Goal: Task Accomplishment & Management: Complete application form

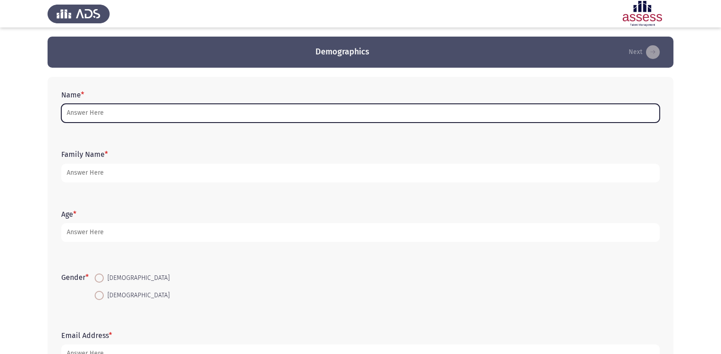
click at [111, 108] on input "Name *" at bounding box center [360, 113] width 598 height 19
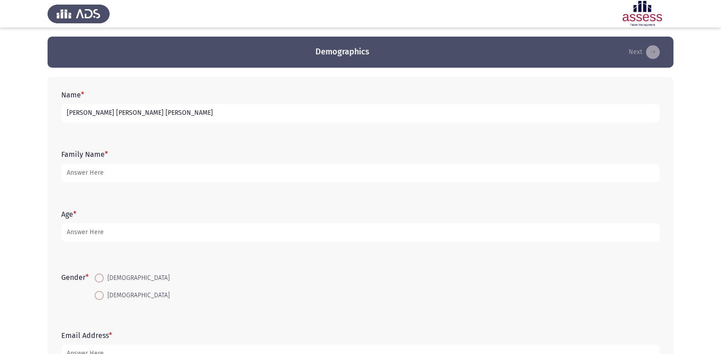
type input "[PERSON_NAME] [PERSON_NAME] [PERSON_NAME]"
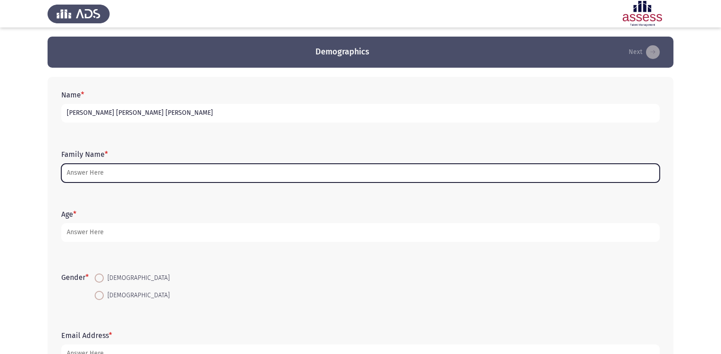
click at [83, 178] on input "Family Name *" at bounding box center [360, 173] width 598 height 19
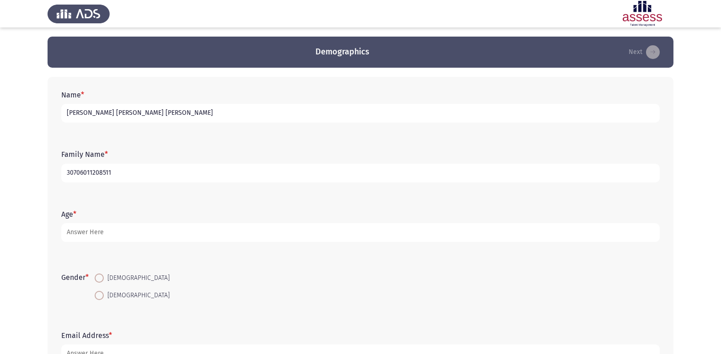
type input "30706011208511"
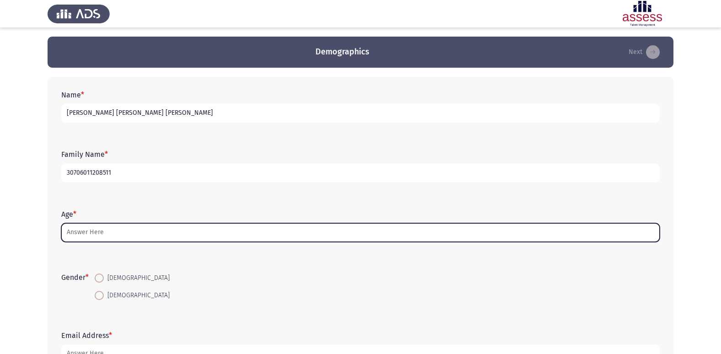
click at [95, 229] on input "Age *" at bounding box center [360, 232] width 598 height 19
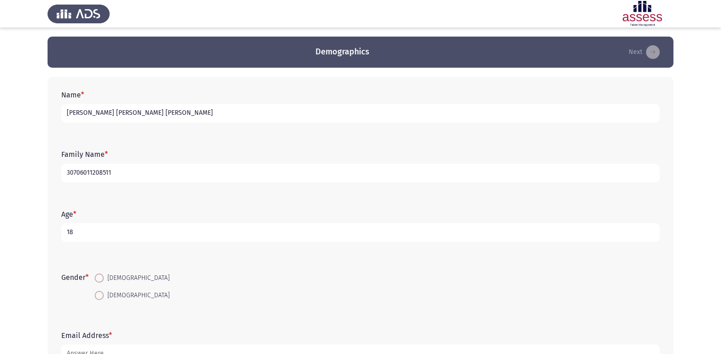
type input "18"
drag, startPoint x: 99, startPoint y: 274, endPoint x: 106, endPoint y: 280, distance: 8.8
click at [106, 280] on label "[DEMOGRAPHIC_DATA]" at bounding box center [132, 277] width 75 height 11
click at [104, 280] on input "[DEMOGRAPHIC_DATA]" at bounding box center [99, 277] width 9 height 9
radio input "true"
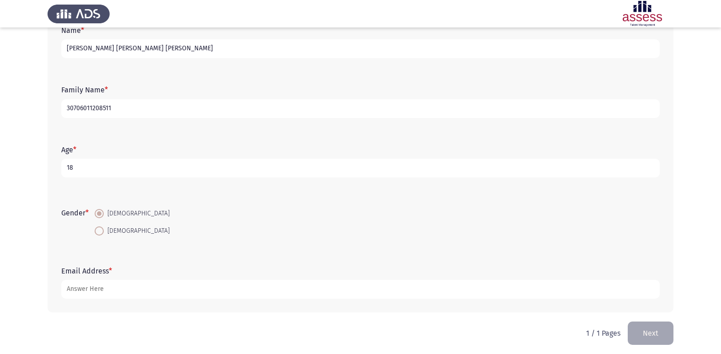
scroll to position [69, 0]
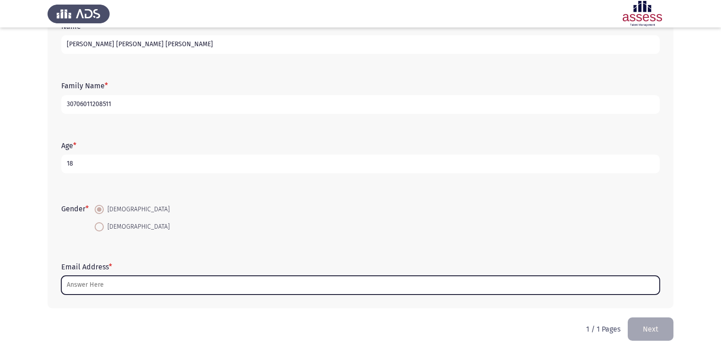
click at [93, 282] on input "Email Address *" at bounding box center [360, 285] width 598 height 19
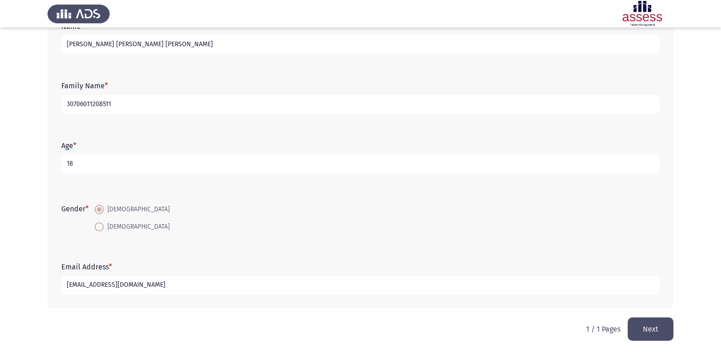
click at [104, 282] on input "[EMAIL_ADDRESS][DOMAIN_NAME]" at bounding box center [360, 285] width 598 height 19
click at [105, 285] on input "[EMAIL_ADDRESS][DOMAIN_NAME]" at bounding box center [360, 285] width 598 height 19
click at [465, 281] on input "[EMAIL_ADDRESS][DOMAIN_NAME]" at bounding box center [360, 285] width 598 height 19
type input "[EMAIL_ADDRESS][DOMAIN_NAME]"
click at [653, 335] on button "Next" at bounding box center [650, 328] width 46 height 23
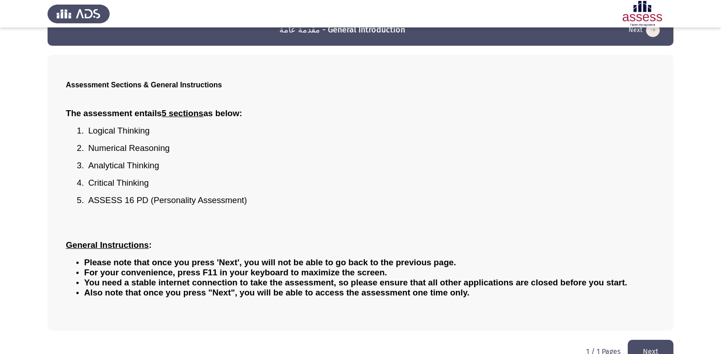
scroll to position [40, 0]
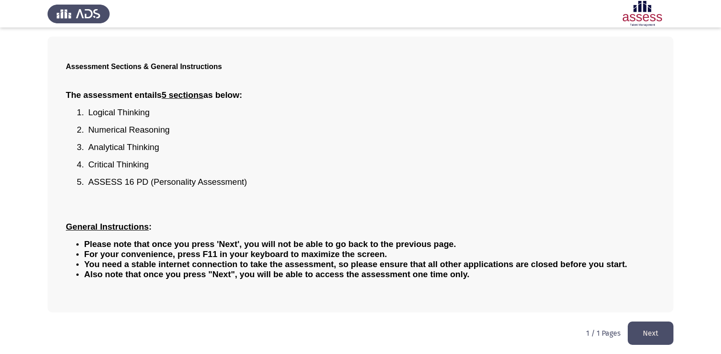
click at [667, 339] on button "Next" at bounding box center [650, 332] width 46 height 23
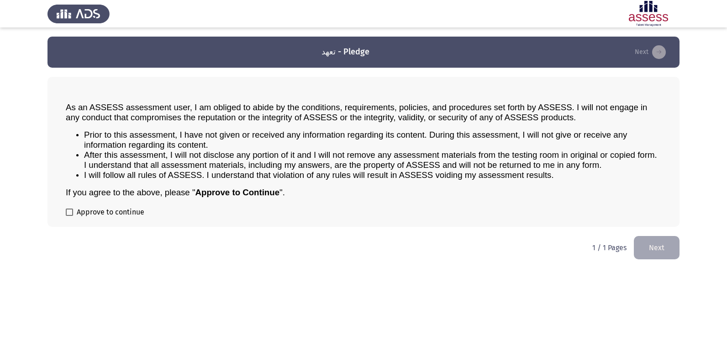
click at [69, 213] on span at bounding box center [69, 211] width 7 height 7
click at [69, 216] on input "Approve to continue" at bounding box center [69, 216] width 0 height 0
checkbox input "true"
click at [648, 239] on button "Next" at bounding box center [657, 247] width 46 height 23
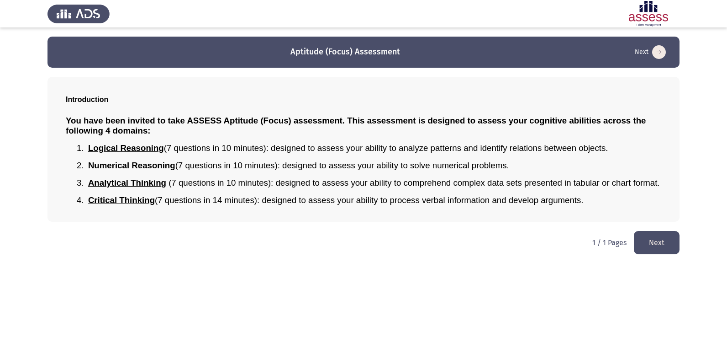
click at [656, 249] on button "Next" at bounding box center [657, 242] width 46 height 23
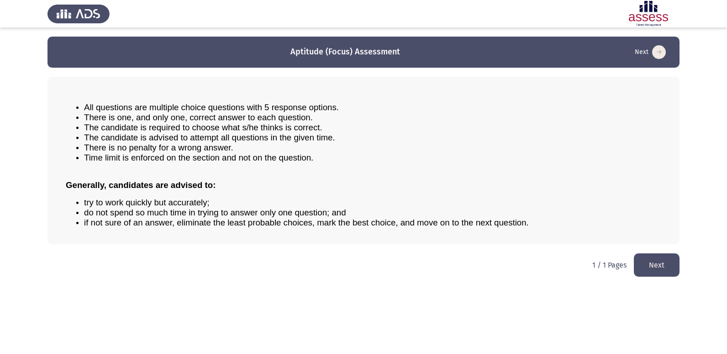
click at [663, 266] on button "Next" at bounding box center [657, 264] width 46 height 23
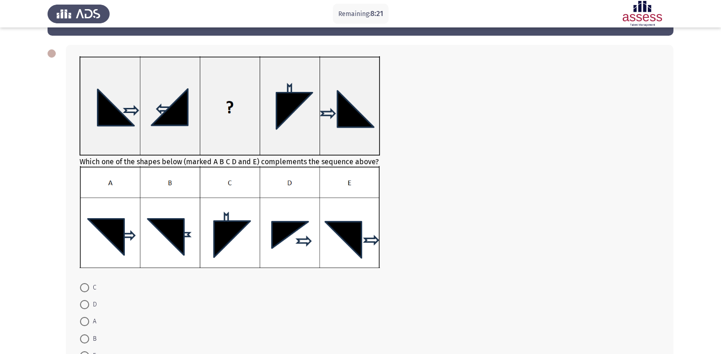
scroll to position [46, 0]
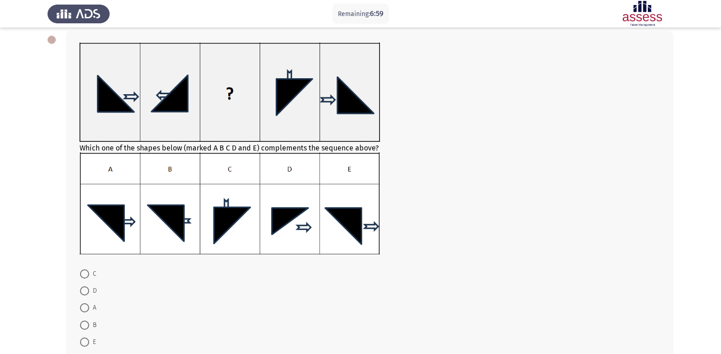
click at [84, 323] on span at bounding box center [84, 324] width 9 height 9
click at [84, 323] on input "B" at bounding box center [84, 324] width 9 height 9
radio input "true"
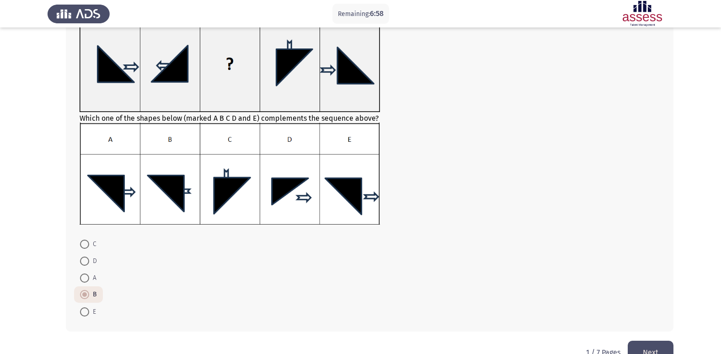
scroll to position [91, 0]
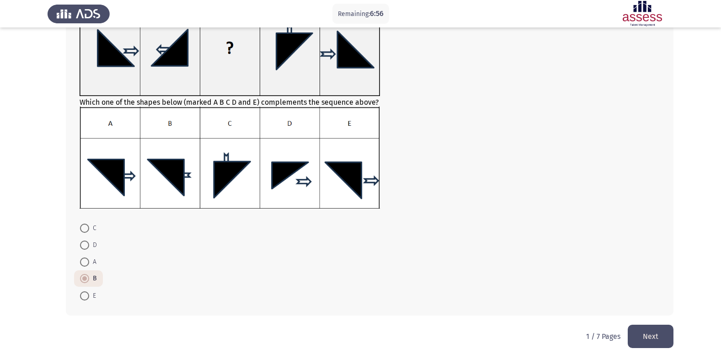
click at [632, 329] on button "Next" at bounding box center [650, 335] width 46 height 23
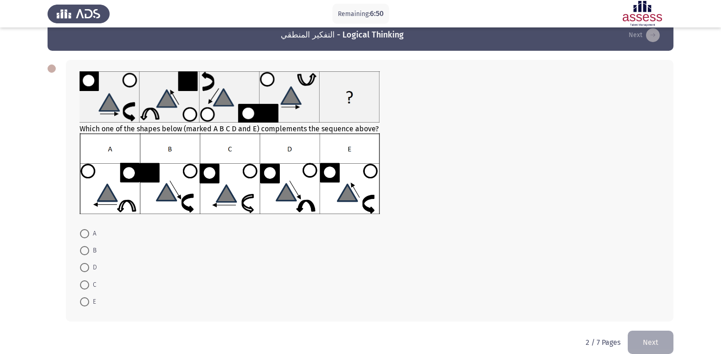
scroll to position [30, 0]
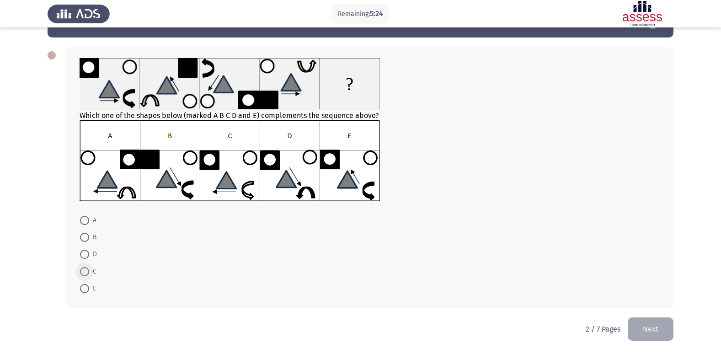
click at [87, 271] on span at bounding box center [84, 271] width 9 height 9
click at [87, 271] on input "C" at bounding box center [84, 271] width 9 height 9
radio input "true"
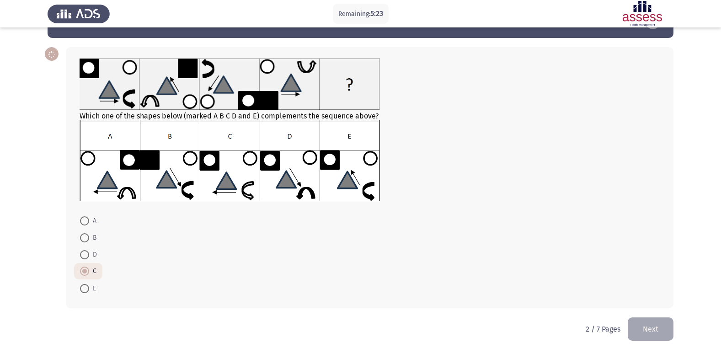
scroll to position [30, 0]
click at [648, 318] on button "Next" at bounding box center [650, 328] width 46 height 23
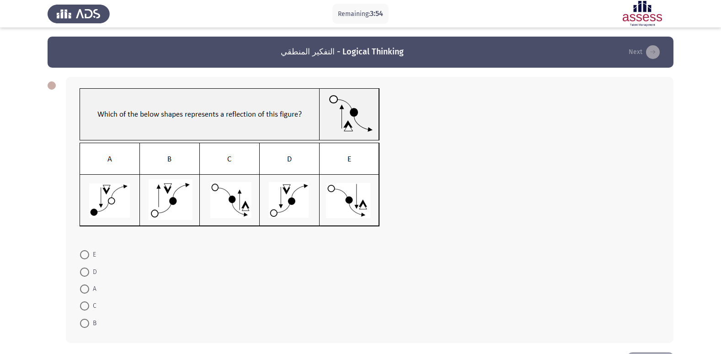
click at [85, 272] on span at bounding box center [85, 272] width 0 height 0
click at [84, 271] on input "D" at bounding box center [84, 271] width 9 height 9
radio input "true"
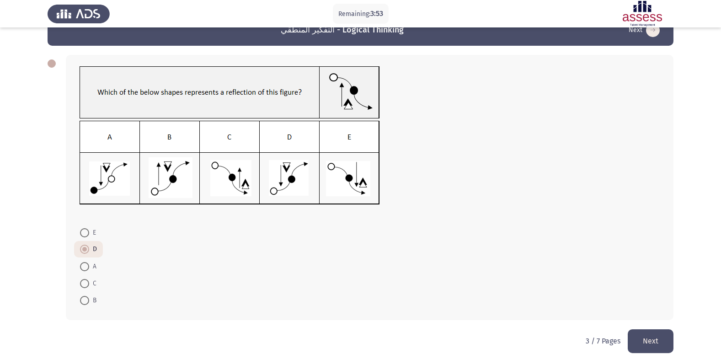
scroll to position [34, 0]
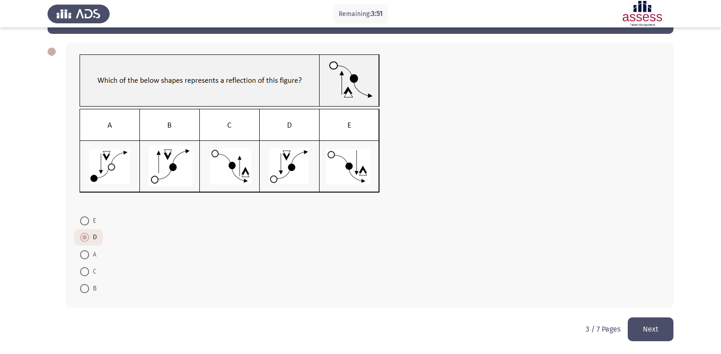
drag, startPoint x: 645, startPoint y: 327, endPoint x: 642, endPoint y: 323, distance: 4.9
click at [644, 325] on button "Next" at bounding box center [650, 328] width 46 height 23
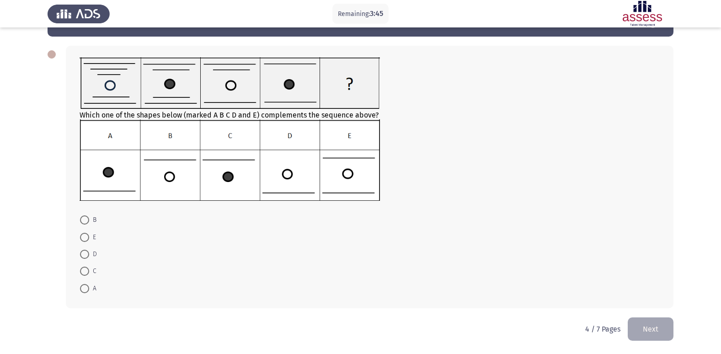
scroll to position [0, 0]
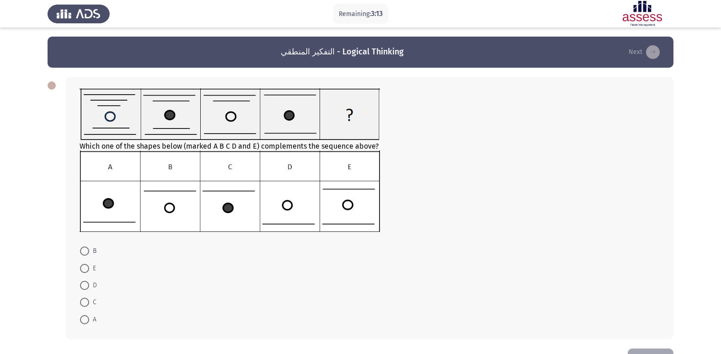
click at [85, 286] on span at bounding box center [84, 285] width 9 height 9
click at [85, 286] on input "D" at bounding box center [84, 285] width 9 height 9
radio input "true"
click at [648, 349] on button "Next" at bounding box center [650, 358] width 46 height 23
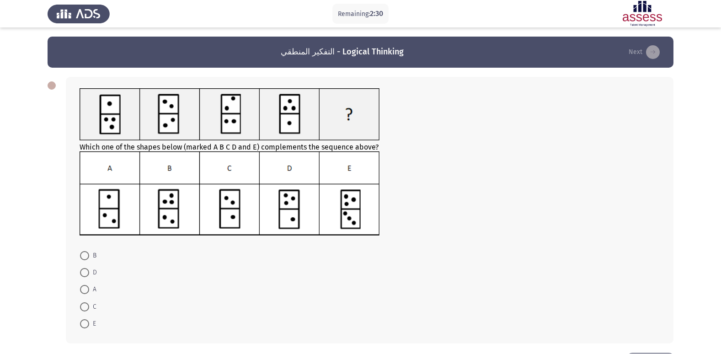
click at [82, 275] on span at bounding box center [84, 272] width 9 height 9
click at [82, 275] on input "D" at bounding box center [84, 272] width 9 height 9
radio input "true"
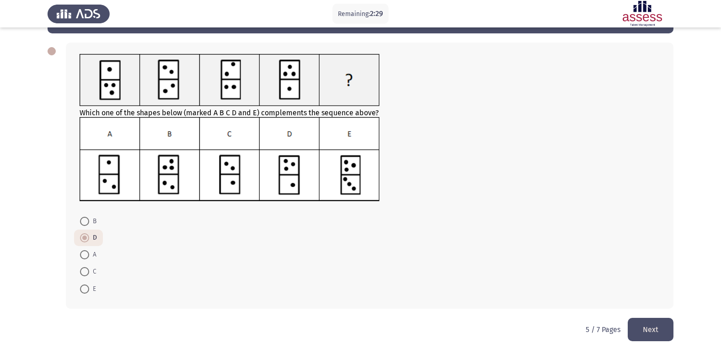
scroll to position [35, 0]
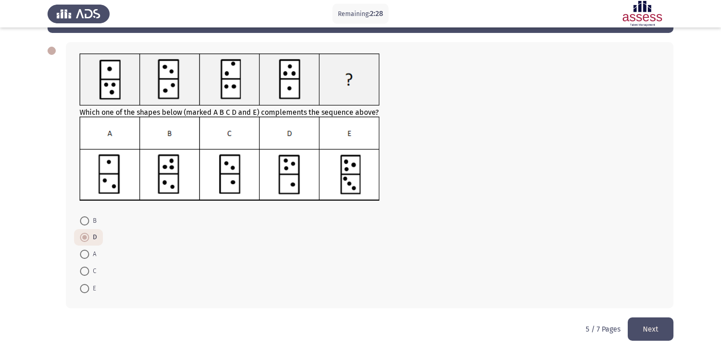
click at [666, 329] on button "Next" at bounding box center [650, 328] width 46 height 23
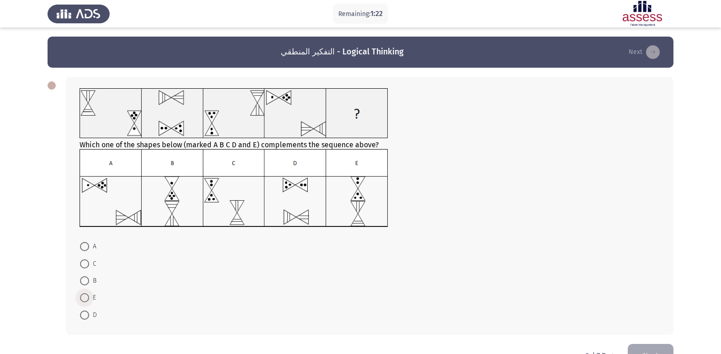
click at [88, 294] on span at bounding box center [84, 297] width 9 height 9
click at [88, 294] on input "E" at bounding box center [84, 297] width 9 height 9
radio input "true"
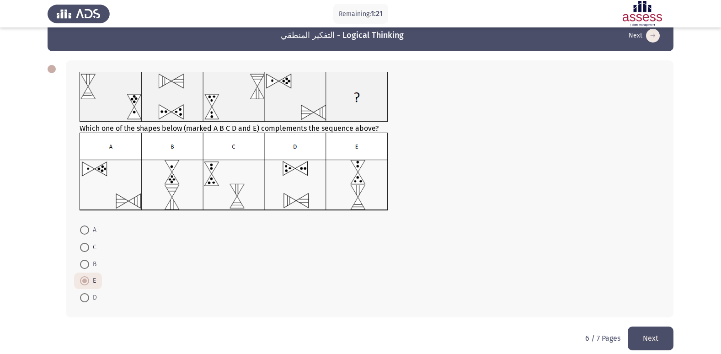
scroll to position [26, 0]
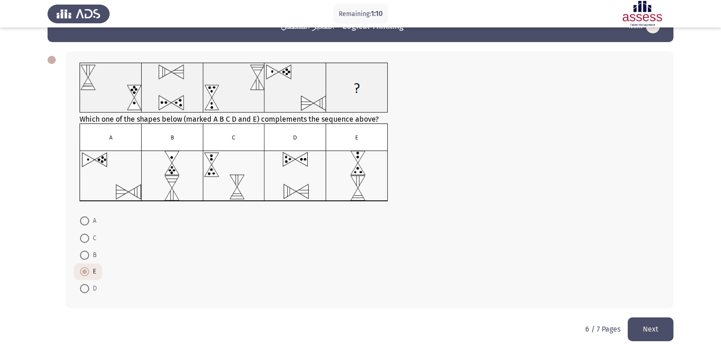
click at [648, 327] on button "Next" at bounding box center [650, 328] width 46 height 23
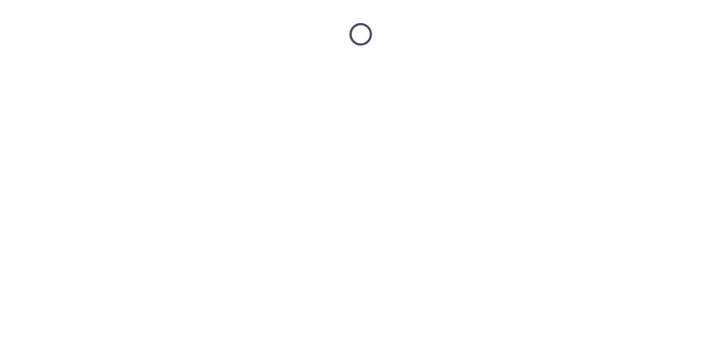
scroll to position [0, 0]
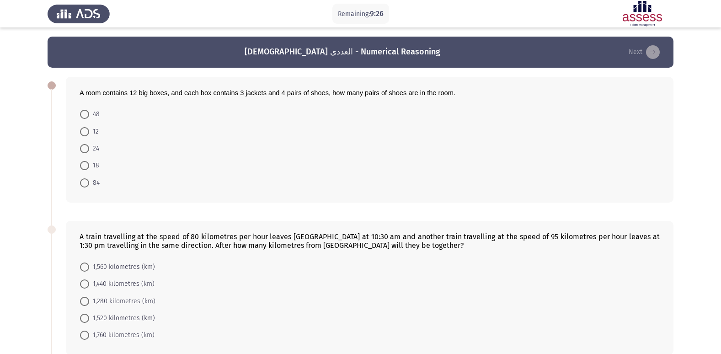
click at [83, 114] on span at bounding box center [84, 114] width 9 height 9
click at [83, 114] on input "48" at bounding box center [84, 114] width 9 height 9
radio input "true"
click at [81, 132] on span at bounding box center [84, 130] width 9 height 9
click at [81, 132] on input "12" at bounding box center [84, 130] width 9 height 9
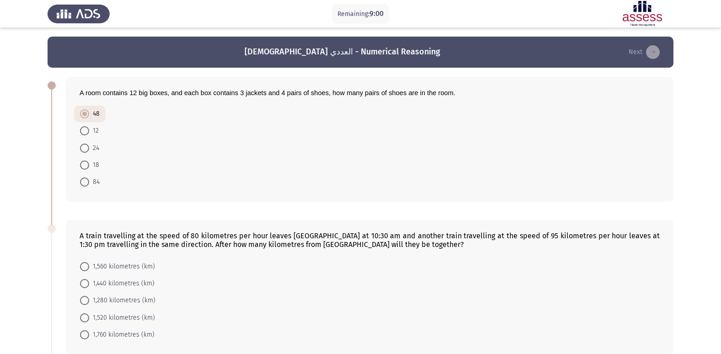
radio input "true"
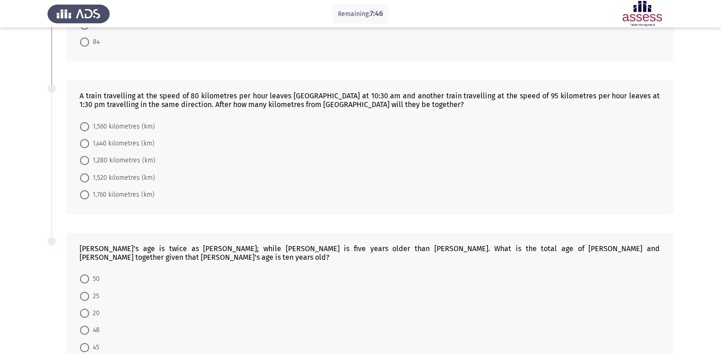
scroll to position [190, 0]
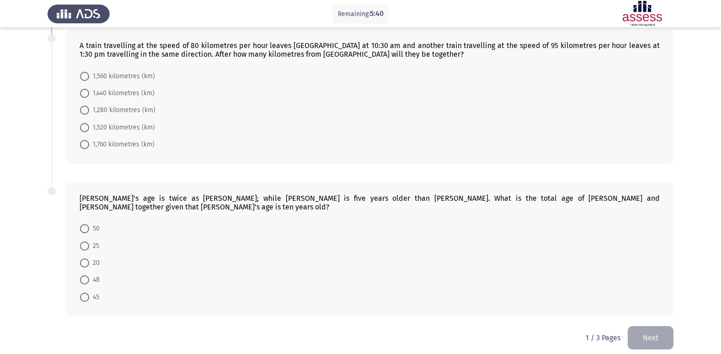
click at [83, 241] on span at bounding box center [84, 245] width 9 height 9
click at [83, 241] on input "25" at bounding box center [84, 245] width 9 height 9
radio input "true"
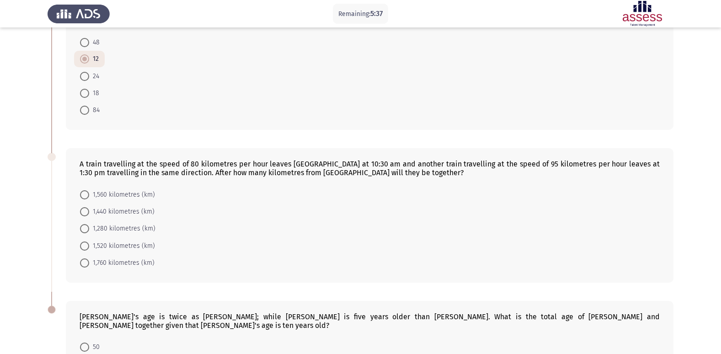
scroll to position [52, 0]
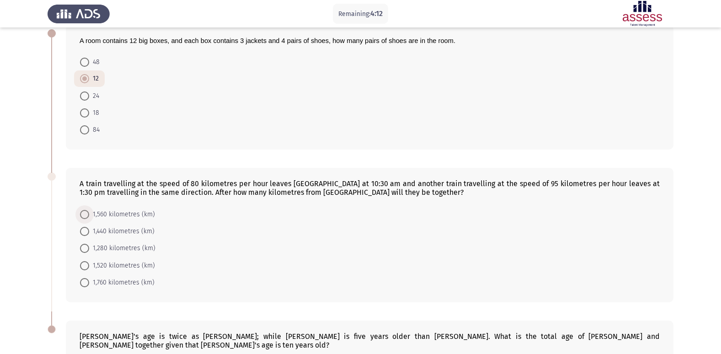
click at [82, 210] on span at bounding box center [84, 214] width 9 height 9
click at [82, 210] on input "1,560 kilometres (km)" at bounding box center [84, 214] width 9 height 9
radio input "true"
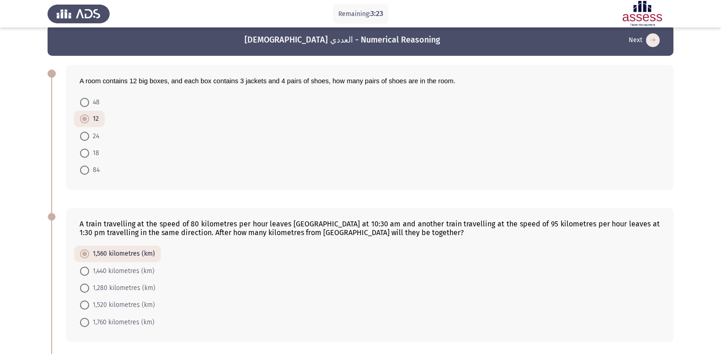
scroll to position [0, 0]
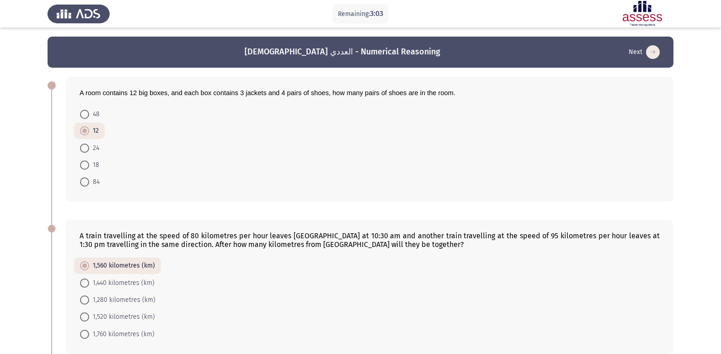
click at [89, 114] on span "48" at bounding box center [94, 114] width 11 height 11
click at [89, 114] on input "48" at bounding box center [84, 114] width 9 height 9
radio input "true"
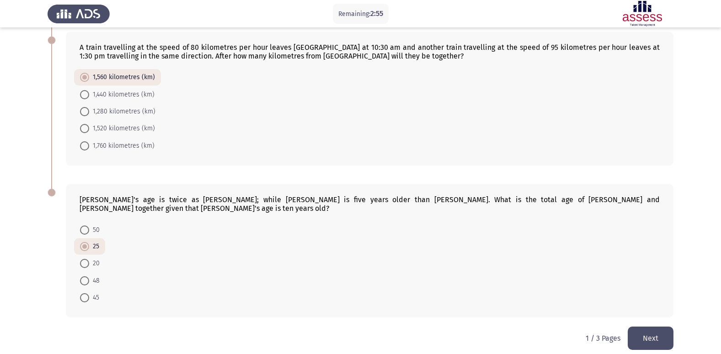
scroll to position [189, 0]
click at [84, 225] on span at bounding box center [84, 229] width 9 height 9
click at [84, 225] on input "50" at bounding box center [84, 229] width 9 height 9
radio input "true"
click at [83, 292] on span at bounding box center [84, 296] width 9 height 9
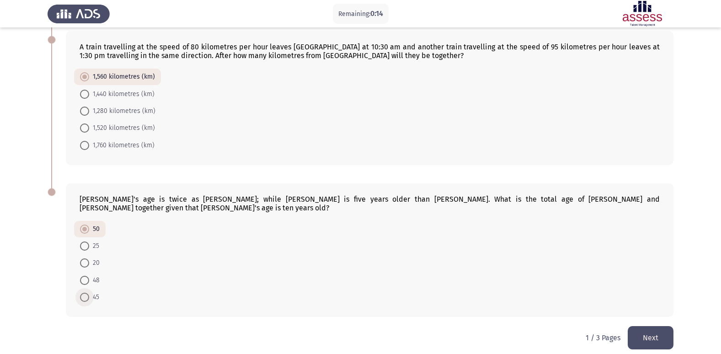
click at [83, 292] on input "45" at bounding box center [84, 296] width 9 height 9
radio input "true"
click at [659, 329] on button "Next" at bounding box center [650, 337] width 46 height 23
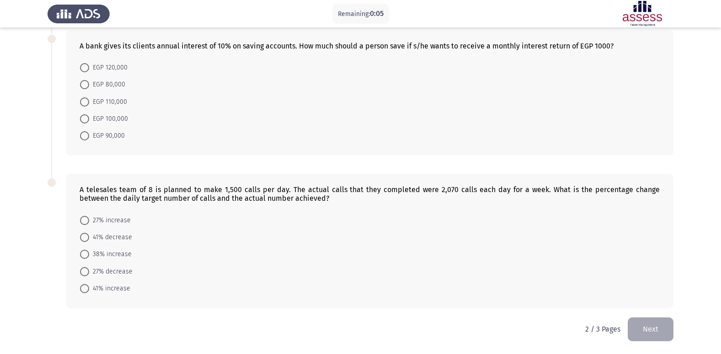
scroll to position [145, 0]
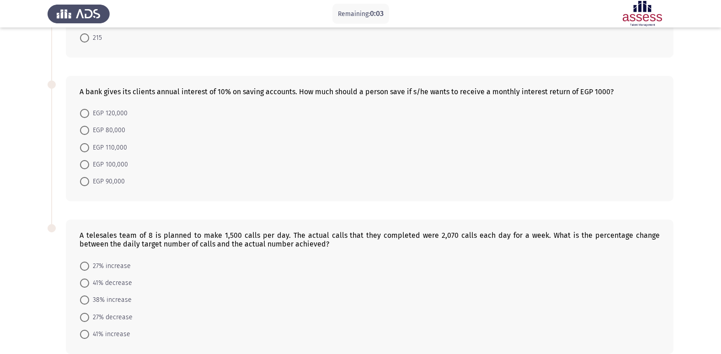
drag, startPoint x: 85, startPoint y: 266, endPoint x: 88, endPoint y: 251, distance: 15.5
click at [85, 265] on span at bounding box center [84, 265] width 9 height 9
click at [85, 265] on input "27% increase" at bounding box center [84, 265] width 9 height 9
radio input "true"
click at [88, 163] on span at bounding box center [84, 164] width 9 height 9
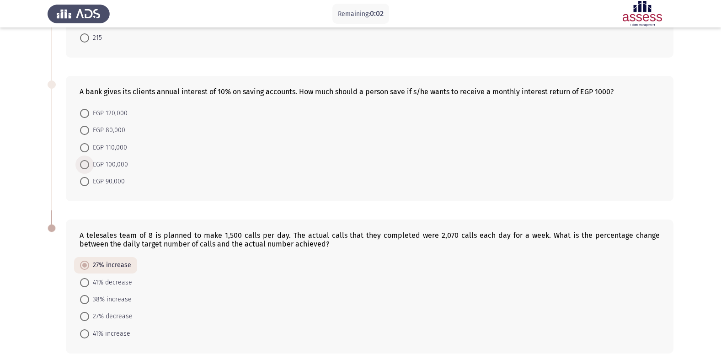
click at [88, 163] on input "EGP 100,000" at bounding box center [84, 164] width 9 height 9
radio input "true"
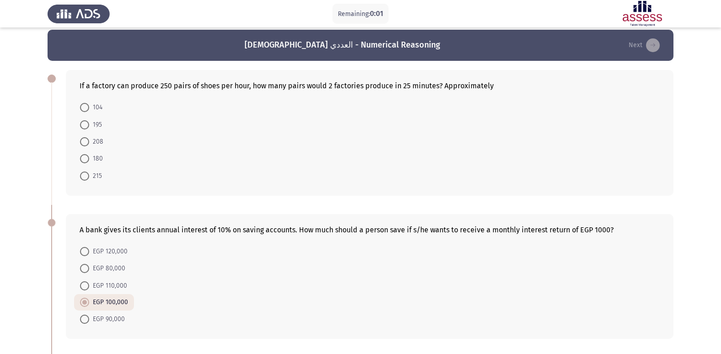
scroll to position [6, 0]
click at [91, 174] on span "215" at bounding box center [95, 176] width 13 height 11
click at [89, 174] on input "215" at bounding box center [84, 176] width 9 height 9
radio input "true"
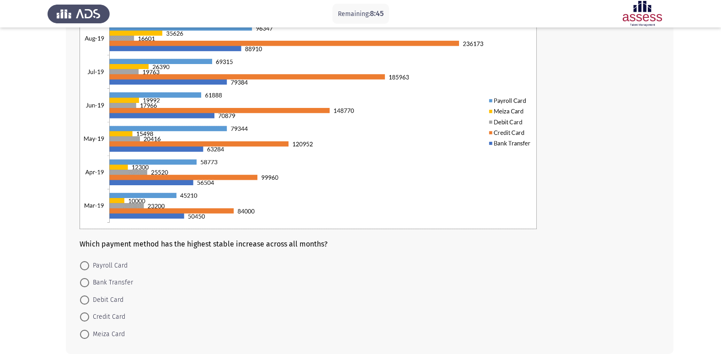
scroll to position [137, 0]
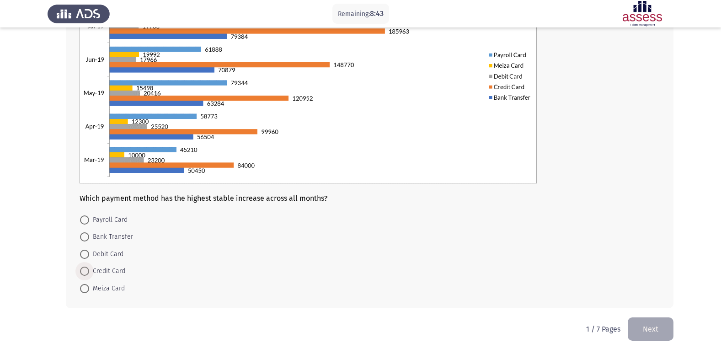
click at [89, 267] on span "Credit Card" at bounding box center [107, 270] width 36 height 11
click at [89, 267] on input "Credit Card" at bounding box center [84, 270] width 9 height 9
radio input "true"
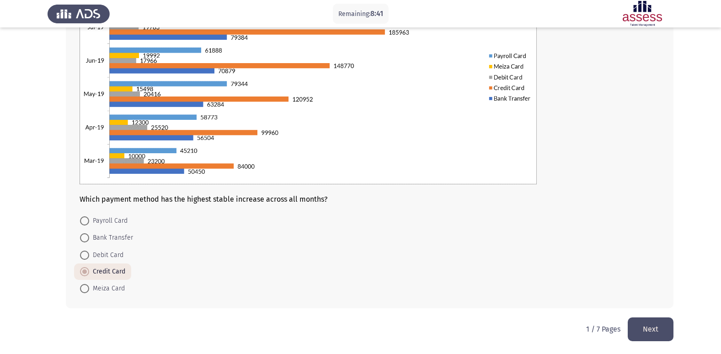
click at [653, 333] on button "Next" at bounding box center [650, 328] width 46 height 23
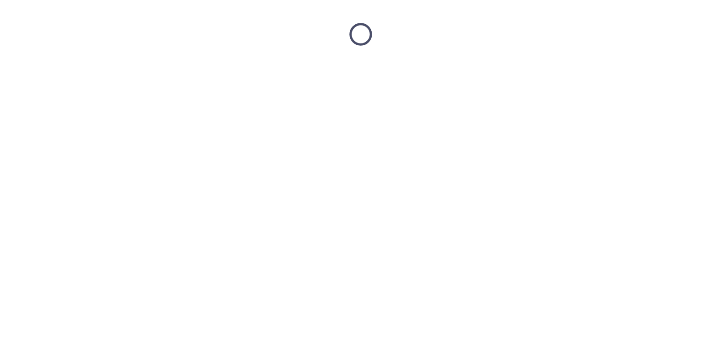
scroll to position [0, 0]
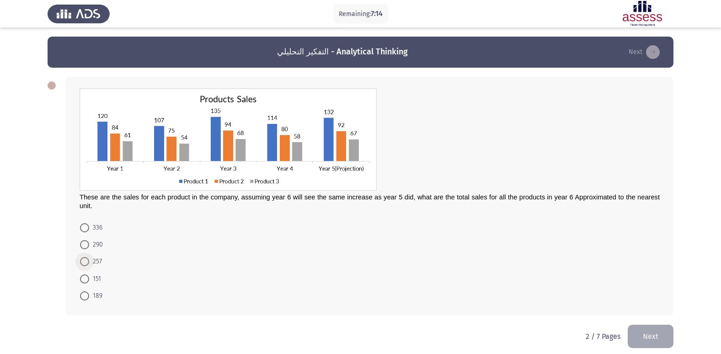
click at [99, 265] on span "257" at bounding box center [95, 261] width 13 height 11
click at [89, 265] on input "257" at bounding box center [84, 261] width 9 height 9
radio input "true"
click at [659, 337] on button "Next" at bounding box center [650, 335] width 46 height 23
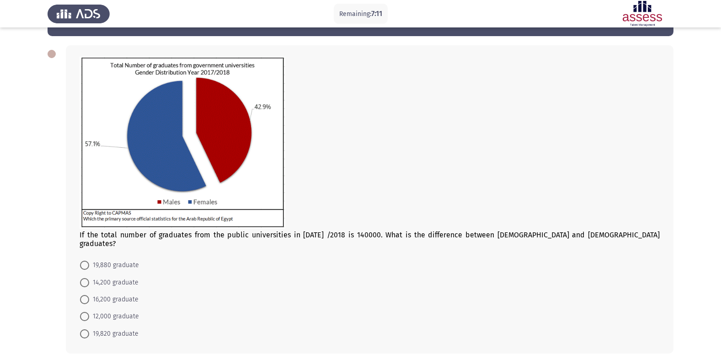
scroll to position [46, 0]
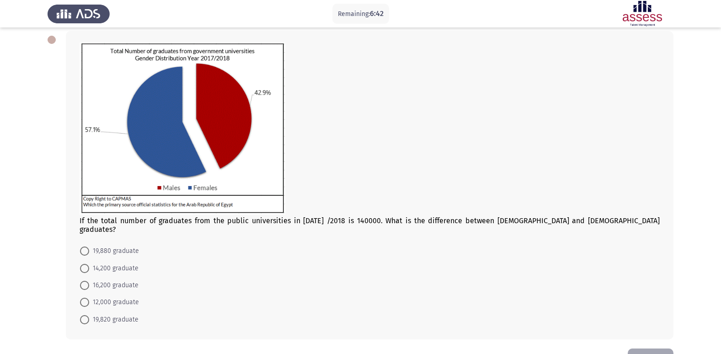
click at [116, 280] on span "16,200 graduate" at bounding box center [113, 285] width 49 height 11
click at [89, 281] on input "16,200 graduate" at bounding box center [84, 285] width 9 height 9
radio input "true"
click at [108, 246] on span "19,880 graduate" at bounding box center [114, 250] width 50 height 11
click at [89, 246] on input "19,880 graduate" at bounding box center [84, 250] width 9 height 9
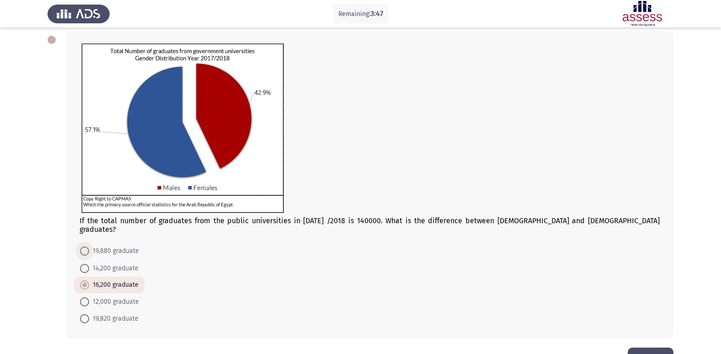
radio input "true"
click at [643, 347] on button "Next" at bounding box center [650, 358] width 46 height 23
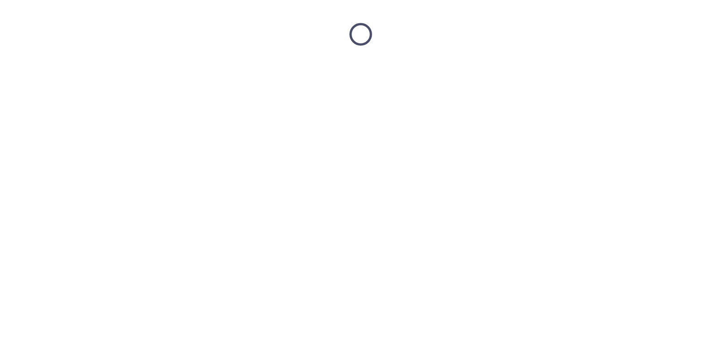
scroll to position [0, 0]
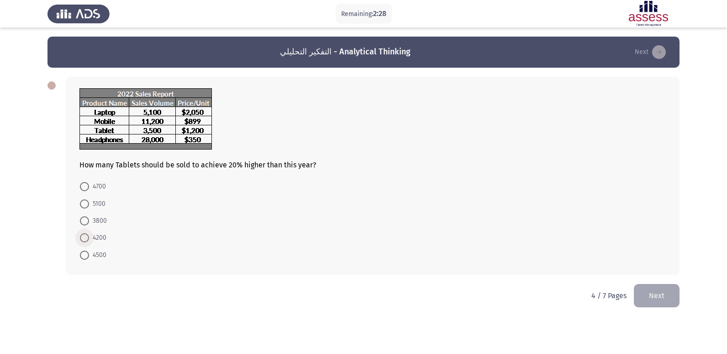
click at [105, 233] on span "4200" at bounding box center [97, 237] width 17 height 11
click at [89, 233] on input "4200" at bounding box center [84, 237] width 9 height 9
radio input "true"
click at [644, 298] on button "Next" at bounding box center [657, 294] width 46 height 23
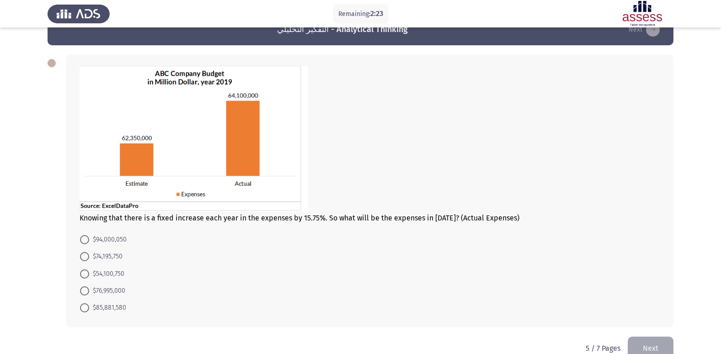
scroll to position [42, 0]
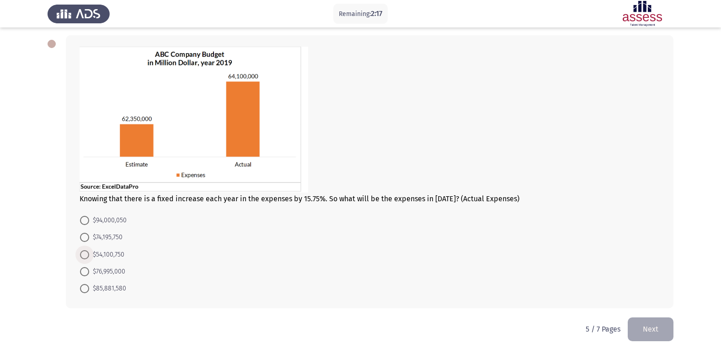
click at [85, 251] on span at bounding box center [84, 254] width 9 height 9
click at [85, 251] on input "$54,100,750" at bounding box center [84, 254] width 9 height 9
radio input "true"
click at [101, 235] on span "$74,195,750" at bounding box center [105, 237] width 33 height 11
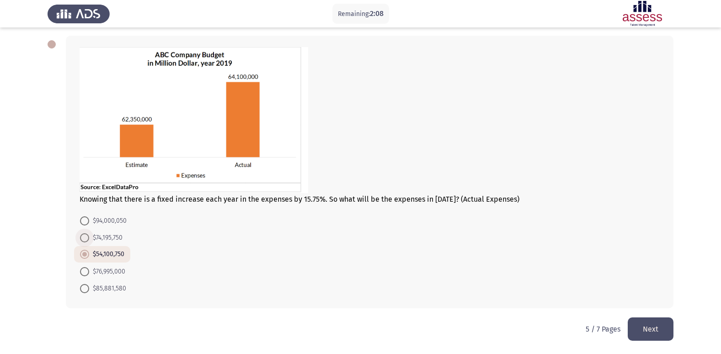
click at [89, 235] on input "$74,195,750" at bounding box center [84, 237] width 9 height 9
radio input "true"
click at [665, 335] on button "Next" at bounding box center [650, 328] width 46 height 23
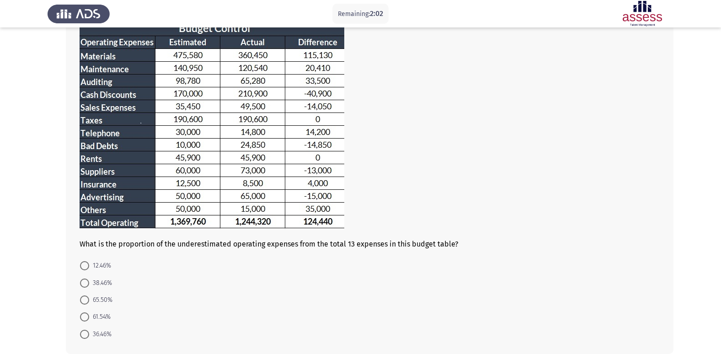
scroll to position [112, 0]
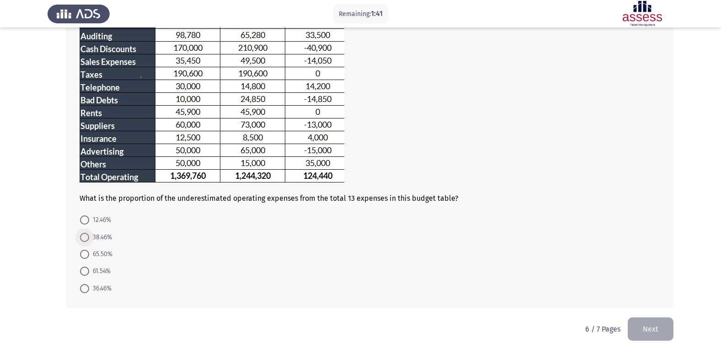
click at [89, 233] on span "38.46%" at bounding box center [100, 237] width 23 height 11
click at [89, 233] on input "38.46%" at bounding box center [84, 237] width 9 height 9
radio input "true"
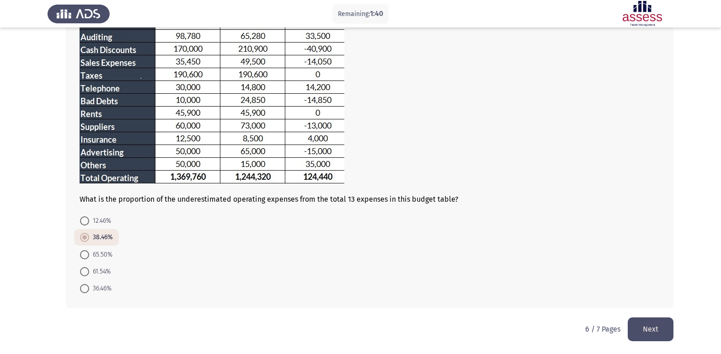
click at [633, 328] on button "Next" at bounding box center [650, 328] width 46 height 23
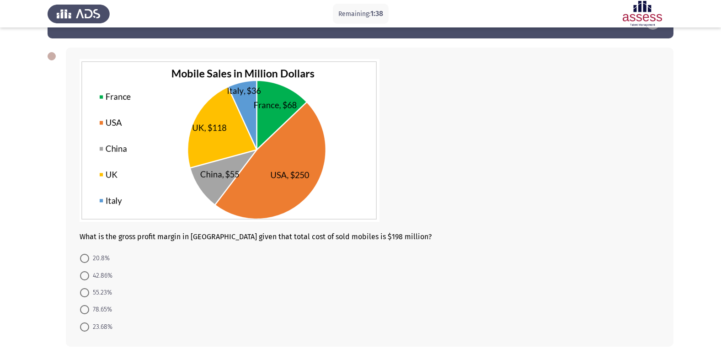
scroll to position [68, 0]
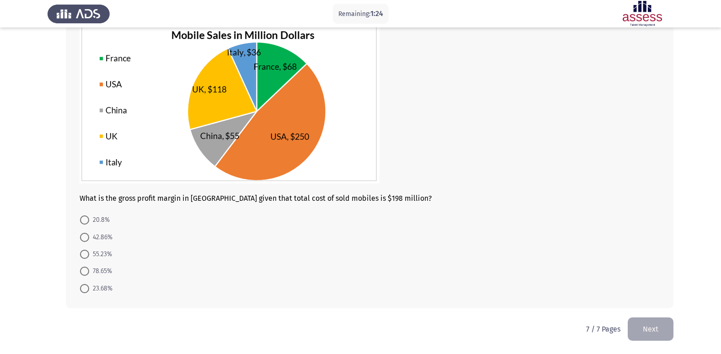
click at [82, 217] on span at bounding box center [84, 219] width 9 height 9
click at [82, 217] on input "20.8%" at bounding box center [84, 219] width 9 height 9
radio input "true"
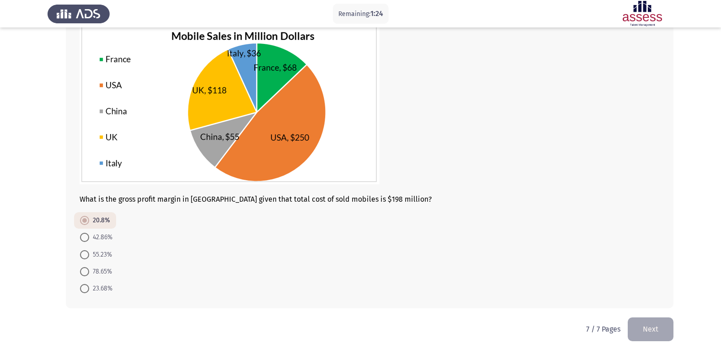
scroll to position [67, 0]
click at [641, 322] on button "Next" at bounding box center [650, 328] width 46 height 23
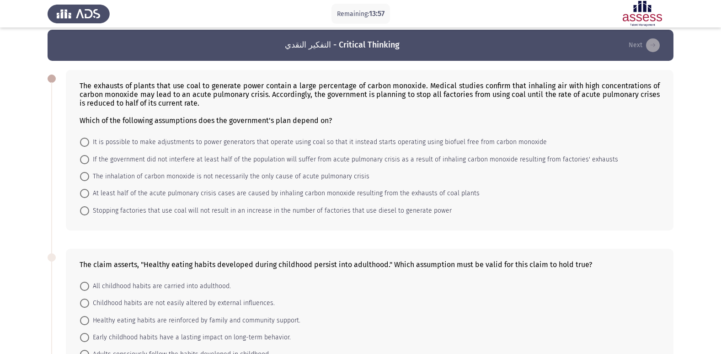
scroll to position [0, 0]
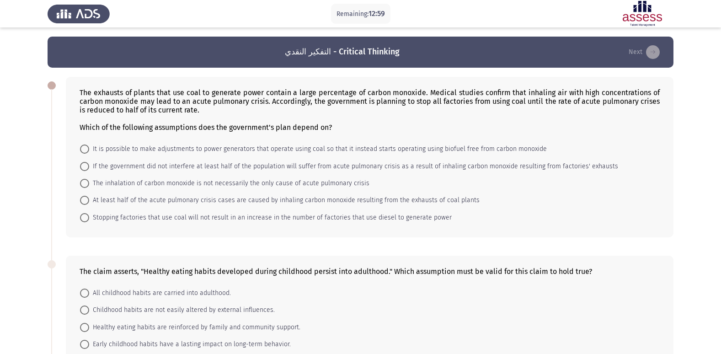
click at [87, 217] on span at bounding box center [84, 217] width 9 height 9
click at [87, 217] on input "Stopping factories that use coal will not result in an increase in the number o…" at bounding box center [84, 217] width 9 height 9
radio input "true"
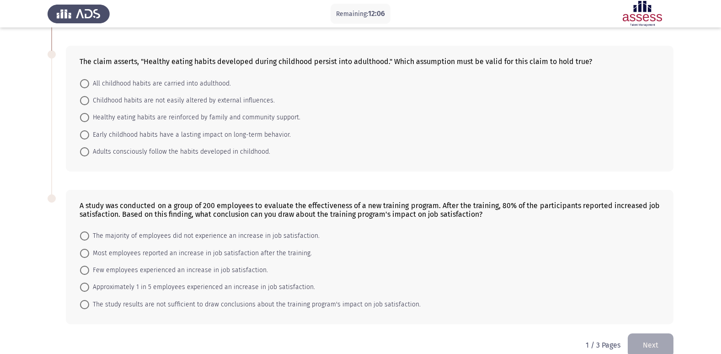
scroll to position [225, 0]
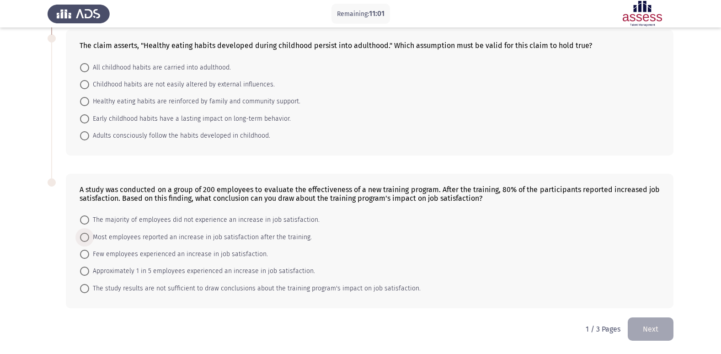
click at [190, 234] on span "Most employees reported an increase in job satisfaction after the training." at bounding box center [200, 237] width 223 height 11
click at [89, 234] on input "Most employees reported an increase in job satisfaction after the training." at bounding box center [84, 237] width 9 height 9
radio input "true"
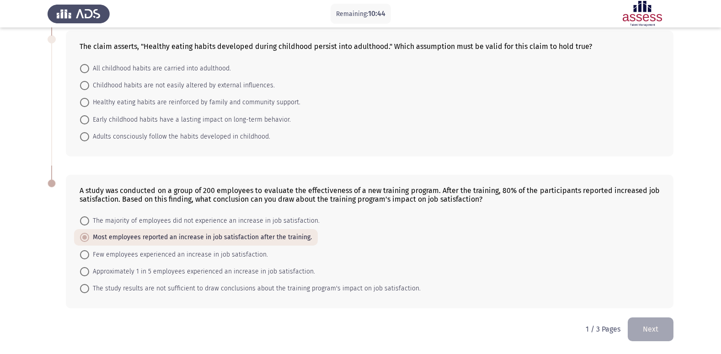
scroll to position [178, 0]
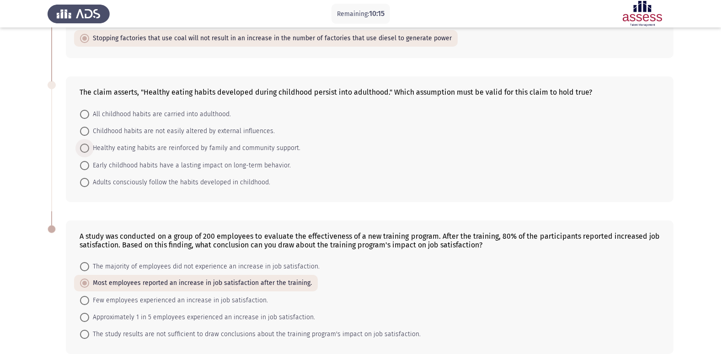
click at [181, 147] on span "Healthy eating habits are reinforced by family and community support." at bounding box center [194, 148] width 211 height 11
click at [89, 147] on input "Healthy eating habits are reinforced by family and community support." at bounding box center [84, 147] width 9 height 9
radio input "true"
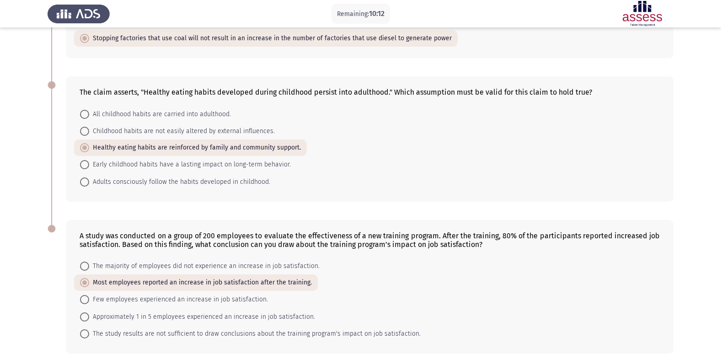
scroll to position [223, 0]
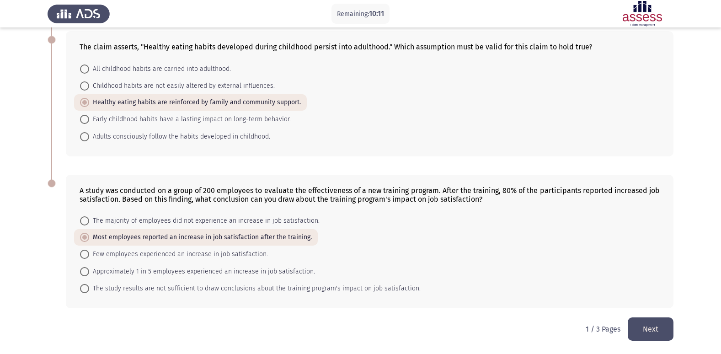
click at [665, 331] on button "Next" at bounding box center [650, 328] width 46 height 23
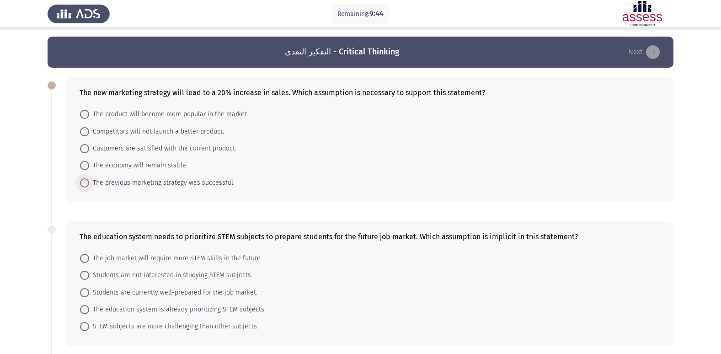
click at [101, 187] on span "The previous marketing strategy was successful." at bounding box center [161, 182] width 145 height 11
click at [89, 187] on input "The previous marketing strategy was successful." at bounding box center [84, 182] width 9 height 9
radio input "true"
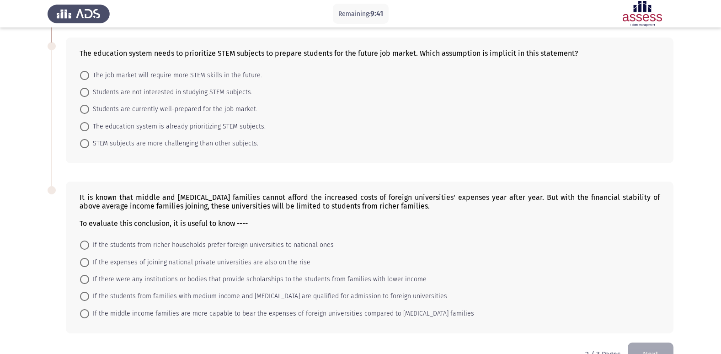
scroll to position [183, 0]
click at [169, 78] on span "The job market will require more STEM skills in the future." at bounding box center [175, 74] width 173 height 11
click at [89, 78] on input "The job market will require more STEM skills in the future." at bounding box center [84, 74] width 9 height 9
radio input "true"
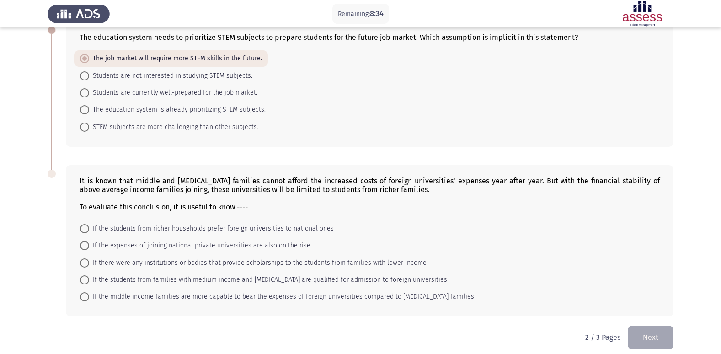
scroll to position [207, 0]
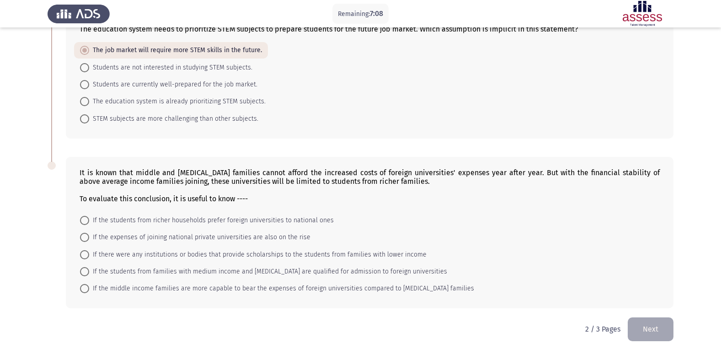
click at [88, 289] on span at bounding box center [84, 288] width 9 height 9
click at [88, 289] on input "If the middle income families are more capable to bear the expenses of foreign …" at bounding box center [84, 288] width 9 height 9
radio input "true"
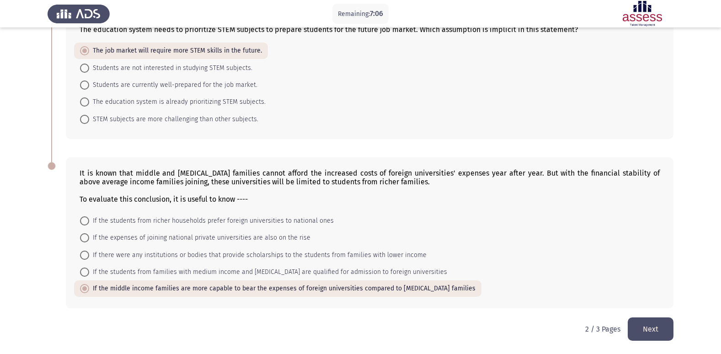
click at [642, 324] on button "Next" at bounding box center [650, 328] width 46 height 23
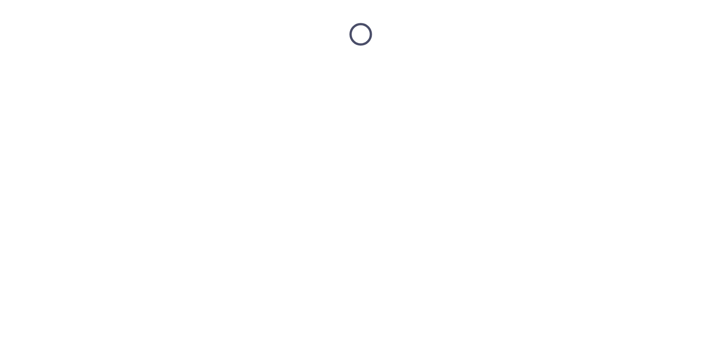
scroll to position [0, 0]
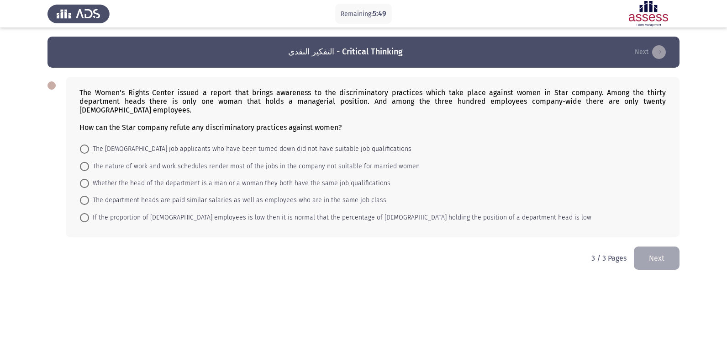
click at [374, 179] on span "Whether the head of the department is a man or a woman they both have the same …" at bounding box center [240, 183] width 302 height 11
click at [89, 179] on input "Whether the head of the department is a man or a woman they both have the same …" at bounding box center [84, 183] width 9 height 9
radio input "true"
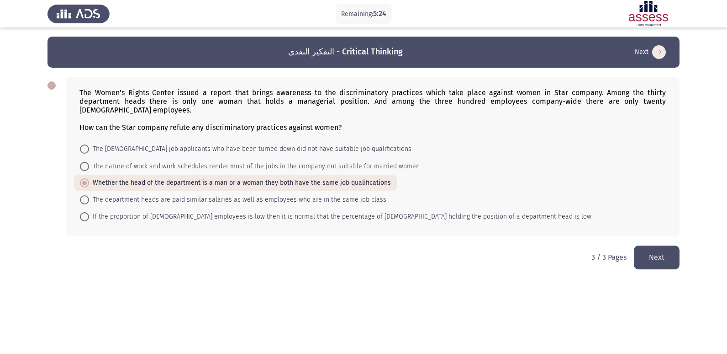
click at [657, 252] on button "Next" at bounding box center [657, 256] width 46 height 23
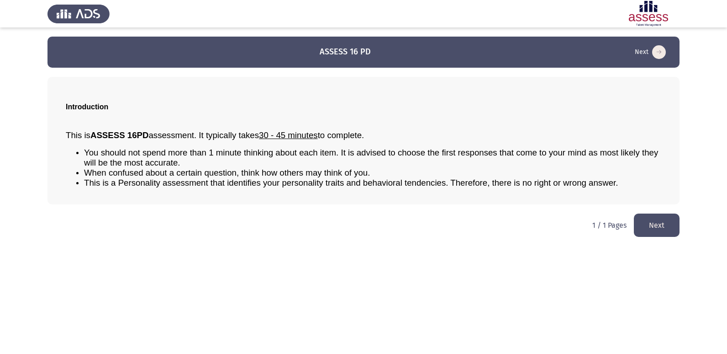
click at [664, 228] on button "Next" at bounding box center [657, 224] width 46 height 23
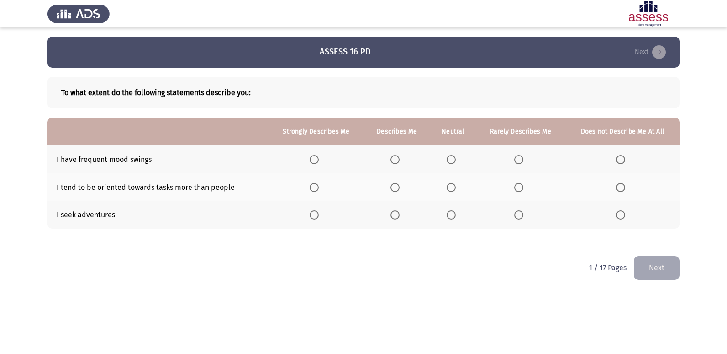
click at [618, 212] on span "Select an option" at bounding box center [620, 214] width 9 height 9
click at [618, 212] on input "Select an option" at bounding box center [620, 214] width 9 height 9
click at [451, 190] on span "Select an option" at bounding box center [451, 187] width 9 height 9
click at [451, 190] on input "Select an option" at bounding box center [451, 187] width 9 height 9
click at [400, 159] on span "Select an option" at bounding box center [395, 159] width 9 height 9
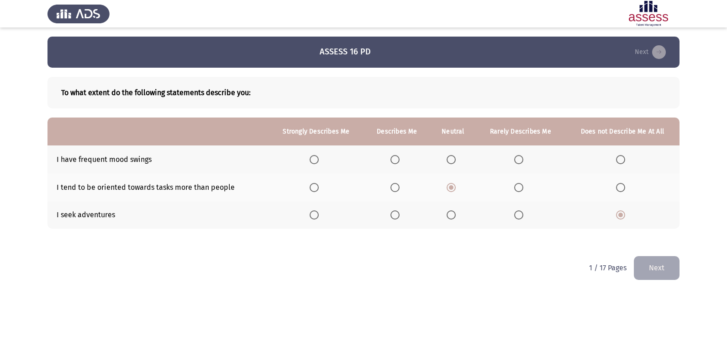
click at [400, 159] on input "Select an option" at bounding box center [395, 159] width 9 height 9
click at [668, 266] on button "Next" at bounding box center [657, 267] width 46 height 23
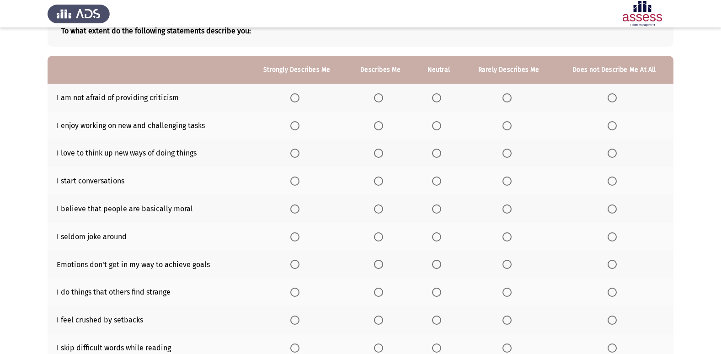
scroll to position [46, 0]
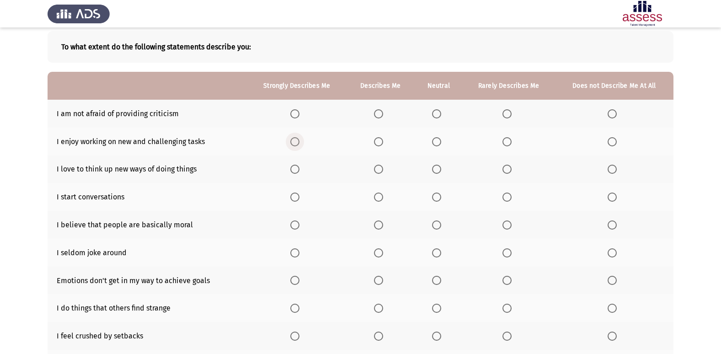
click at [292, 141] on span "Select an option" at bounding box center [294, 141] width 9 height 9
click at [292, 141] on input "Select an option" at bounding box center [294, 141] width 9 height 9
click at [295, 174] on span "Select an option" at bounding box center [294, 168] width 9 height 9
click at [295, 174] on input "Select an option" at bounding box center [294, 168] width 9 height 9
click at [383, 194] on span "Select an option" at bounding box center [378, 196] width 9 height 9
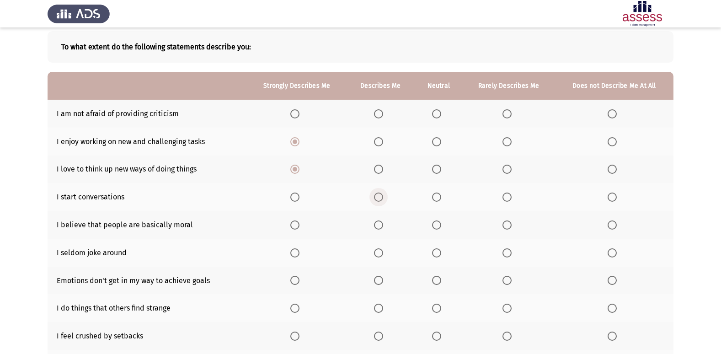
click at [383, 194] on input "Select an option" at bounding box center [378, 196] width 9 height 9
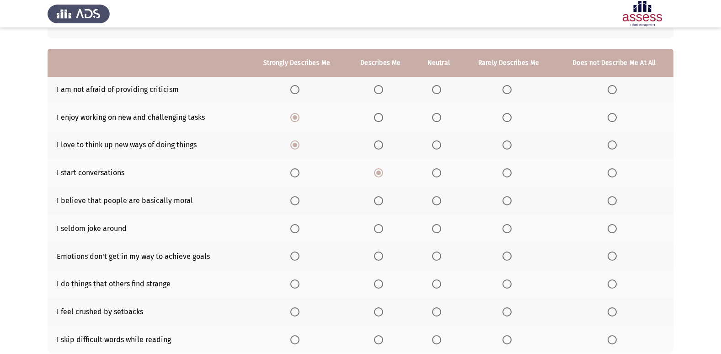
scroll to position [91, 0]
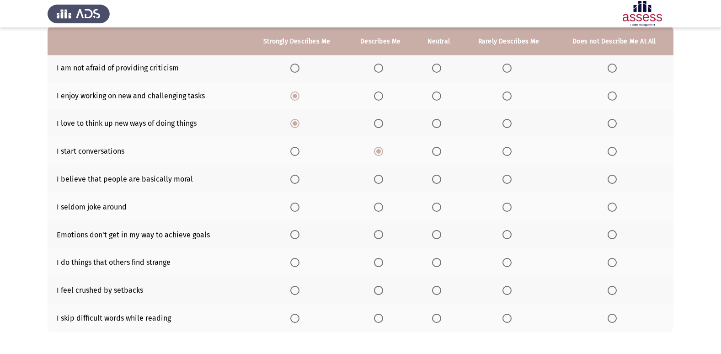
click at [441, 207] on span "Select an option" at bounding box center [436, 206] width 9 height 9
click at [441, 207] on input "Select an option" at bounding box center [436, 206] width 9 height 9
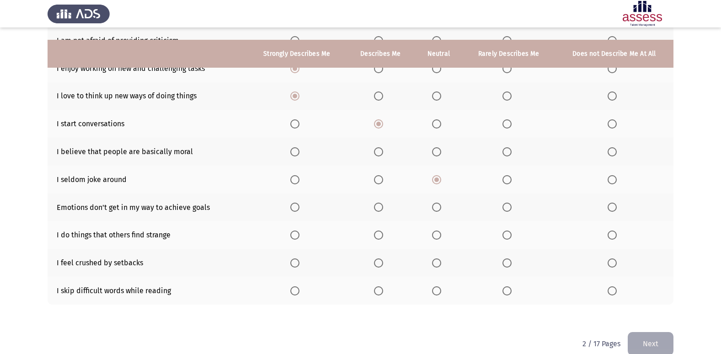
scroll to position [133, 0]
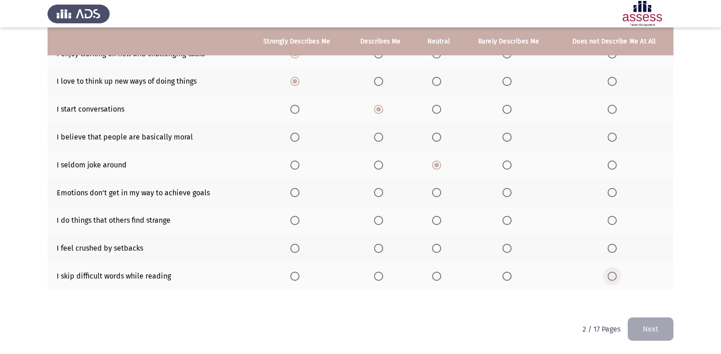
click at [608, 280] on span "Select an option" at bounding box center [611, 275] width 9 height 9
click at [608, 280] on input "Select an option" at bounding box center [611, 275] width 9 height 9
click at [611, 221] on span "Select an option" at bounding box center [611, 220] width 9 height 9
click at [611, 221] on input "Select an option" at bounding box center [611, 220] width 9 height 9
click at [379, 139] on span "Select an option" at bounding box center [378, 137] width 9 height 9
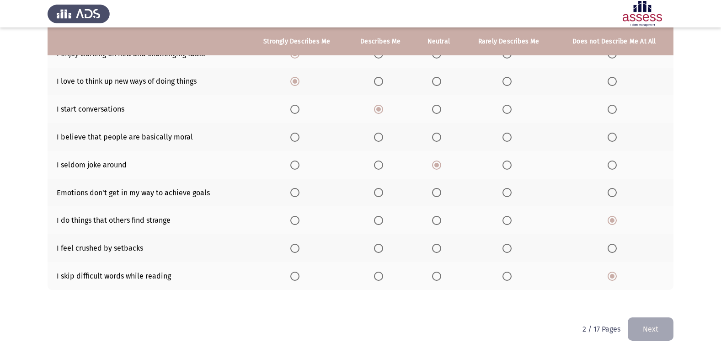
click at [379, 139] on input "Select an option" at bounding box center [378, 137] width 9 height 9
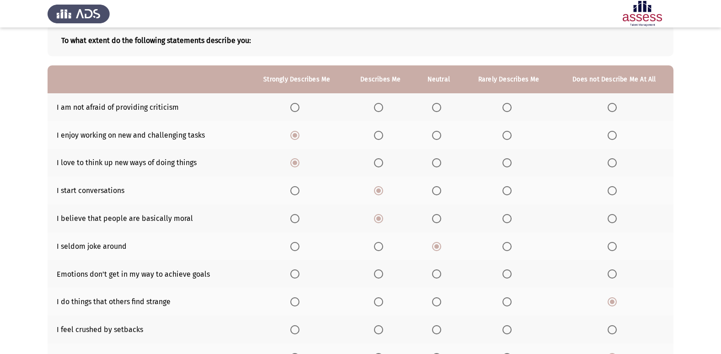
scroll to position [42, 0]
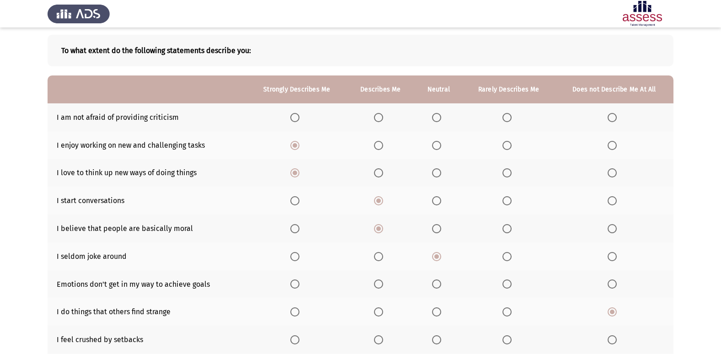
click at [382, 117] on span "Select an option" at bounding box center [378, 117] width 9 height 9
click at [382, 117] on input "Select an option" at bounding box center [378, 117] width 9 height 9
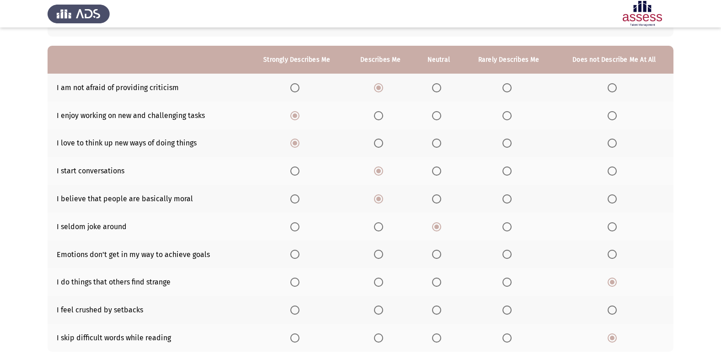
scroll to position [88, 0]
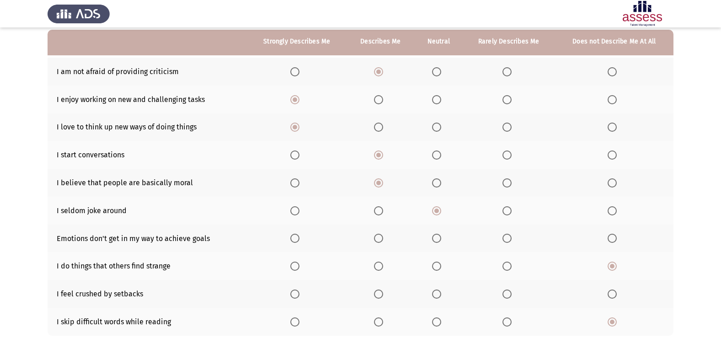
click at [504, 295] on span "Select an option" at bounding box center [506, 293] width 9 height 9
click at [504, 295] on input "Select an option" at bounding box center [506, 293] width 9 height 9
click at [611, 239] on span "Select an option" at bounding box center [611, 237] width 9 height 9
click at [611, 239] on input "Select an option" at bounding box center [611, 237] width 9 height 9
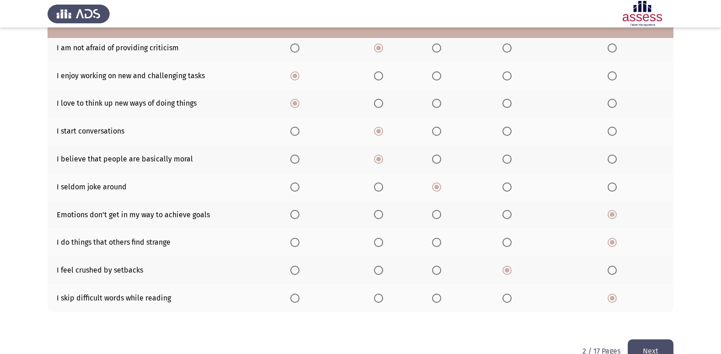
scroll to position [133, 0]
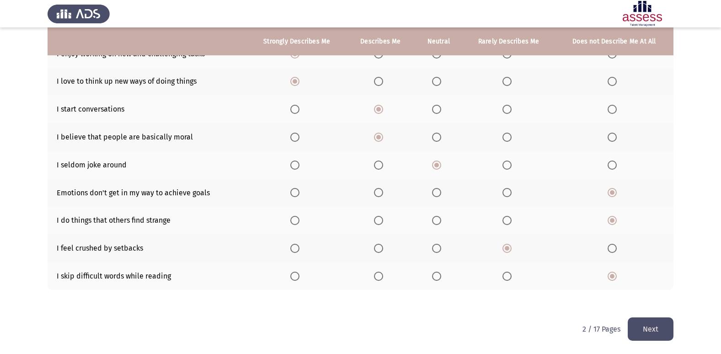
click at [642, 320] on button "Next" at bounding box center [650, 328] width 46 height 23
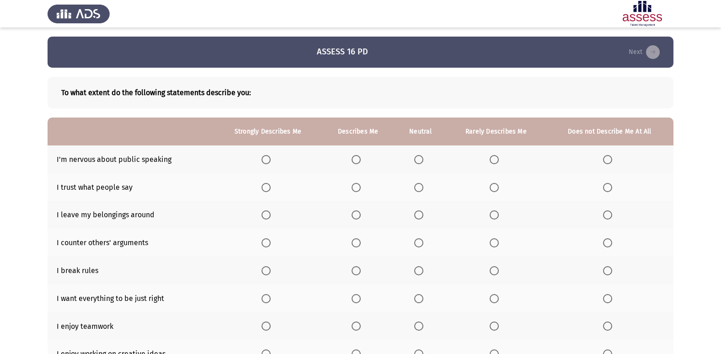
scroll to position [46, 0]
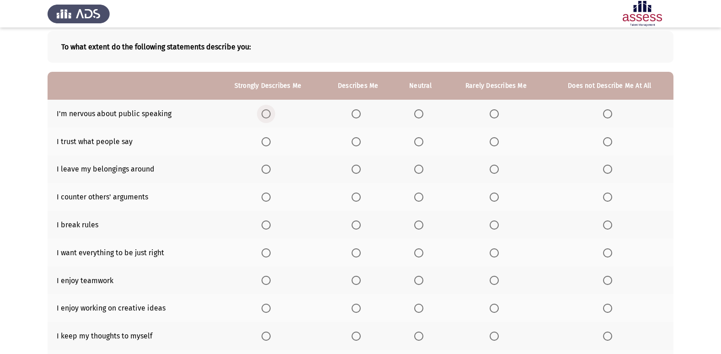
click at [265, 112] on span "Select an option" at bounding box center [265, 113] width 9 height 9
click at [265, 112] on input "Select an option" at bounding box center [265, 113] width 9 height 9
click at [497, 145] on span "Select an option" at bounding box center [493, 141] width 9 height 9
click at [497, 145] on input "Select an option" at bounding box center [493, 141] width 9 height 9
click at [608, 223] on span "Select an option" at bounding box center [607, 224] width 9 height 9
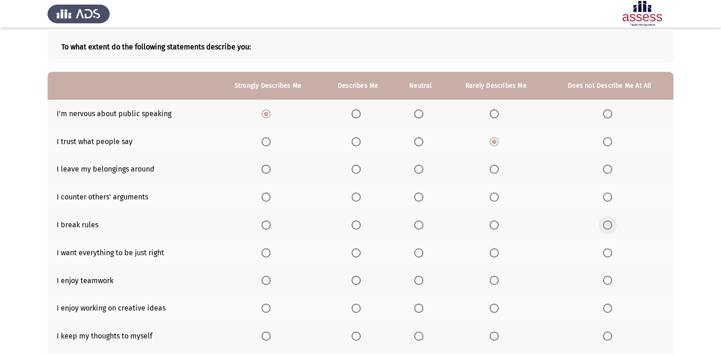
click at [608, 223] on input "Select an option" at bounding box center [607, 224] width 9 height 9
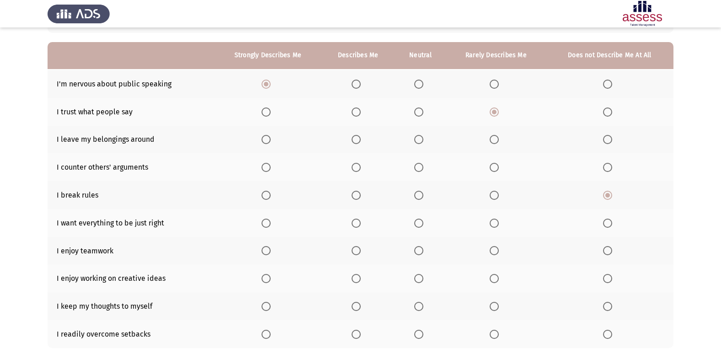
scroll to position [91, 0]
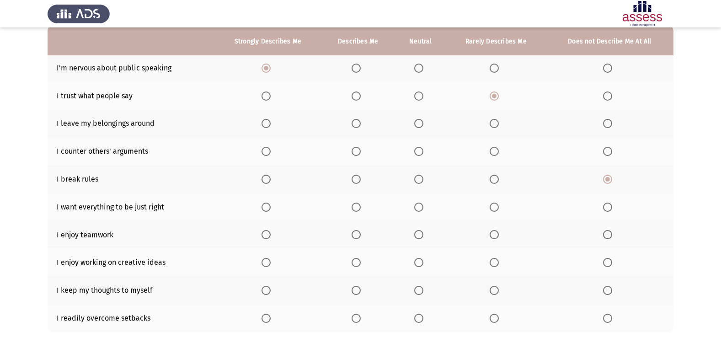
click at [263, 207] on span "Select an option" at bounding box center [265, 206] width 9 height 9
click at [263, 207] on input "Select an option" at bounding box center [265, 206] width 9 height 9
click at [267, 235] on span "Select an option" at bounding box center [265, 234] width 9 height 9
click at [267, 235] on input "Select an option" at bounding box center [265, 234] width 9 height 9
click at [268, 265] on span "Select an option" at bounding box center [265, 262] width 9 height 9
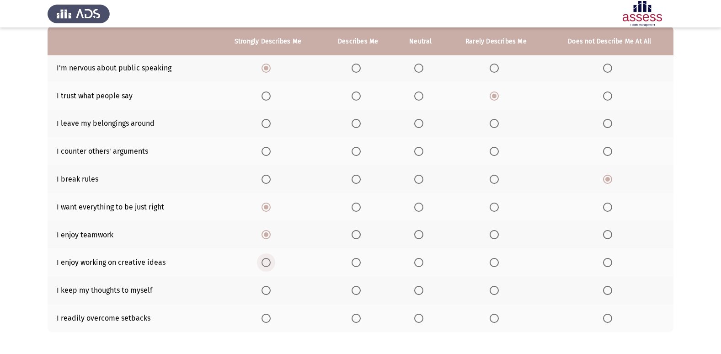
click at [268, 265] on input "Select an option" at bounding box center [265, 262] width 9 height 9
click at [266, 315] on span "Select an option" at bounding box center [265, 317] width 9 height 9
click at [266, 315] on input "Select an option" at bounding box center [265, 317] width 9 height 9
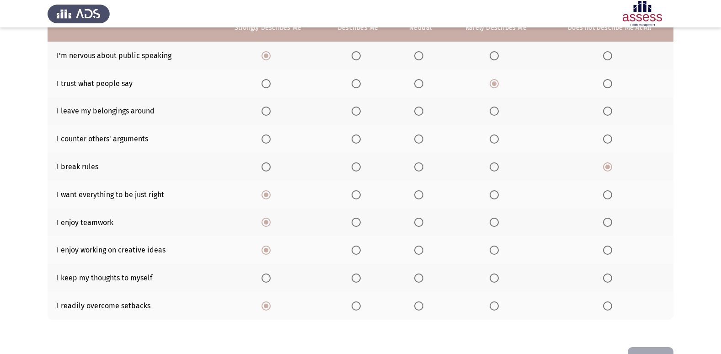
scroll to position [88, 0]
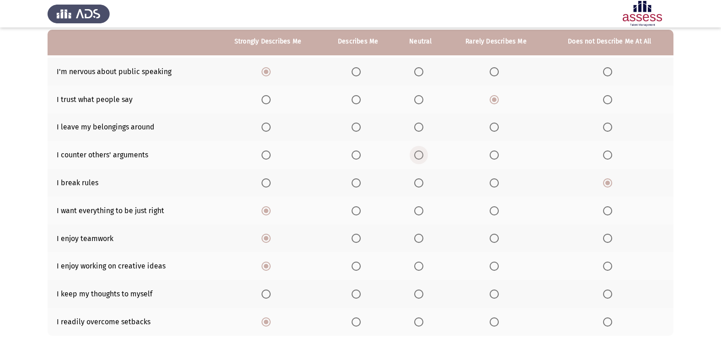
click at [419, 157] on span "Select an option" at bounding box center [418, 154] width 9 height 9
click at [419, 157] on input "Select an option" at bounding box center [418, 154] width 9 height 9
click at [358, 290] on span "Select an option" at bounding box center [355, 293] width 9 height 9
click at [358, 290] on input "Select an option" at bounding box center [355, 293] width 9 height 9
click at [419, 294] on span "Select an option" at bounding box center [418, 293] width 9 height 9
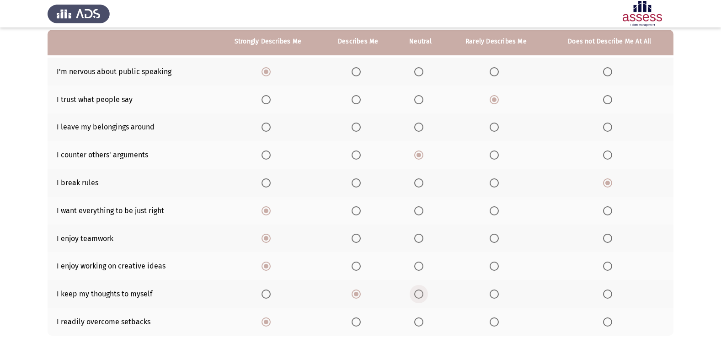
click at [419, 294] on input "Select an option" at bounding box center [418, 293] width 9 height 9
click at [495, 127] on span "Select an option" at bounding box center [493, 126] width 9 height 9
click at [495, 127] on input "Select an option" at bounding box center [493, 126] width 9 height 9
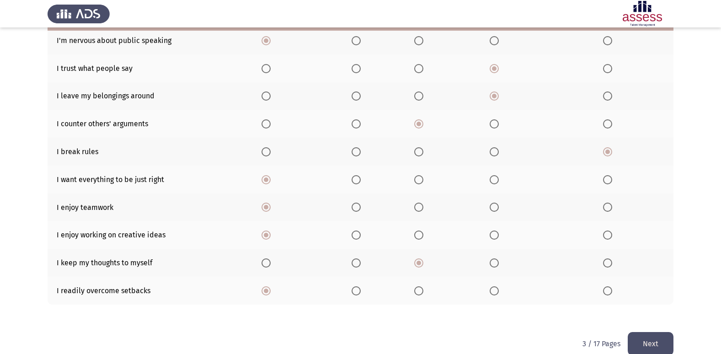
scroll to position [133, 0]
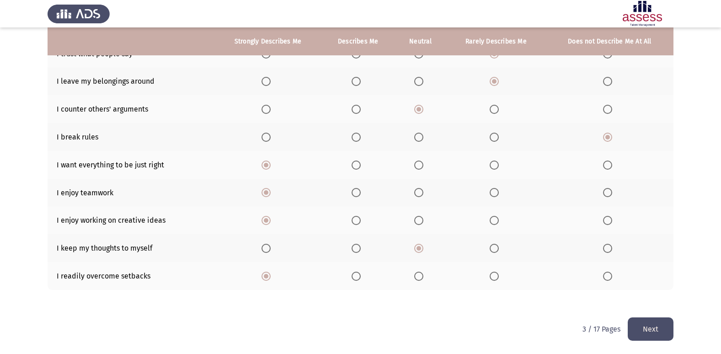
click at [636, 329] on button "Next" at bounding box center [650, 328] width 46 height 23
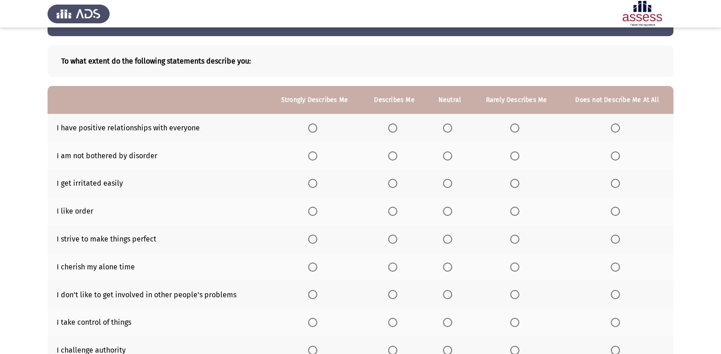
scroll to position [46, 0]
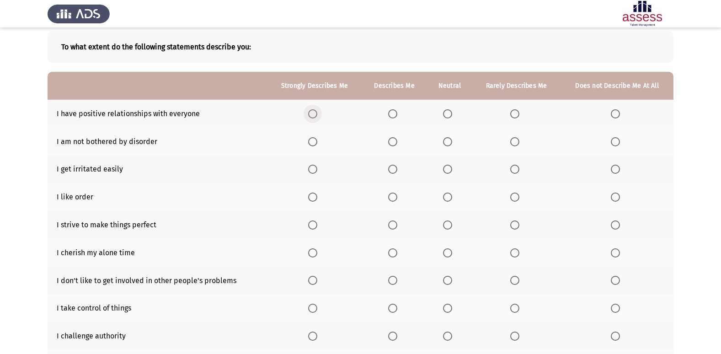
click at [311, 111] on span "Select an option" at bounding box center [312, 113] width 9 height 9
click at [311, 111] on input "Select an option" at bounding box center [312, 113] width 9 height 9
click at [450, 171] on span "Select an option" at bounding box center [447, 168] width 9 height 9
click at [450, 171] on input "Select an option" at bounding box center [447, 168] width 9 height 9
click at [510, 196] on span "Select an option" at bounding box center [514, 196] width 9 height 9
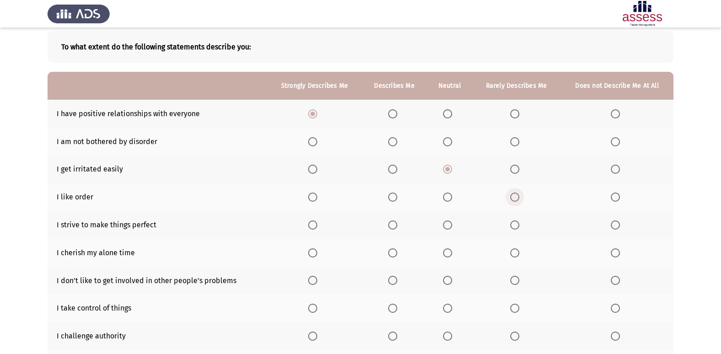
click at [510, 196] on input "Select an option" at bounding box center [514, 196] width 9 height 9
click at [311, 223] on span "Select an option" at bounding box center [312, 224] width 9 height 9
click at [311, 223] on input "Select an option" at bounding box center [312, 224] width 9 height 9
click at [451, 249] on span "Select an option" at bounding box center [447, 252] width 9 height 9
click at [451, 249] on input "Select an option" at bounding box center [447, 252] width 9 height 9
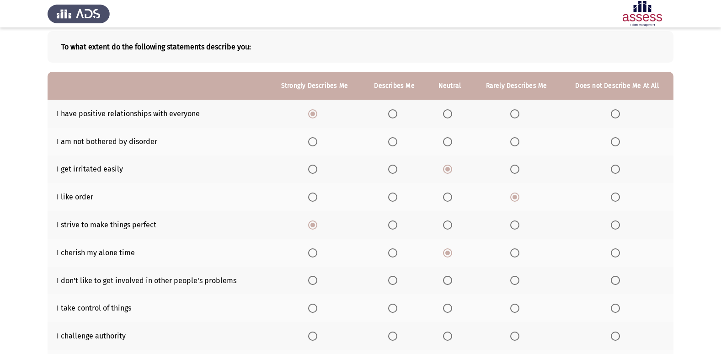
scroll to position [91, 0]
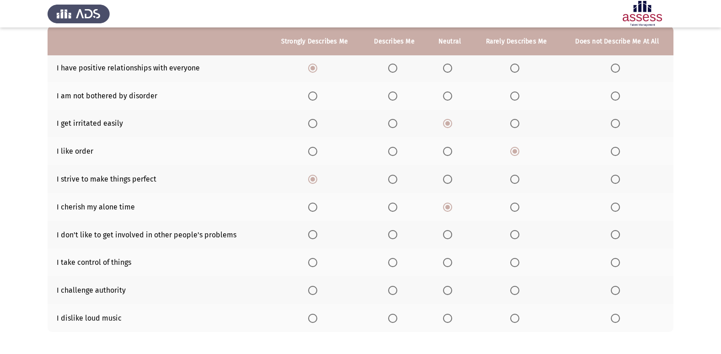
click at [314, 261] on span "Select an option" at bounding box center [312, 262] width 9 height 9
click at [314, 261] on input "Select an option" at bounding box center [312, 262] width 9 height 9
click at [313, 320] on span "Select an option" at bounding box center [312, 317] width 9 height 9
click at [313, 320] on input "Select an option" at bounding box center [312, 317] width 9 height 9
click at [389, 319] on span "Select an option" at bounding box center [392, 317] width 9 height 9
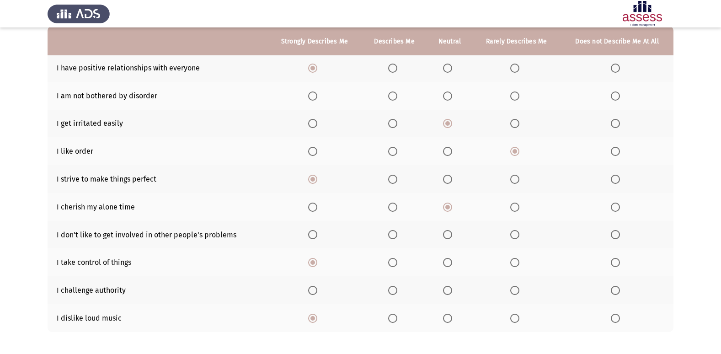
click at [389, 319] on input "Select an option" at bounding box center [392, 317] width 9 height 9
click at [515, 286] on span "Select an option" at bounding box center [514, 290] width 9 height 9
click at [515, 286] on input "Select an option" at bounding box center [514, 290] width 9 height 9
click at [510, 233] on span "Select an option" at bounding box center [514, 234] width 9 height 9
click at [510, 233] on input "Select an option" at bounding box center [514, 234] width 9 height 9
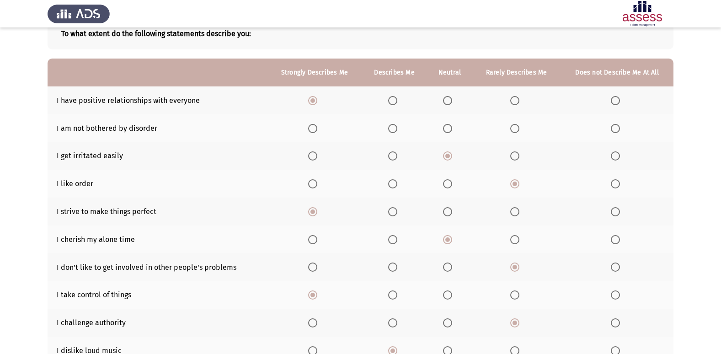
scroll to position [42, 0]
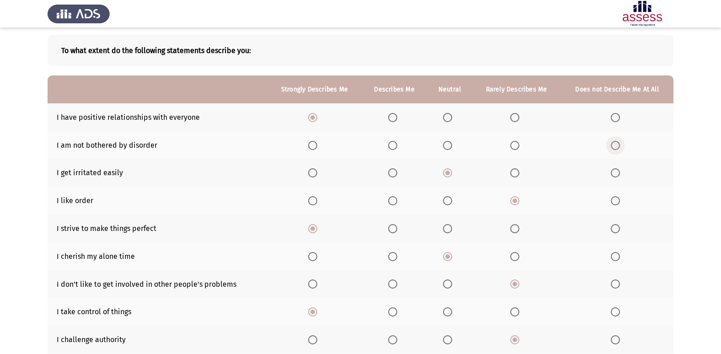
click at [617, 148] on span "Select an option" at bounding box center [614, 145] width 9 height 9
click at [617, 148] on input "Select an option" at bounding box center [614, 145] width 9 height 9
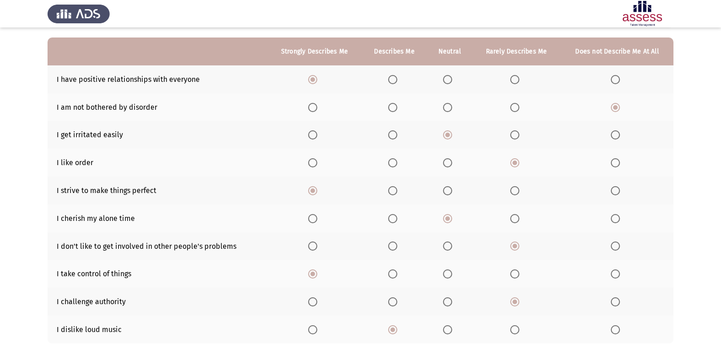
scroll to position [133, 0]
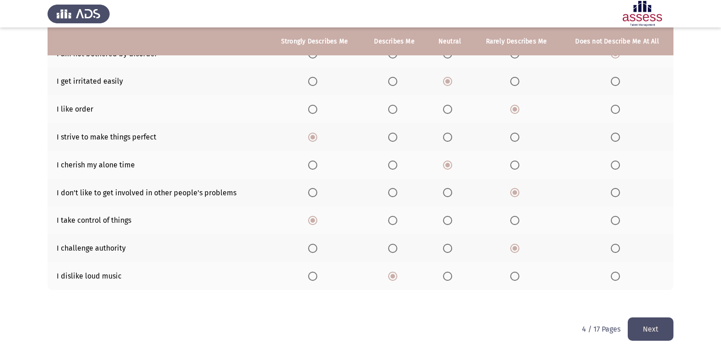
click at [639, 329] on button "Next" at bounding box center [650, 328] width 46 height 23
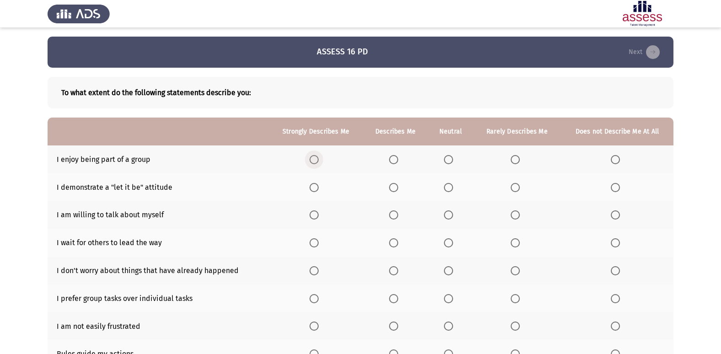
click at [312, 157] on span "Select an option" at bounding box center [313, 159] width 9 height 9
click at [312, 157] on input "Select an option" at bounding box center [313, 159] width 9 height 9
click at [616, 214] on span "Select an option" at bounding box center [614, 214] width 9 height 9
click at [616, 214] on input "Select an option" at bounding box center [614, 214] width 9 height 9
click at [310, 246] on span "Select an option" at bounding box center [313, 242] width 9 height 9
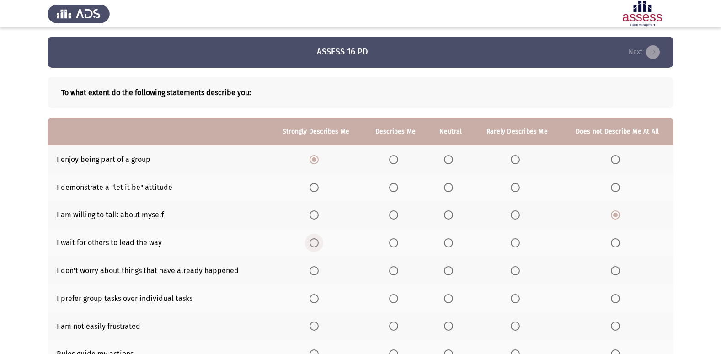
click at [310, 246] on input "Select an option" at bounding box center [313, 242] width 9 height 9
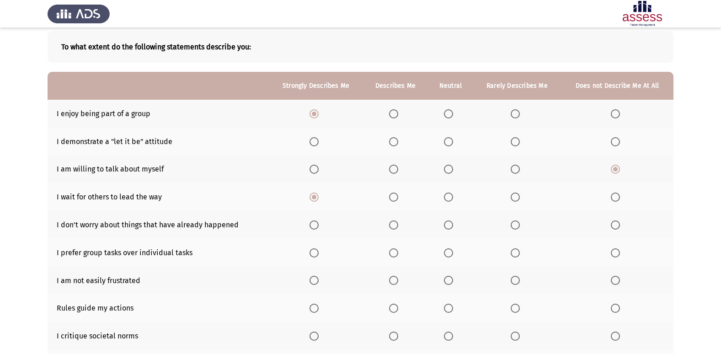
click at [611, 227] on span "Select an option" at bounding box center [614, 224] width 9 height 9
click at [611, 227] on input "Select an option" at bounding box center [614, 224] width 9 height 9
click at [320, 250] on label "Select an option" at bounding box center [315, 252] width 13 height 9
click at [318, 250] on input "Select an option" at bounding box center [313, 252] width 9 height 9
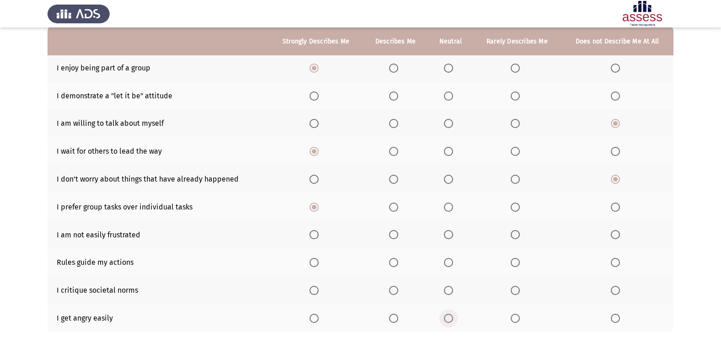
click at [451, 317] on span "Select an option" at bounding box center [448, 317] width 9 height 9
click at [451, 317] on input "Select an option" at bounding box center [448, 317] width 9 height 9
click at [520, 292] on span "Select an option" at bounding box center [514, 290] width 9 height 9
click at [520, 292] on input "Select an option" at bounding box center [514, 290] width 9 height 9
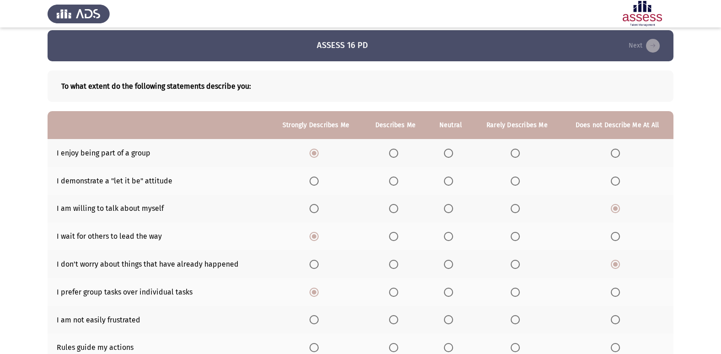
scroll to position [0, 0]
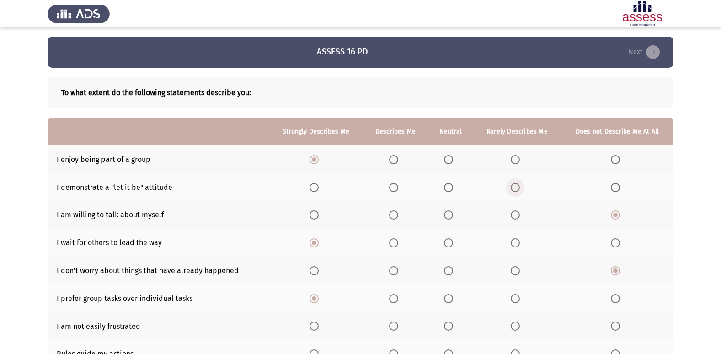
click at [514, 183] on span "Select an option" at bounding box center [514, 187] width 9 height 9
click at [514, 183] on input "Select an option" at bounding box center [514, 187] width 9 height 9
click at [391, 186] on span "Select an option" at bounding box center [393, 187] width 9 height 9
click at [391, 186] on input "Select an option" at bounding box center [393, 187] width 9 height 9
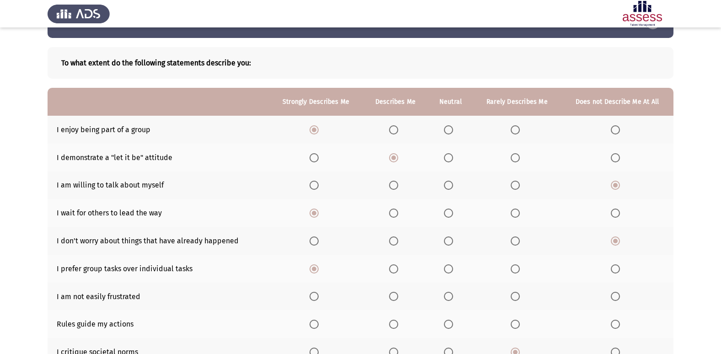
scroll to position [46, 0]
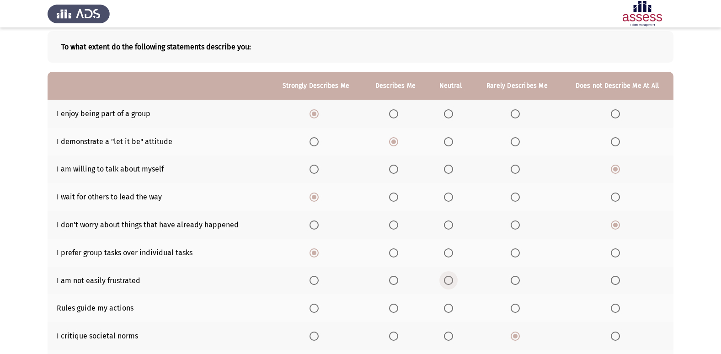
click at [445, 278] on span "Select an option" at bounding box center [448, 280] width 9 height 9
click at [445, 278] on input "Select an option" at bounding box center [448, 280] width 9 height 9
click at [395, 311] on span "Select an option" at bounding box center [393, 307] width 9 height 9
click at [395, 311] on input "Select an option" at bounding box center [393, 307] width 9 height 9
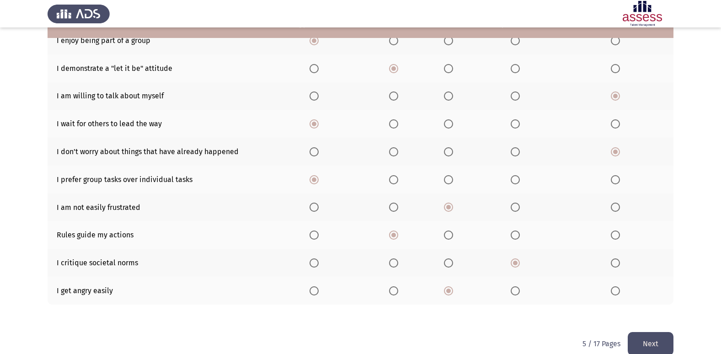
scroll to position [133, 0]
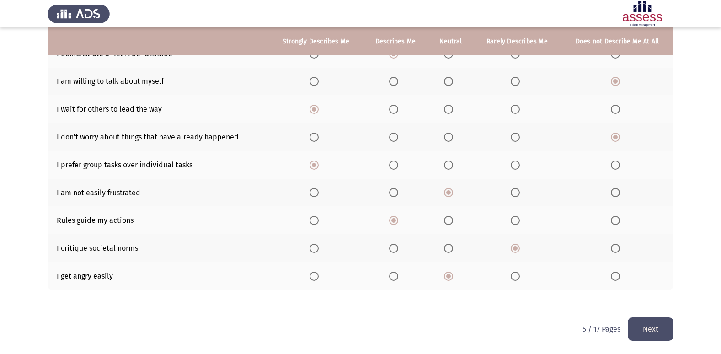
click at [644, 333] on button "Next" at bounding box center [650, 328] width 46 height 23
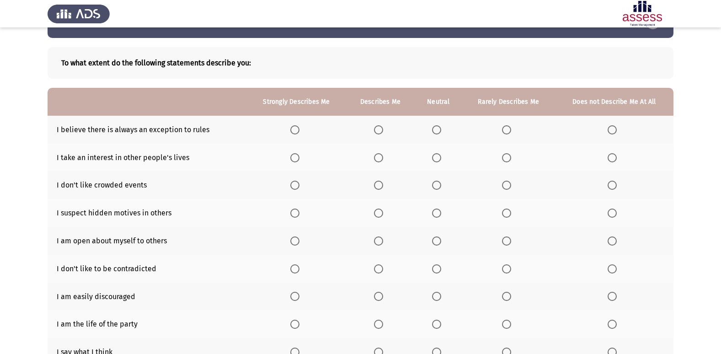
scroll to position [46, 0]
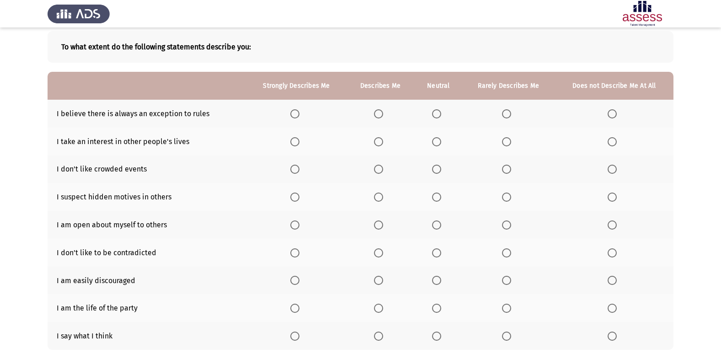
click at [609, 142] on span "Select an option" at bounding box center [611, 141] width 9 height 9
click at [609, 142] on input "Select an option" at bounding box center [611, 141] width 9 height 9
click at [610, 170] on span "Select an option" at bounding box center [611, 168] width 9 height 9
click at [610, 170] on input "Select an option" at bounding box center [611, 168] width 9 height 9
click at [433, 169] on span "Select an option" at bounding box center [436, 168] width 9 height 9
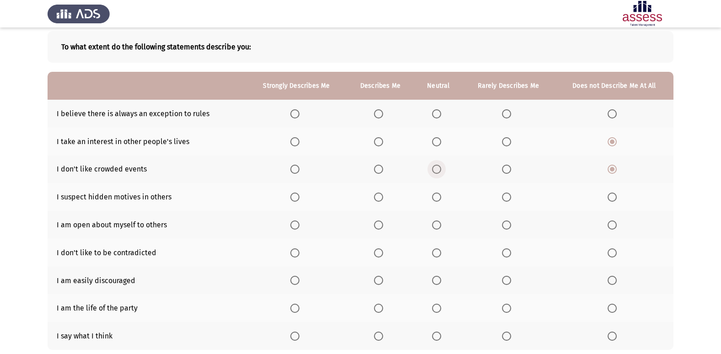
click at [433, 169] on input "Select an option" at bounding box center [436, 168] width 9 height 9
click at [607, 198] on span "Select an option" at bounding box center [611, 196] width 9 height 9
click at [607, 198] on input "Select an option" at bounding box center [611, 196] width 9 height 9
click at [383, 228] on label "Select an option" at bounding box center [380, 224] width 13 height 9
click at [383, 228] on input "Select an option" at bounding box center [378, 224] width 9 height 9
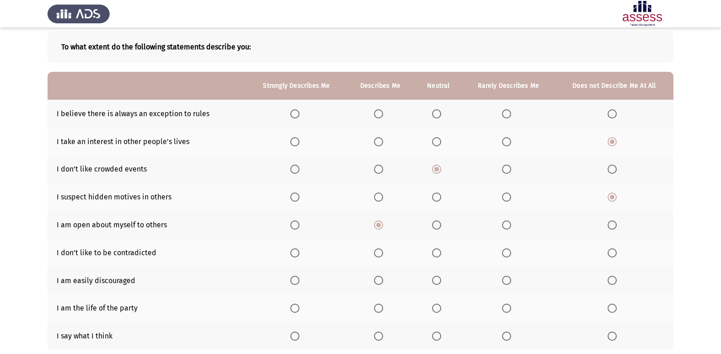
click at [612, 284] on span "Select an option" at bounding box center [611, 280] width 9 height 9
click at [612, 284] on input "Select an option" at bounding box center [611, 280] width 9 height 9
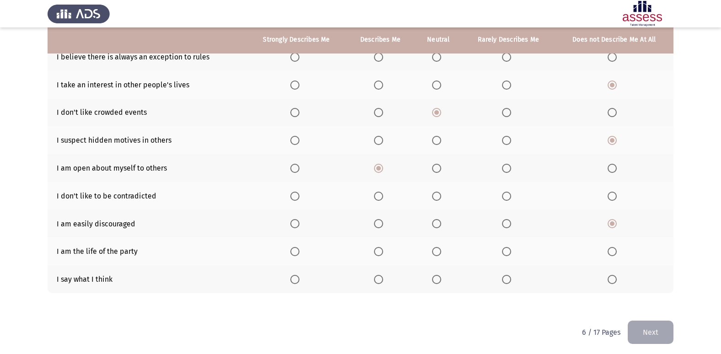
scroll to position [106, 0]
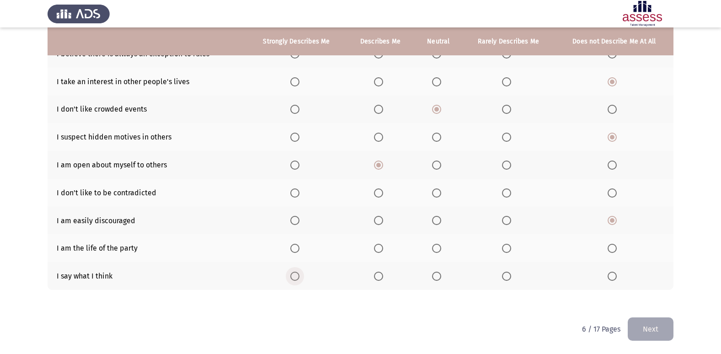
click at [292, 277] on span "Select an option" at bounding box center [294, 275] width 9 height 9
click at [292, 277] on input "Select an option" at bounding box center [294, 275] width 9 height 9
click at [374, 276] on span "Select an option" at bounding box center [378, 275] width 9 height 9
click at [374, 276] on input "Select an option" at bounding box center [378, 275] width 9 height 9
click at [440, 252] on span "Select an option" at bounding box center [436, 248] width 9 height 9
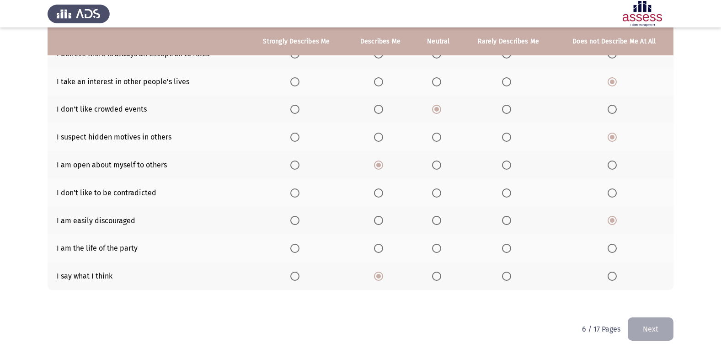
click at [440, 252] on input "Select an option" at bounding box center [436, 248] width 9 height 9
click at [382, 195] on span "Select an option" at bounding box center [378, 192] width 9 height 9
click at [382, 195] on input "Select an option" at bounding box center [378, 192] width 9 height 9
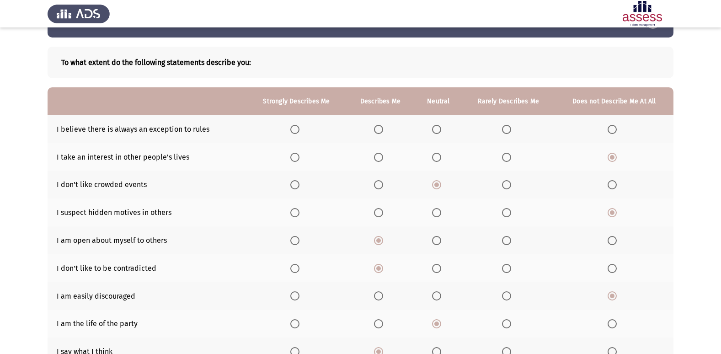
scroll to position [14, 0]
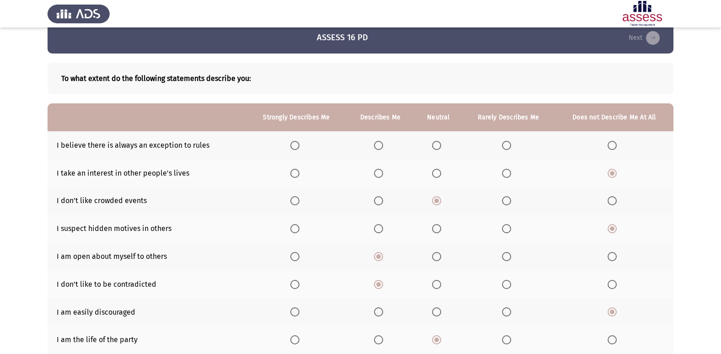
click at [379, 145] on span "Select an option" at bounding box center [378, 145] width 9 height 9
click at [379, 145] on input "Select an option" at bounding box center [378, 145] width 9 height 9
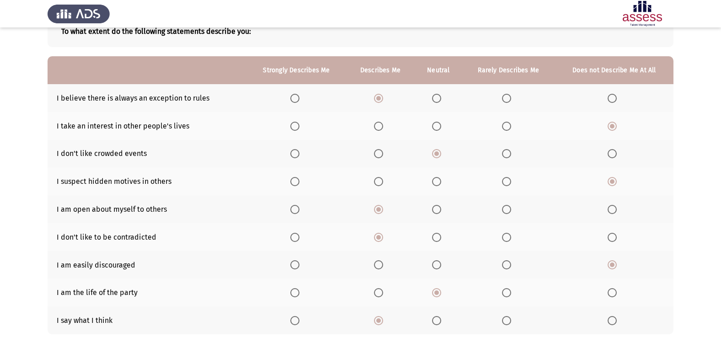
scroll to position [106, 0]
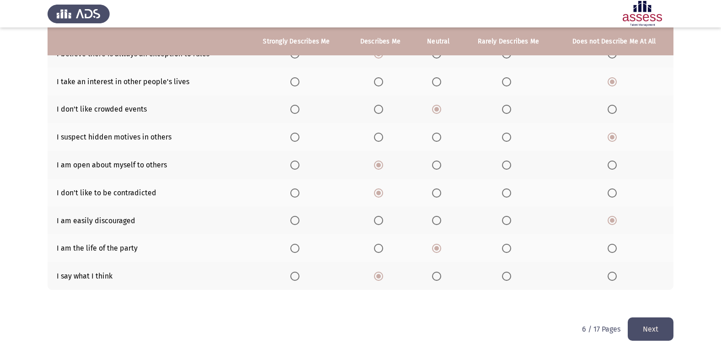
click at [635, 321] on button "Next" at bounding box center [650, 328] width 46 height 23
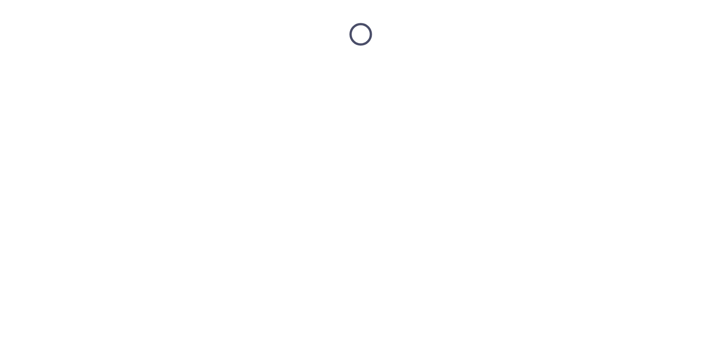
scroll to position [0, 0]
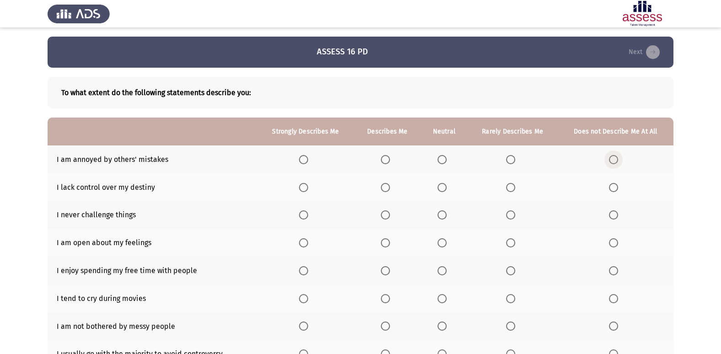
click at [610, 156] on span "Select an option" at bounding box center [613, 159] width 9 height 9
click at [610, 156] on input "Select an option" at bounding box center [613, 159] width 9 height 9
click at [390, 162] on span "Select an option" at bounding box center [385, 159] width 9 height 9
click at [390, 162] on input "Select an option" at bounding box center [385, 159] width 9 height 9
click at [442, 157] on span "Select an option" at bounding box center [441, 159] width 9 height 9
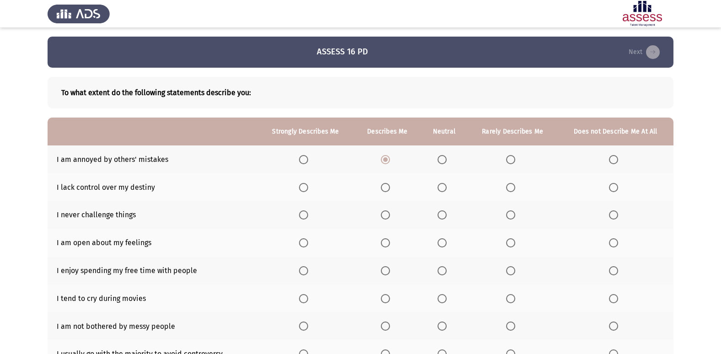
click at [442, 157] on input "Select an option" at bounding box center [441, 159] width 9 height 9
click at [442, 186] on span "Select an option" at bounding box center [441, 187] width 9 height 9
click at [442, 186] on input "Select an option" at bounding box center [441, 187] width 9 height 9
click at [305, 214] on span "Select an option" at bounding box center [303, 214] width 9 height 9
click at [305, 214] on input "Select an option" at bounding box center [303, 214] width 9 height 9
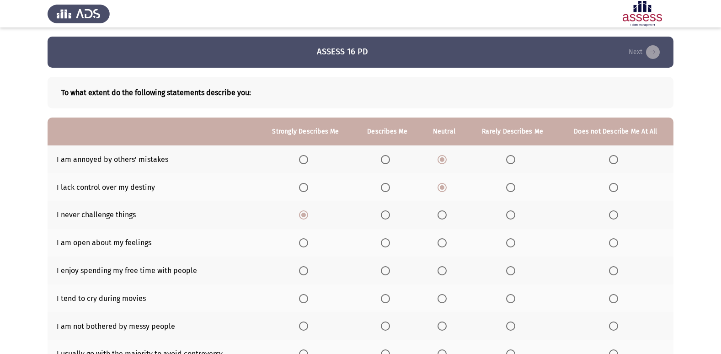
click at [615, 214] on span "Select an option" at bounding box center [613, 214] width 9 height 9
click at [615, 214] on input "Select an option" at bounding box center [613, 214] width 9 height 9
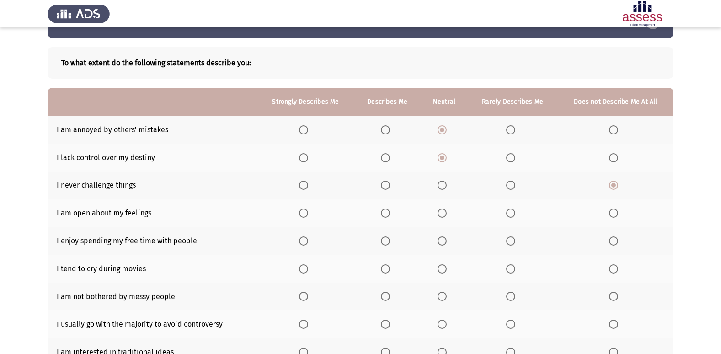
scroll to position [46, 0]
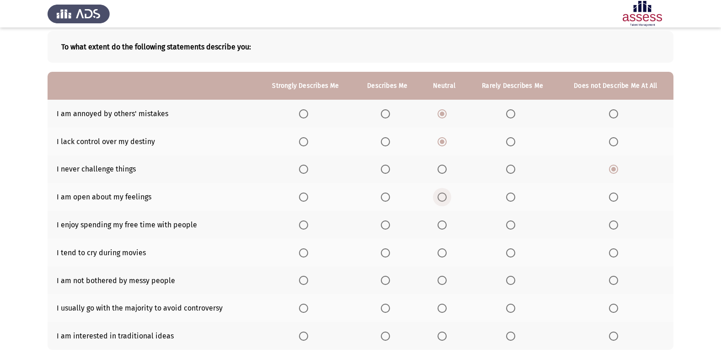
click at [439, 202] on span "Select an option" at bounding box center [441, 196] width 9 height 9
click at [439, 202] on input "Select an option" at bounding box center [441, 196] width 9 height 9
click at [303, 228] on span "Select an option" at bounding box center [303, 224] width 9 height 9
click at [303, 228] on input "Select an option" at bounding box center [303, 224] width 9 height 9
click at [615, 251] on span "Select an option" at bounding box center [613, 252] width 9 height 9
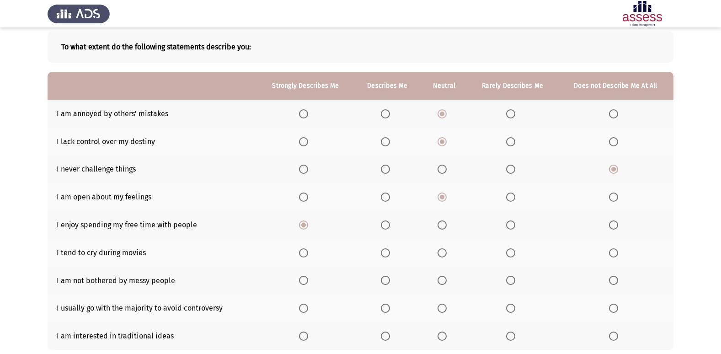
click at [615, 251] on input "Select an option" at bounding box center [613, 252] width 9 height 9
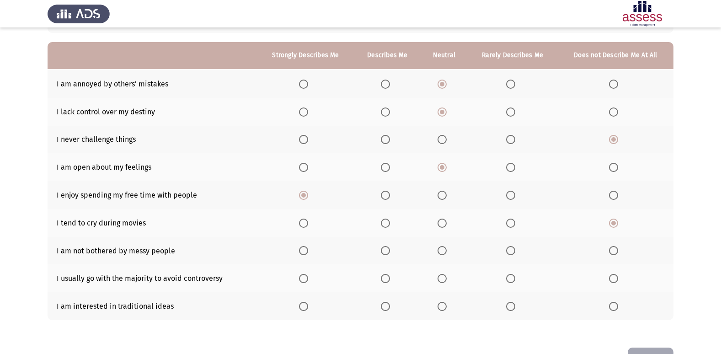
scroll to position [91, 0]
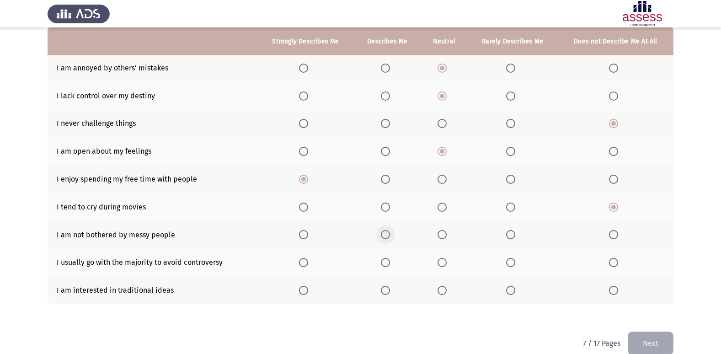
click at [382, 235] on span "Select an option" at bounding box center [385, 234] width 9 height 9
click at [382, 235] on input "Select an option" at bounding box center [385, 234] width 9 height 9
click at [514, 264] on span "Select an option" at bounding box center [510, 262] width 9 height 9
click at [514, 264] on input "Select an option" at bounding box center [510, 262] width 9 height 9
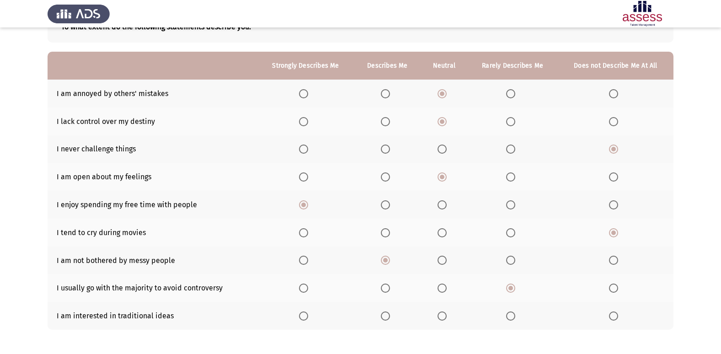
scroll to position [106, 0]
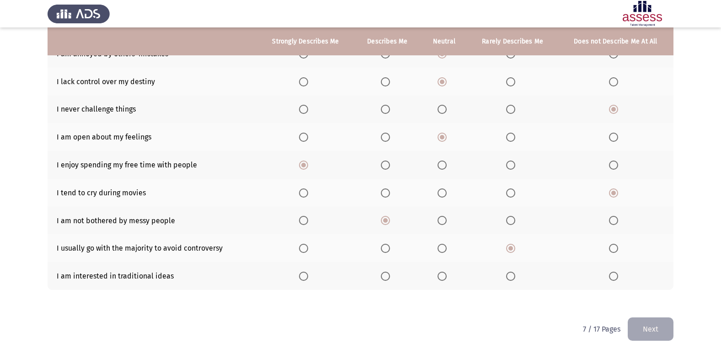
click at [510, 278] on span "Select an option" at bounding box center [510, 275] width 9 height 9
click at [510, 278] on input "Select an option" at bounding box center [510, 275] width 9 height 9
click at [663, 333] on button "Next" at bounding box center [650, 328] width 46 height 23
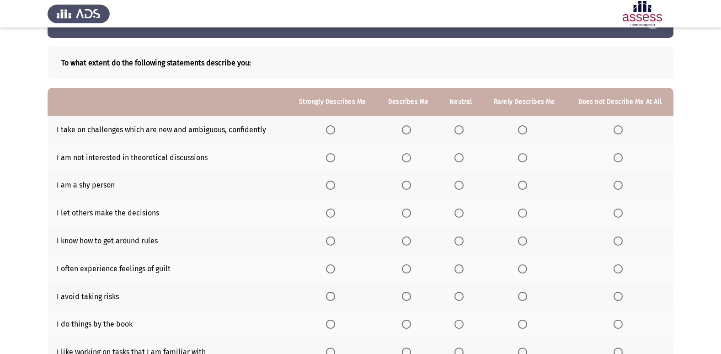
scroll to position [46, 0]
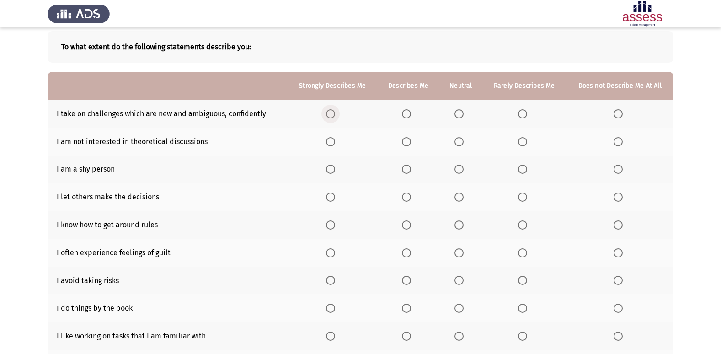
click at [333, 117] on span "Select an option" at bounding box center [330, 113] width 9 height 9
click at [333, 117] on input "Select an option" at bounding box center [330, 113] width 9 height 9
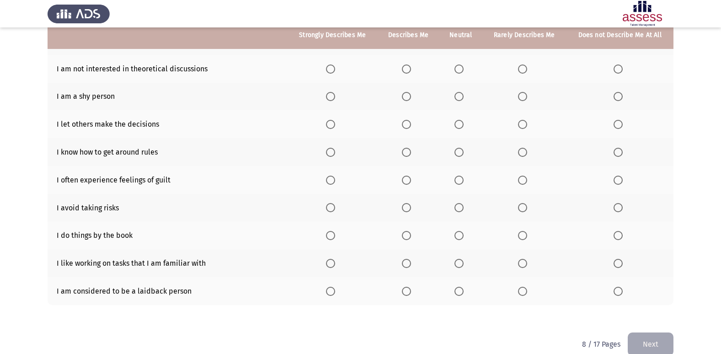
scroll to position [133, 0]
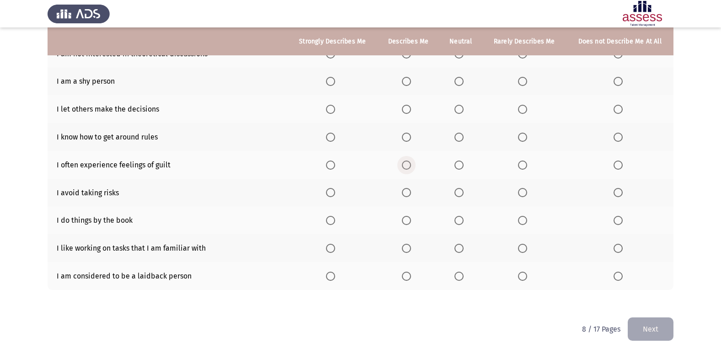
click at [408, 164] on span "Select an option" at bounding box center [406, 164] width 9 height 9
click at [408, 164] on input "Select an option" at bounding box center [406, 164] width 9 height 9
click at [463, 191] on span "Select an option" at bounding box center [458, 192] width 9 height 9
click at [463, 191] on input "Select an option" at bounding box center [458, 192] width 9 height 9
click at [625, 220] on label "Select an option" at bounding box center [619, 220] width 13 height 9
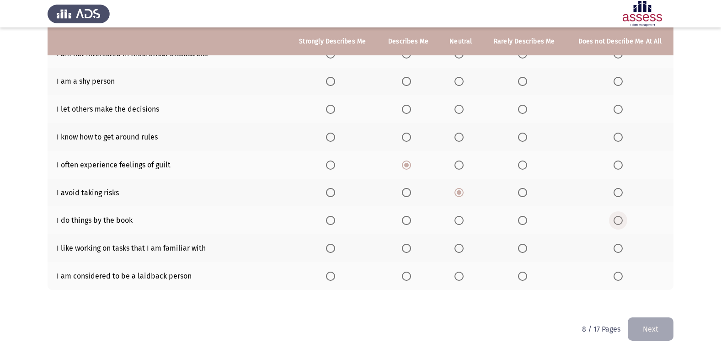
click at [622, 220] on input "Select an option" at bounding box center [617, 220] width 9 height 9
click at [409, 247] on span "Select an option" at bounding box center [406, 248] width 9 height 9
click at [409, 247] on input "Select an option" at bounding box center [406, 248] width 9 height 9
click at [620, 272] on span "Select an option" at bounding box center [617, 275] width 9 height 9
click at [620, 272] on input "Select an option" at bounding box center [617, 275] width 9 height 9
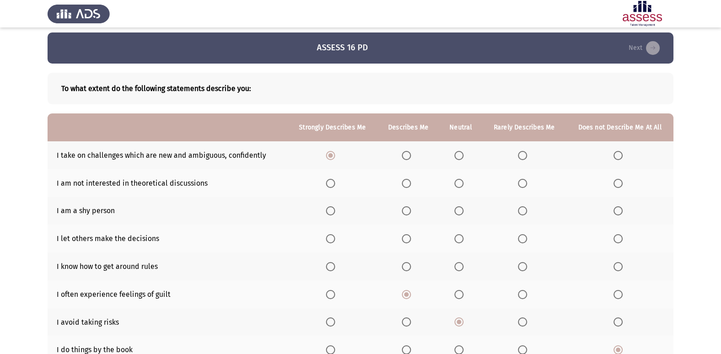
scroll to position [0, 0]
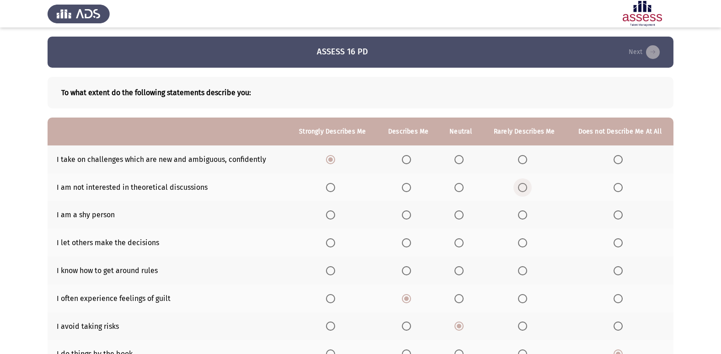
click at [520, 184] on span "Select an option" at bounding box center [522, 187] width 9 height 9
click at [520, 184] on input "Select an option" at bounding box center [522, 187] width 9 height 9
click at [414, 272] on label "Select an option" at bounding box center [408, 270] width 13 height 9
click at [411, 272] on input "Select an option" at bounding box center [406, 270] width 9 height 9
drag, startPoint x: 91, startPoint y: 221, endPoint x: 77, endPoint y: 204, distance: 22.4
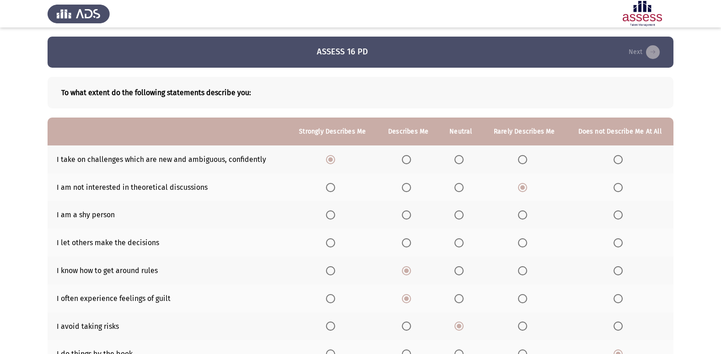
click at [77, 204] on td "I am a shy person" at bounding box center [168, 215] width 240 height 28
drag, startPoint x: 81, startPoint y: 212, endPoint x: 83, endPoint y: 207, distance: 5.3
click at [83, 207] on td "I am a shy person" at bounding box center [168, 215] width 240 height 28
click at [521, 248] on th at bounding box center [524, 242] width 84 height 28
click at [522, 244] on span "Select an option" at bounding box center [522, 242] width 9 height 9
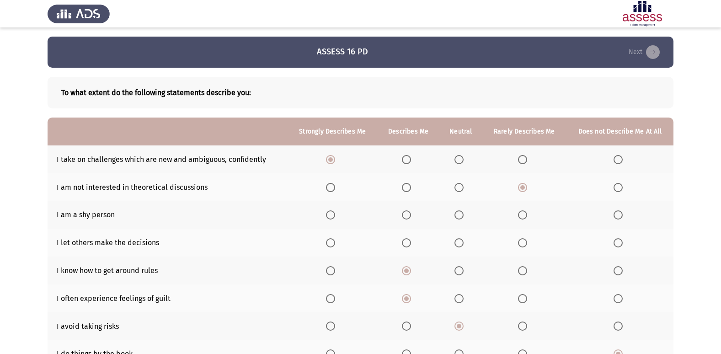
click at [522, 244] on input "Select an option" at bounding box center [522, 242] width 9 height 9
click at [619, 214] on span "Select an option" at bounding box center [617, 214] width 9 height 9
click at [619, 214] on input "Select an option" at bounding box center [617, 214] width 9 height 9
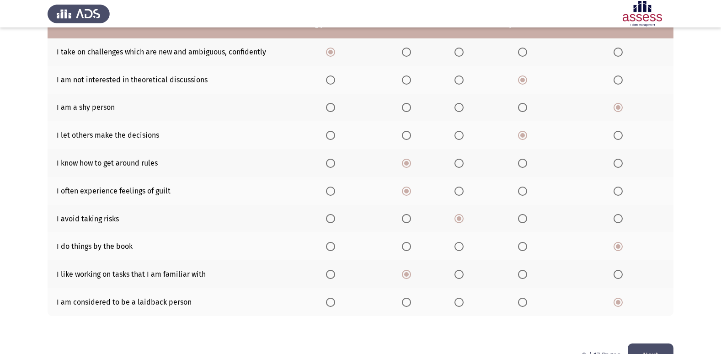
scroll to position [133, 0]
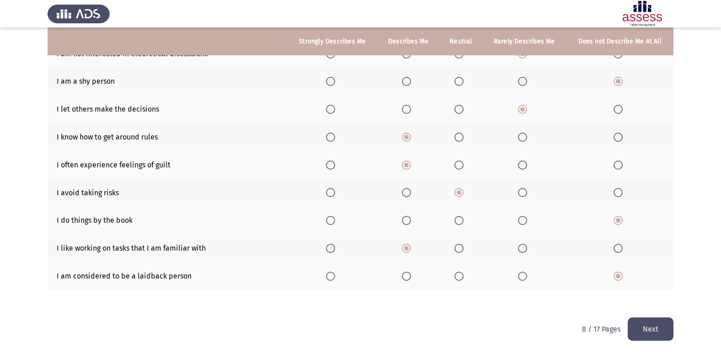
click at [636, 328] on button "Next" at bounding box center [650, 328] width 46 height 23
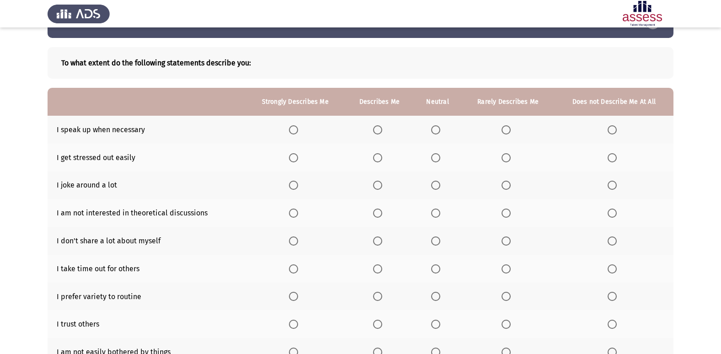
scroll to position [46, 0]
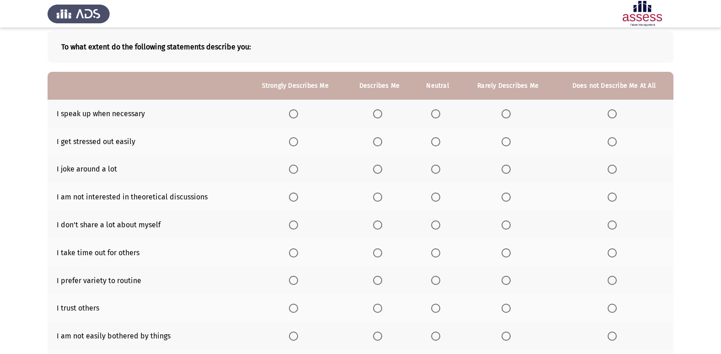
click at [382, 114] on span "Select an option" at bounding box center [377, 113] width 9 height 9
click at [382, 114] on input "Select an option" at bounding box center [377, 113] width 9 height 9
click at [435, 168] on span "Select an option" at bounding box center [435, 168] width 9 height 9
click at [435, 168] on input "Select an option" at bounding box center [435, 168] width 9 height 9
click at [440, 196] on span "Select an option" at bounding box center [435, 196] width 9 height 9
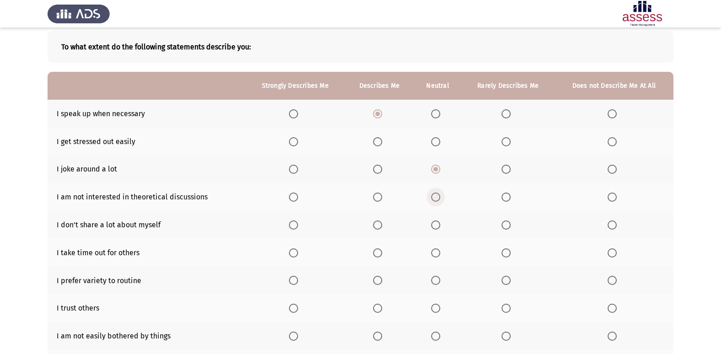
click at [440, 196] on input "Select an option" at bounding box center [435, 196] width 9 height 9
click at [381, 229] on span "Select an option" at bounding box center [377, 224] width 9 height 9
click at [381, 229] on input "Select an option" at bounding box center [377, 224] width 9 height 9
click at [509, 254] on span "Select an option" at bounding box center [505, 252] width 9 height 9
click at [509, 254] on input "Select an option" at bounding box center [505, 252] width 9 height 9
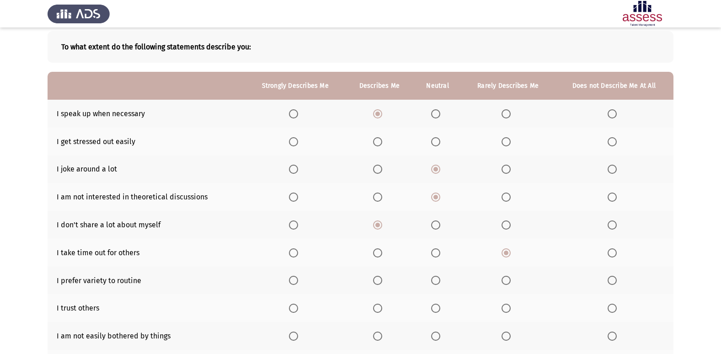
click at [290, 281] on span "Select an option" at bounding box center [293, 280] width 9 height 9
click at [290, 281] on input "Select an option" at bounding box center [293, 280] width 9 height 9
click at [382, 283] on span "Select an option" at bounding box center [377, 280] width 9 height 9
click at [382, 283] on input "Select an option" at bounding box center [377, 280] width 9 height 9
click at [382, 309] on span "Select an option" at bounding box center [377, 307] width 9 height 9
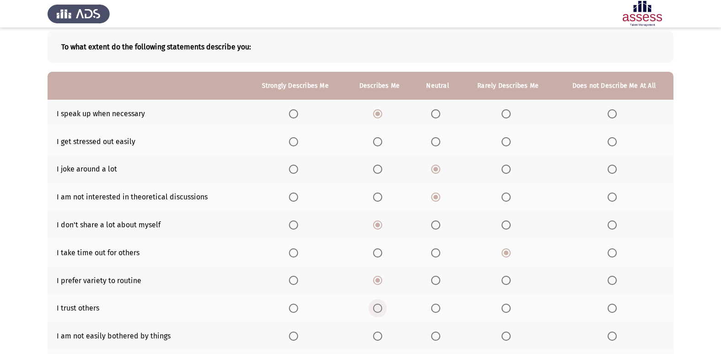
click at [382, 309] on input "Select an option" at bounding box center [377, 307] width 9 height 9
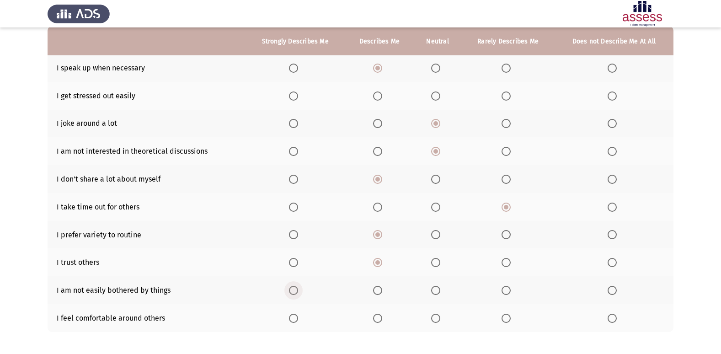
click at [293, 294] on span "Select an option" at bounding box center [293, 290] width 9 height 9
click at [293, 294] on input "Select an option" at bounding box center [293, 290] width 9 height 9
click at [509, 320] on span "Select an option" at bounding box center [505, 317] width 9 height 9
click at [509, 320] on input "Select an option" at bounding box center [505, 317] width 9 height 9
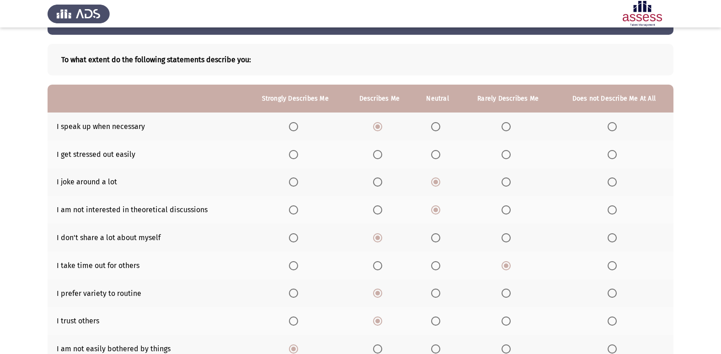
scroll to position [46, 0]
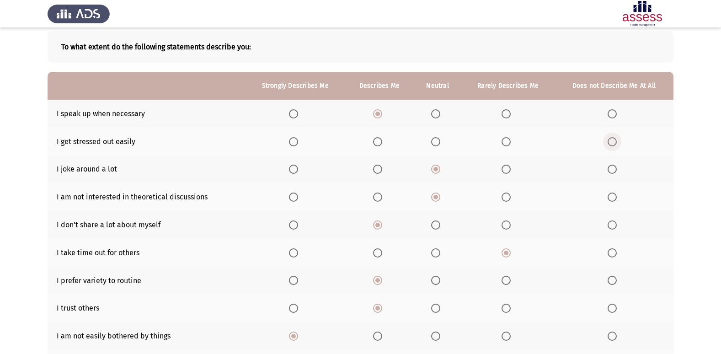
click at [615, 144] on span "Select an option" at bounding box center [611, 141] width 9 height 9
click at [615, 144] on input "Select an option" at bounding box center [611, 141] width 9 height 9
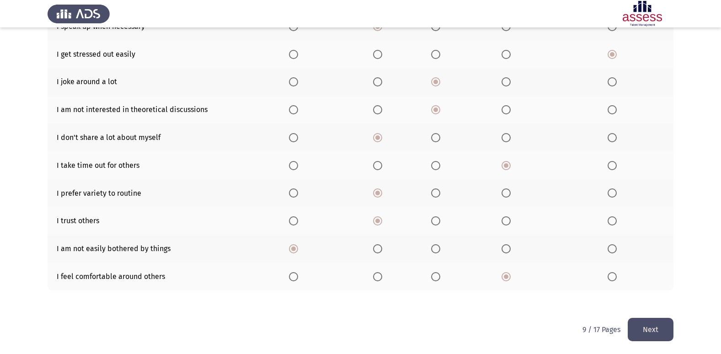
scroll to position [133, 0]
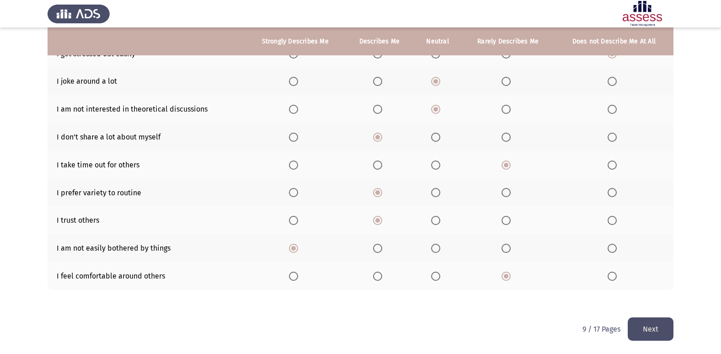
click at [641, 329] on button "Next" at bounding box center [650, 328] width 46 height 23
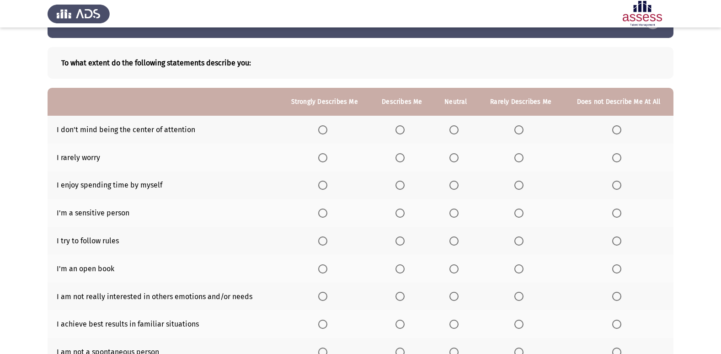
scroll to position [46, 0]
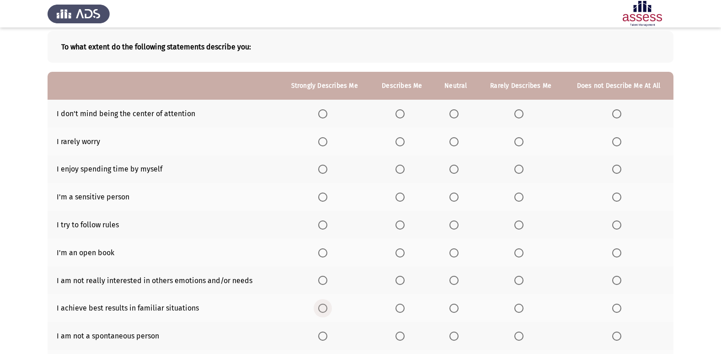
click at [322, 310] on span "Select an option" at bounding box center [322, 307] width 9 height 9
click at [322, 310] on input "Select an option" at bounding box center [322, 307] width 9 height 9
click at [624, 254] on label "Select an option" at bounding box center [618, 252] width 13 height 9
click at [621, 254] on input "Select an option" at bounding box center [616, 252] width 9 height 9
click at [319, 223] on span "Select an option" at bounding box center [322, 224] width 9 height 9
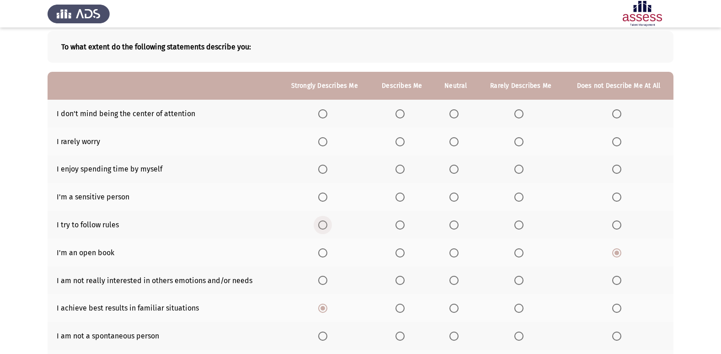
click at [319, 223] on input "Select an option" at bounding box center [322, 224] width 9 height 9
click at [520, 168] on span "Select an option" at bounding box center [518, 168] width 9 height 9
click at [520, 168] on input "Select an option" at bounding box center [518, 168] width 9 height 9
click at [452, 143] on span "Select an option" at bounding box center [453, 141] width 9 height 9
click at [452, 143] on input "Select an option" at bounding box center [453, 141] width 9 height 9
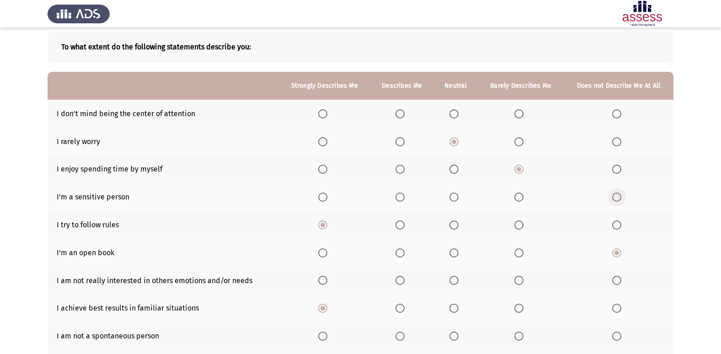
click at [614, 202] on span "Select an option" at bounding box center [616, 196] width 9 height 9
click at [614, 202] on input "Select an option" at bounding box center [616, 196] width 9 height 9
click at [617, 282] on span "Select an option" at bounding box center [616, 280] width 9 height 9
click at [617, 282] on input "Select an option" at bounding box center [616, 280] width 9 height 9
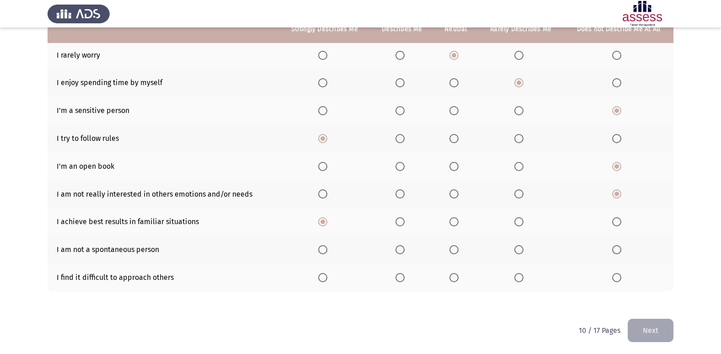
scroll to position [133, 0]
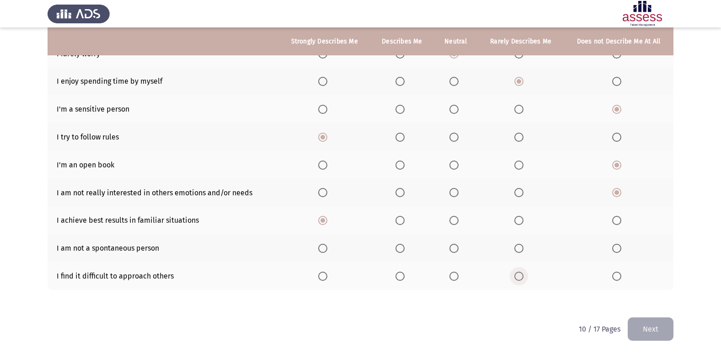
click at [519, 280] on span "Select an option" at bounding box center [518, 275] width 9 height 9
click at [519, 280] on input "Select an option" at bounding box center [518, 275] width 9 height 9
click at [613, 249] on span "Select an option" at bounding box center [616, 248] width 9 height 9
click at [613, 249] on input "Select an option" at bounding box center [616, 248] width 9 height 9
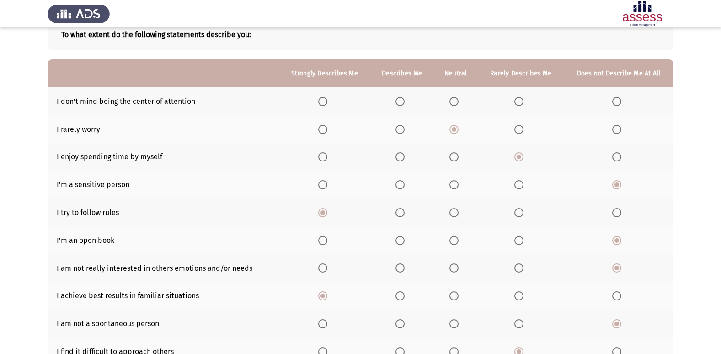
scroll to position [42, 0]
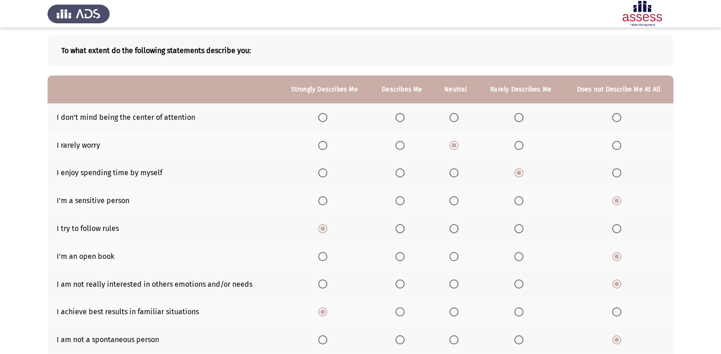
click at [401, 115] on span "Select an option" at bounding box center [399, 117] width 9 height 9
click at [401, 115] on input "Select an option" at bounding box center [399, 117] width 9 height 9
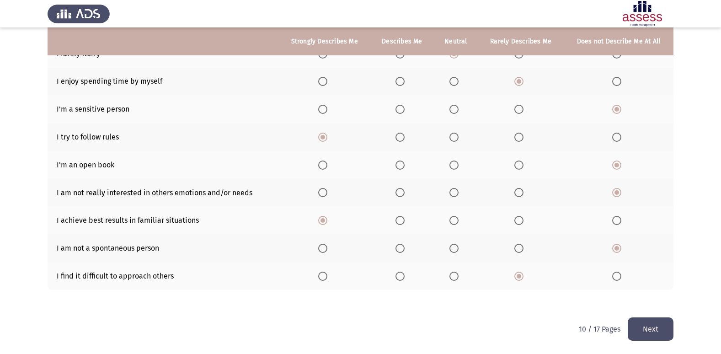
click at [637, 323] on button "Next" at bounding box center [650, 328] width 46 height 23
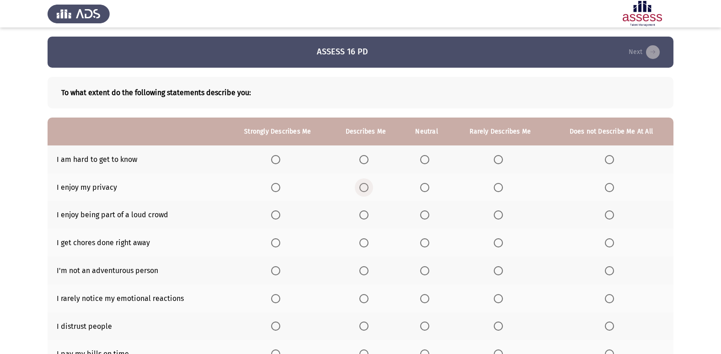
click at [366, 191] on span "Select an option" at bounding box center [363, 187] width 9 height 9
click at [366, 191] on input "Select an option" at bounding box center [363, 187] width 9 height 9
click at [611, 215] on span "Select an option" at bounding box center [609, 214] width 9 height 9
click at [611, 215] on input "Select an option" at bounding box center [609, 214] width 9 height 9
click at [368, 245] on span "Select an option" at bounding box center [363, 242] width 9 height 9
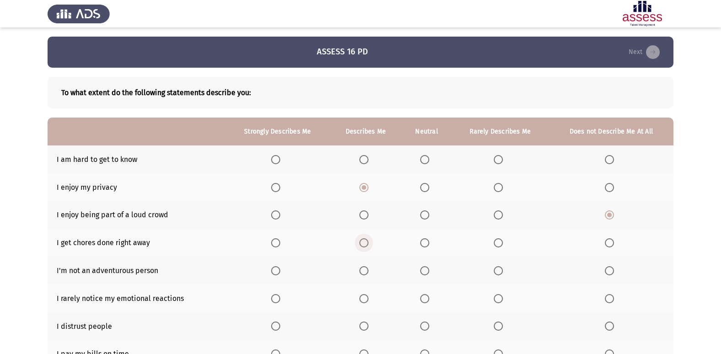
click at [368, 245] on input "Select an option" at bounding box center [363, 242] width 9 height 9
click at [606, 274] on span "Select an option" at bounding box center [609, 270] width 9 height 9
click at [606, 274] on input "Select an option" at bounding box center [609, 270] width 9 height 9
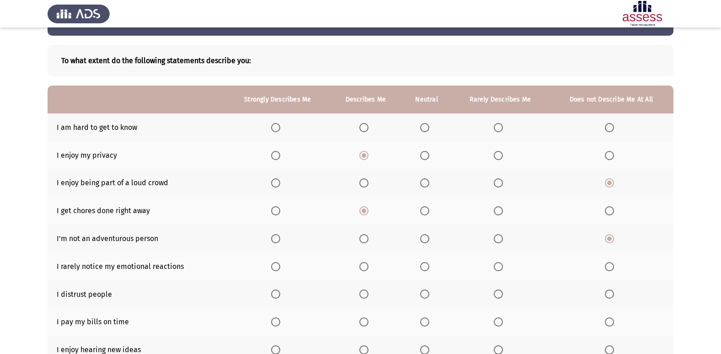
scroll to position [46, 0]
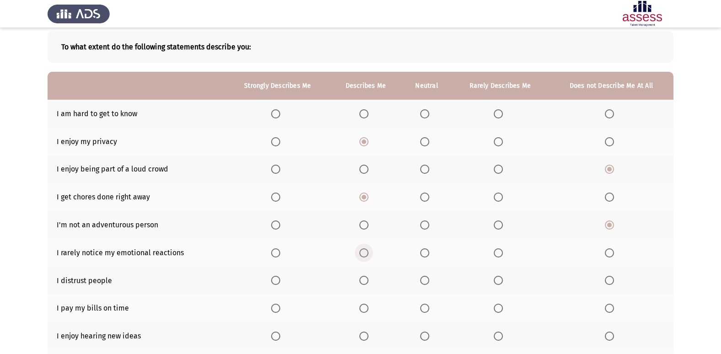
click at [365, 252] on span "Select an option" at bounding box center [363, 252] width 9 height 9
click at [365, 252] on input "Select an option" at bounding box center [363, 252] width 9 height 9
click at [610, 284] on span "Select an option" at bounding box center [609, 280] width 9 height 9
click at [610, 284] on input "Select an option" at bounding box center [609, 280] width 9 height 9
click at [500, 311] on span "Select an option" at bounding box center [497, 307] width 9 height 9
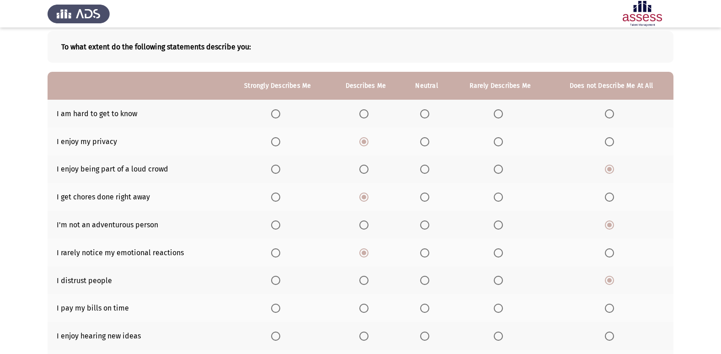
click at [500, 311] on input "Select an option" at bounding box center [497, 307] width 9 height 9
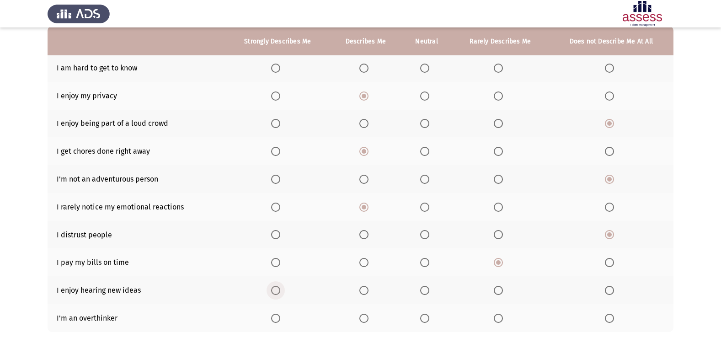
click at [271, 290] on span "Select an option" at bounding box center [275, 290] width 9 height 9
click at [271, 290] on input "Select an option" at bounding box center [275, 290] width 9 height 9
click at [276, 321] on span "Select an option" at bounding box center [275, 317] width 9 height 9
click at [276, 321] on input "Select an option" at bounding box center [275, 317] width 9 height 9
click at [360, 316] on span "Select an option" at bounding box center [363, 317] width 9 height 9
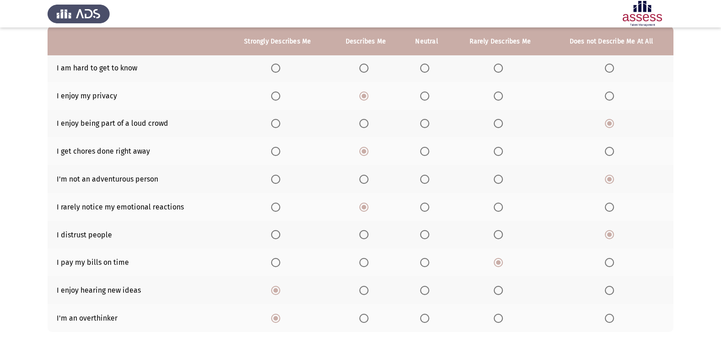
click at [360, 316] on input "Select an option" at bounding box center [363, 317] width 9 height 9
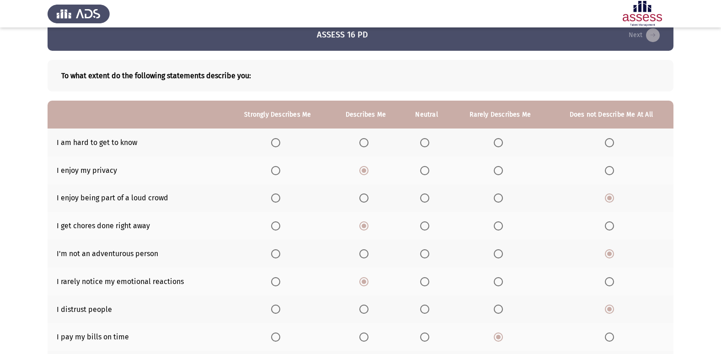
scroll to position [0, 0]
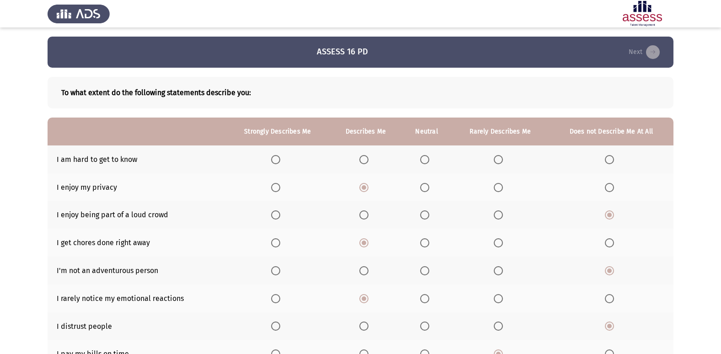
click at [606, 161] on span "Select an option" at bounding box center [609, 159] width 9 height 9
click at [606, 161] on input "Select an option" at bounding box center [609, 159] width 9 height 9
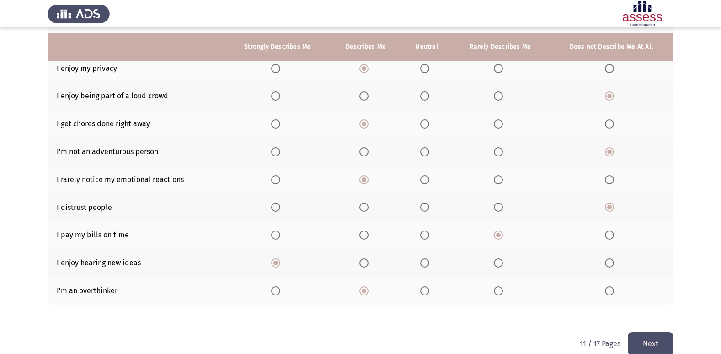
scroll to position [133, 0]
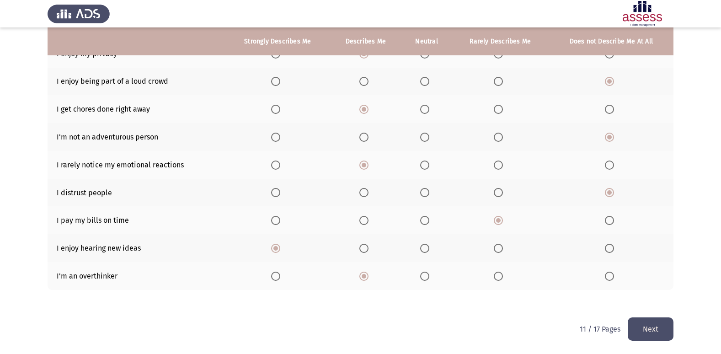
click at [638, 332] on button "Next" at bounding box center [650, 328] width 46 height 23
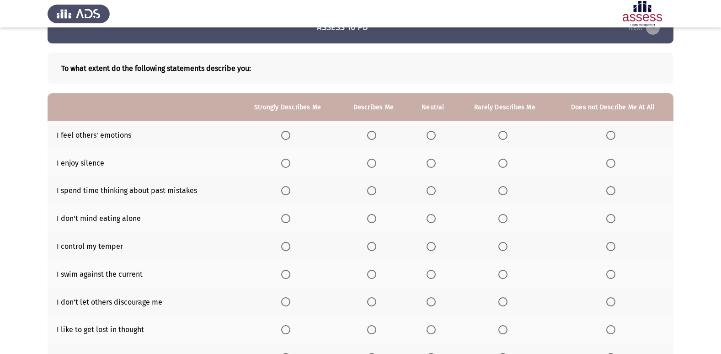
scroll to position [46, 0]
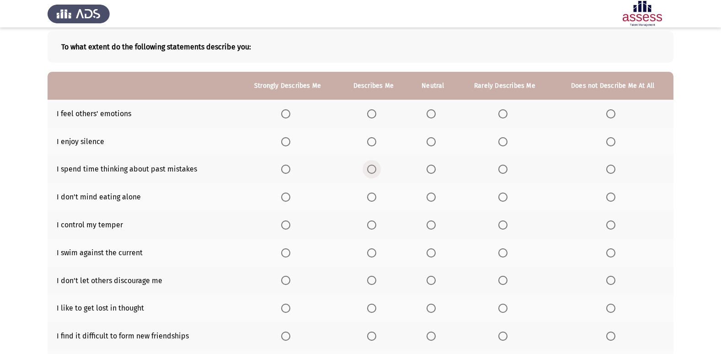
click at [379, 170] on label "Select an option" at bounding box center [373, 168] width 13 height 9
click at [376, 170] on input "Select an option" at bounding box center [371, 168] width 9 height 9
click at [372, 196] on span "Select an option" at bounding box center [371, 196] width 9 height 9
click at [372, 196] on input "Select an option" at bounding box center [371, 196] width 9 height 9
click at [369, 226] on span "Select an option" at bounding box center [371, 224] width 9 height 9
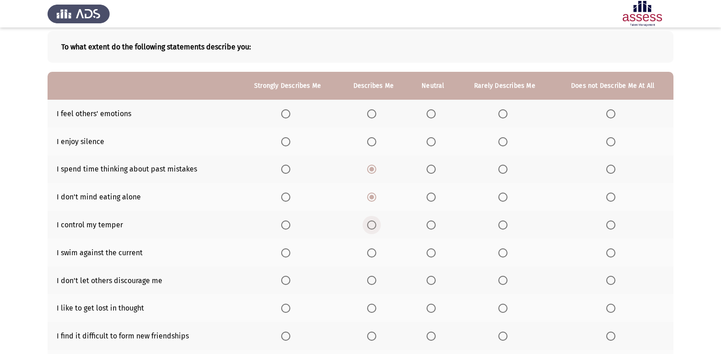
click at [369, 226] on input "Select an option" at bounding box center [371, 224] width 9 height 9
click at [370, 278] on span "Select an option" at bounding box center [371, 280] width 9 height 9
click at [370, 278] on input "Select an option" at bounding box center [371, 280] width 9 height 9
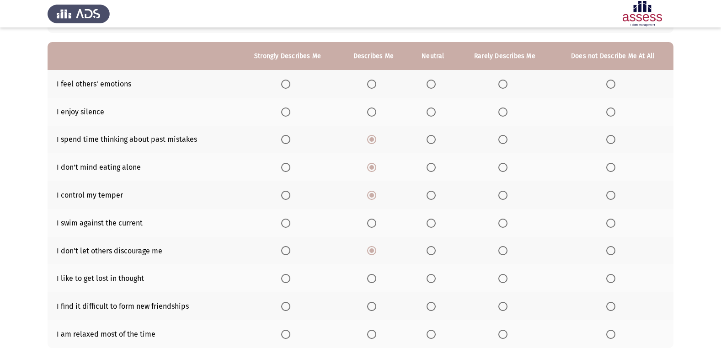
scroll to position [91, 0]
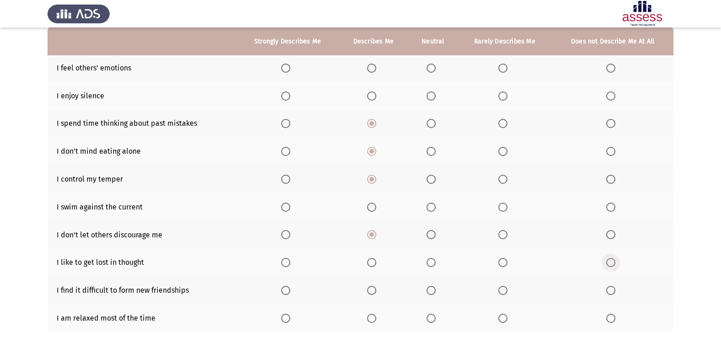
click at [611, 265] on span "Select an option" at bounding box center [610, 262] width 9 height 9
click at [611, 265] on input "Select an option" at bounding box center [610, 262] width 9 height 9
drag, startPoint x: 610, startPoint y: 285, endPoint x: 605, endPoint y: 289, distance: 6.1
click at [606, 289] on mat-radio-button "Select an option" at bounding box center [612, 290] width 13 height 10
click at [607, 292] on span "Select an option" at bounding box center [610, 290] width 9 height 9
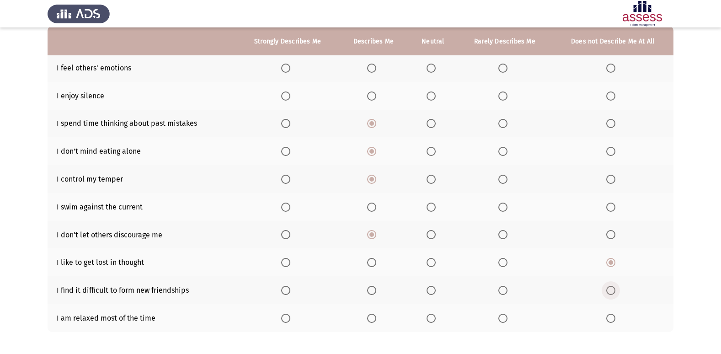
click at [607, 292] on input "Select an option" at bounding box center [610, 290] width 9 height 9
click at [293, 316] on label "Select an option" at bounding box center [287, 317] width 13 height 9
click at [290, 316] on input "Select an option" at bounding box center [285, 317] width 9 height 9
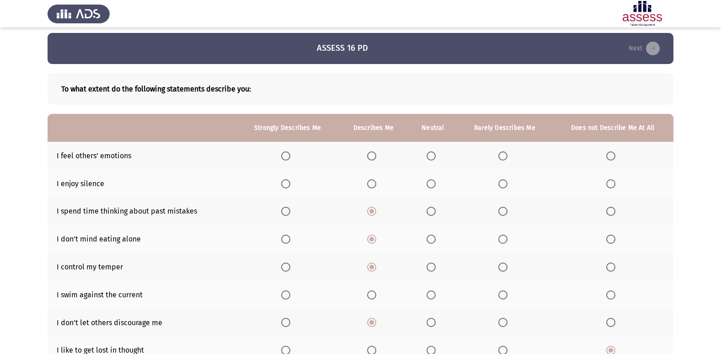
scroll to position [0, 0]
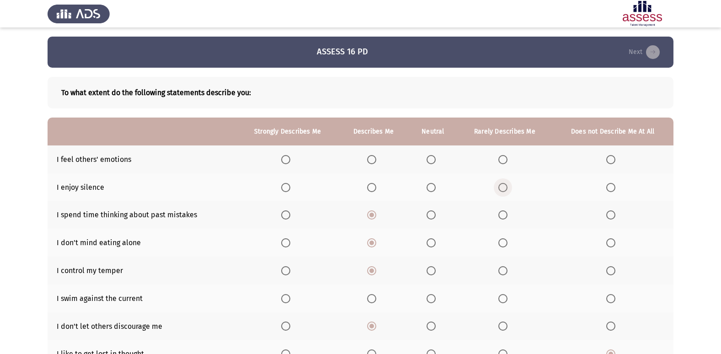
click at [503, 183] on span "Select an option" at bounding box center [502, 187] width 9 height 9
click at [503, 183] on input "Select an option" at bounding box center [502, 187] width 9 height 9
click at [499, 160] on span "Select an option" at bounding box center [502, 159] width 9 height 9
click at [499, 160] on input "Select an option" at bounding box center [502, 159] width 9 height 9
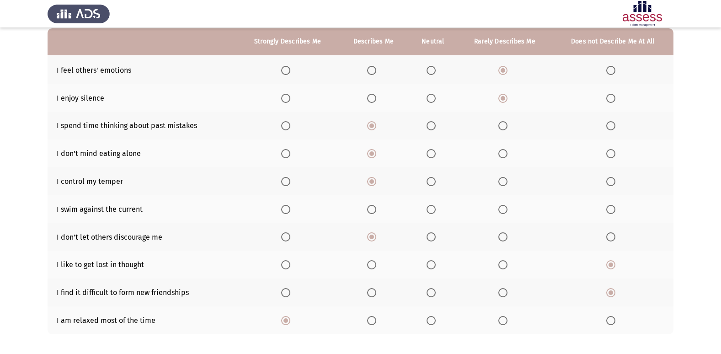
scroll to position [91, 0]
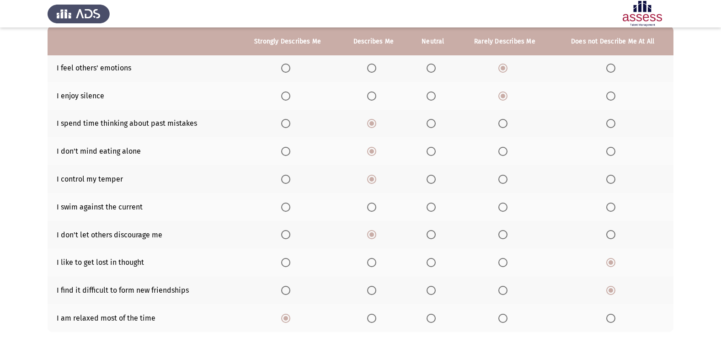
click at [506, 209] on span "Select an option" at bounding box center [502, 206] width 9 height 9
click at [506, 209] on input "Select an option" at bounding box center [502, 206] width 9 height 9
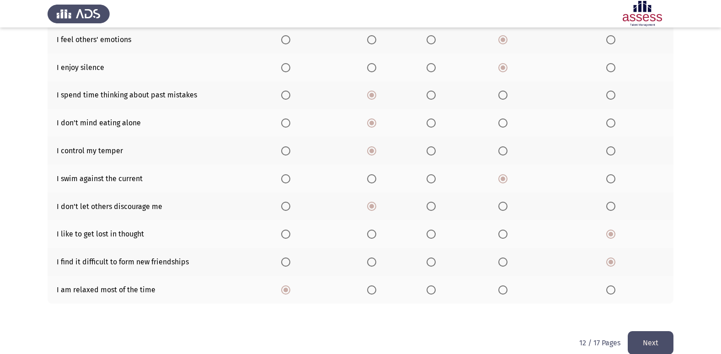
scroll to position [133, 0]
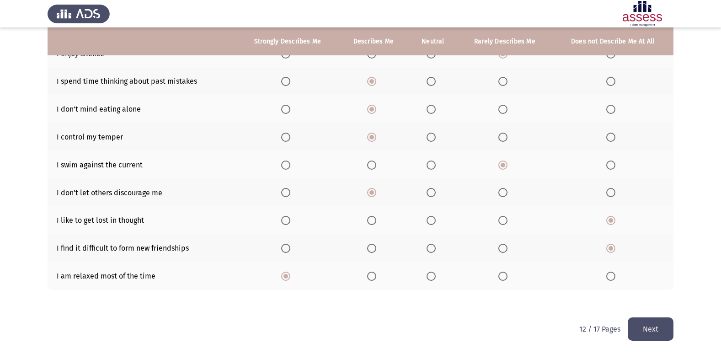
click at [656, 329] on button "Next" at bounding box center [650, 328] width 46 height 23
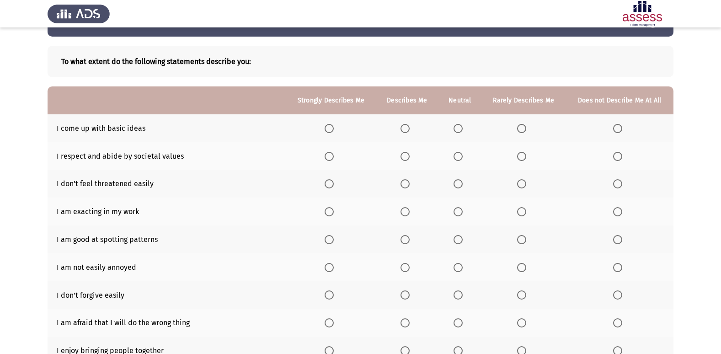
scroll to position [46, 0]
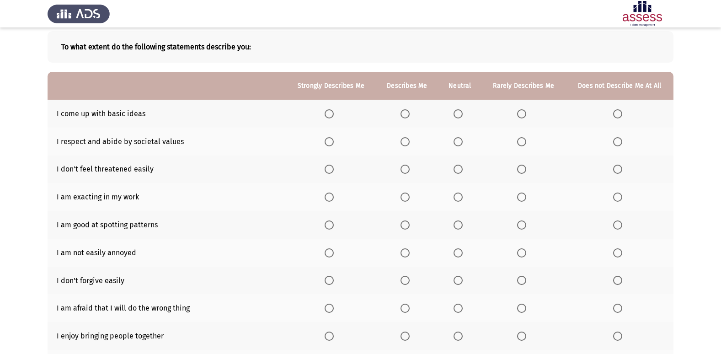
click at [455, 117] on span "Select an option" at bounding box center [457, 113] width 9 height 9
click at [455, 117] on input "Select an option" at bounding box center [457, 113] width 9 height 9
click at [404, 140] on span "Select an option" at bounding box center [404, 141] width 9 height 9
click at [404, 140] on input "Select an option" at bounding box center [404, 141] width 9 height 9
click at [405, 172] on span "Select an option" at bounding box center [404, 168] width 9 height 9
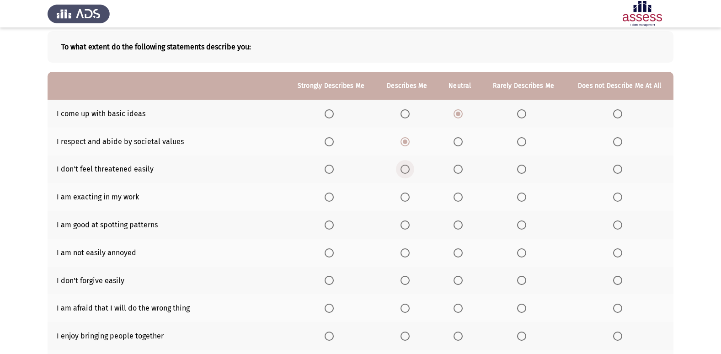
click at [405, 172] on input "Select an option" at bounding box center [404, 168] width 9 height 9
click at [326, 199] on span "Select an option" at bounding box center [328, 196] width 9 height 9
click at [326, 199] on input "Select an option" at bounding box center [328, 196] width 9 height 9
click at [458, 225] on span "Select an option" at bounding box center [457, 224] width 9 height 9
click at [458, 225] on input "Select an option" at bounding box center [457, 224] width 9 height 9
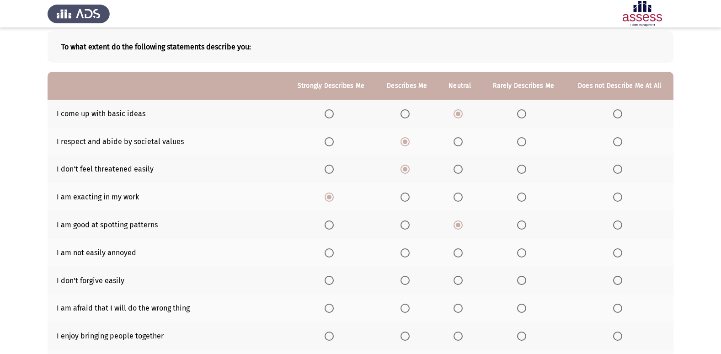
click at [329, 248] on span "Select an option" at bounding box center [328, 252] width 9 height 9
click at [329, 248] on input "Select an option" at bounding box center [328, 252] width 9 height 9
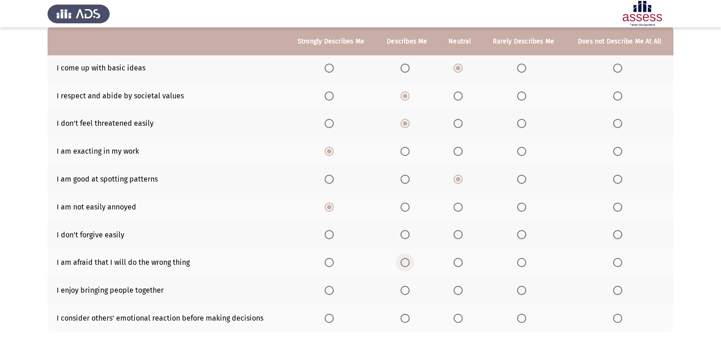
click at [412, 265] on label "Select an option" at bounding box center [406, 262] width 13 height 9
click at [409, 265] on input "Select an option" at bounding box center [404, 262] width 9 height 9
click at [519, 293] on span "Select an option" at bounding box center [521, 290] width 9 height 9
click at [519, 293] on input "Select an option" at bounding box center [521, 290] width 9 height 9
click at [462, 319] on span "Select an option" at bounding box center [457, 317] width 9 height 9
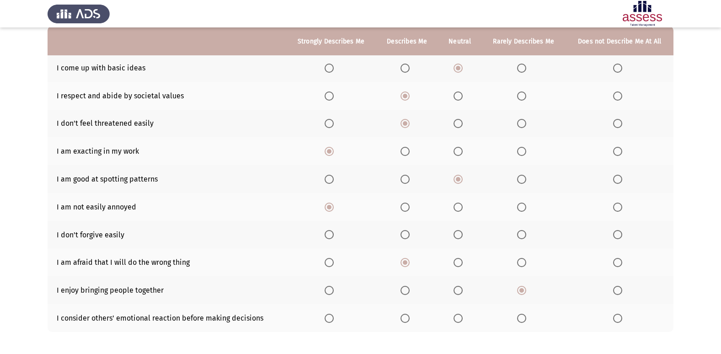
click at [462, 319] on input "Select an option" at bounding box center [457, 317] width 9 height 9
click at [520, 238] on span "Select an option" at bounding box center [521, 234] width 9 height 9
click at [520, 238] on input "Select an option" at bounding box center [521, 234] width 9 height 9
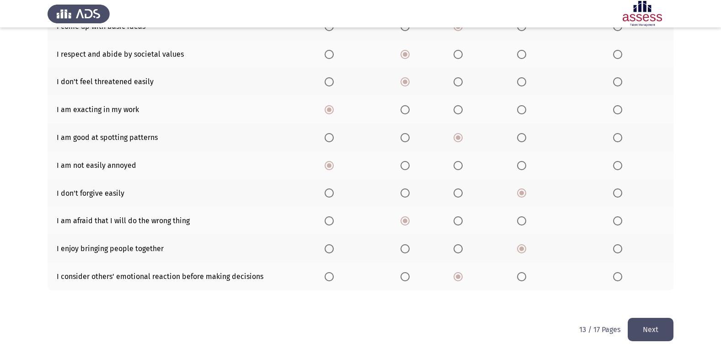
scroll to position [133, 0]
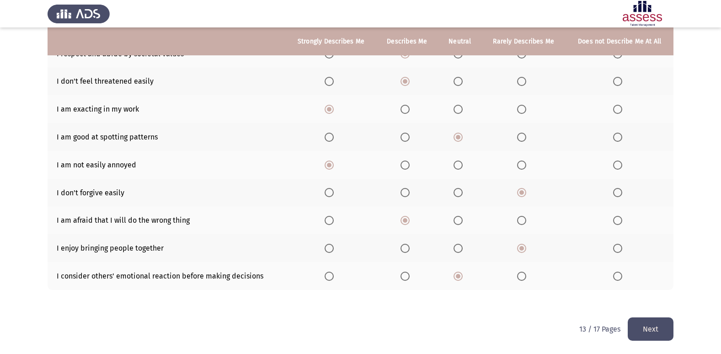
click at [658, 335] on button "Next" at bounding box center [650, 328] width 46 height 23
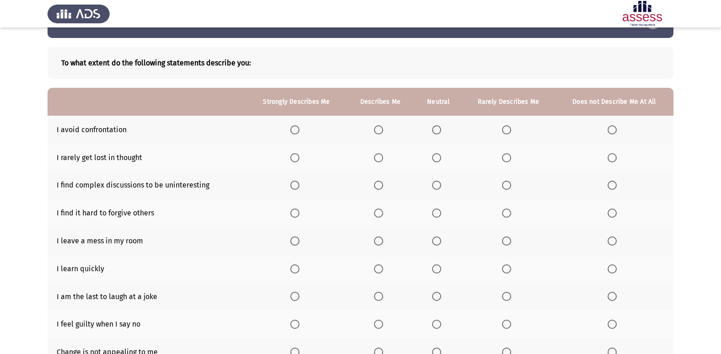
scroll to position [46, 0]
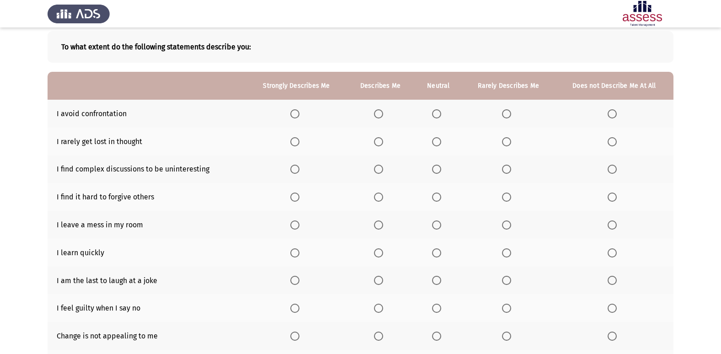
click at [611, 137] on span "Select an option" at bounding box center [611, 141] width 9 height 9
click at [611, 137] on input "Select an option" at bounding box center [611, 141] width 9 height 9
click at [299, 198] on span "Select an option" at bounding box center [294, 196] width 9 height 9
click at [299, 198] on input "Select an option" at bounding box center [294, 196] width 9 height 9
click at [376, 225] on span "Select an option" at bounding box center [378, 224] width 9 height 9
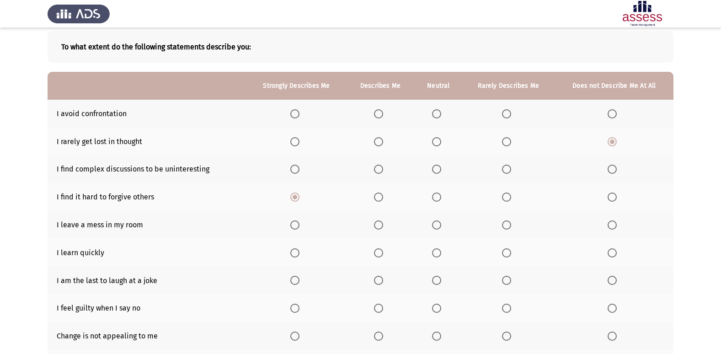
click at [376, 225] on input "Select an option" at bounding box center [378, 224] width 9 height 9
click at [439, 249] on span "Select an option" at bounding box center [436, 252] width 9 height 9
click at [439, 249] on input "Select an option" at bounding box center [436, 252] width 9 height 9
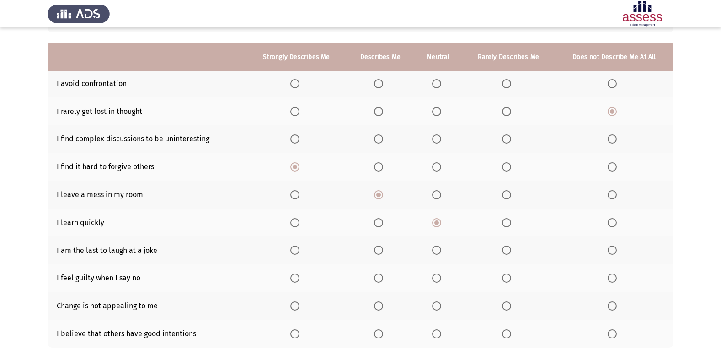
scroll to position [91, 0]
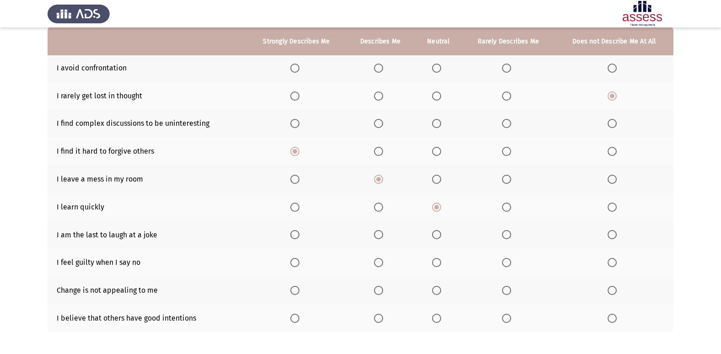
click at [508, 235] on span "Select an option" at bounding box center [506, 234] width 9 height 9
click at [508, 235] on input "Select an option" at bounding box center [506, 234] width 9 height 9
click at [440, 262] on span "Select an option" at bounding box center [436, 262] width 9 height 9
click at [440, 262] on input "Select an option" at bounding box center [436, 262] width 9 height 9
click at [616, 291] on span "Select an option" at bounding box center [611, 290] width 9 height 9
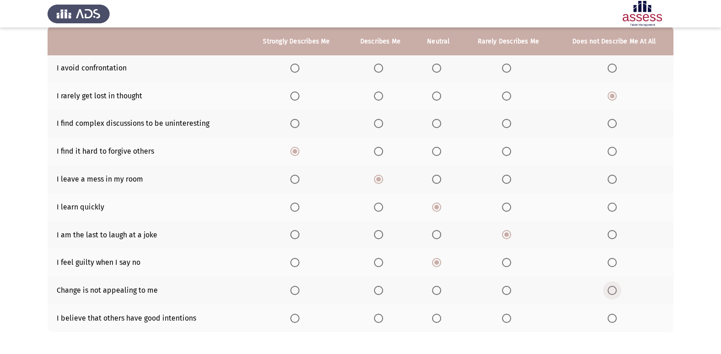
click at [616, 291] on input "Select an option" at bounding box center [611, 290] width 9 height 9
click at [296, 321] on span "Select an option" at bounding box center [294, 317] width 9 height 9
click at [296, 321] on input "Select an option" at bounding box center [294, 317] width 9 height 9
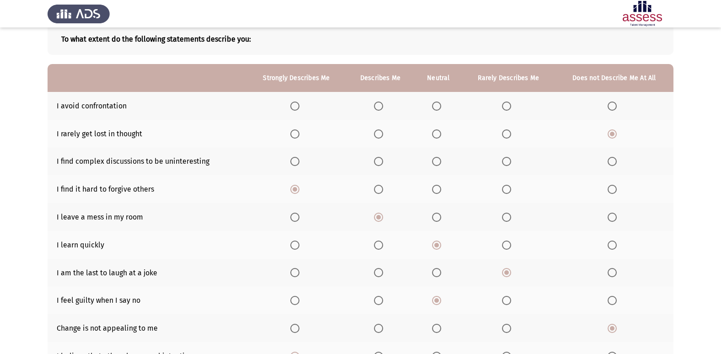
scroll to position [46, 0]
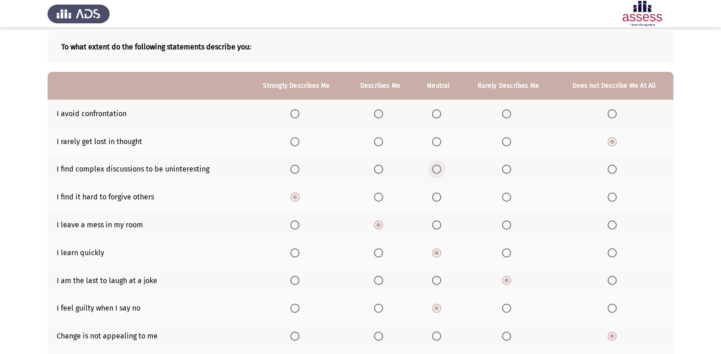
click at [436, 170] on span "Select an option" at bounding box center [436, 168] width 9 height 9
click at [436, 170] on input "Select an option" at bounding box center [436, 168] width 9 height 9
click at [608, 174] on th at bounding box center [614, 169] width 118 height 28
click at [607, 169] on span "Select an option" at bounding box center [611, 168] width 9 height 9
click at [607, 169] on input "Select an option" at bounding box center [611, 168] width 9 height 9
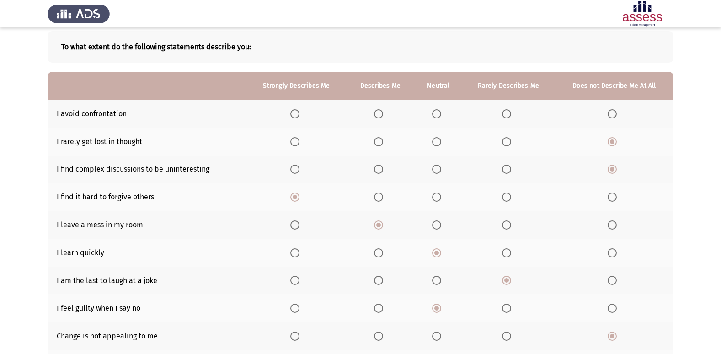
click at [433, 114] on span "Select an option" at bounding box center [436, 113] width 9 height 9
click at [433, 114] on input "Select an option" at bounding box center [436, 113] width 9 height 9
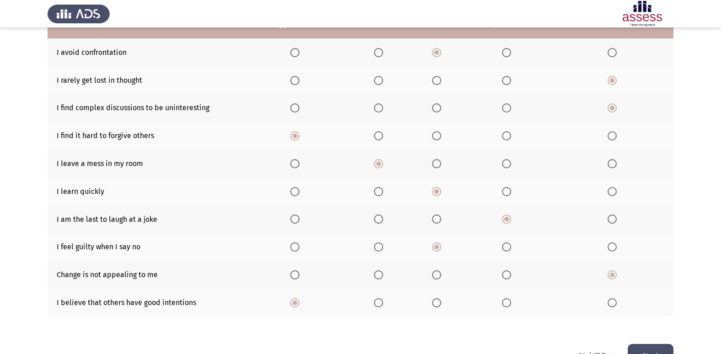
scroll to position [133, 0]
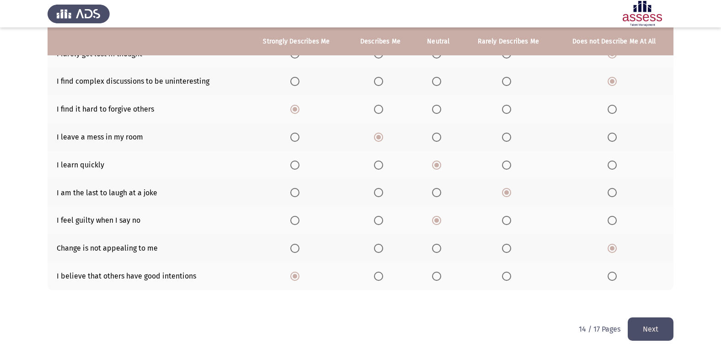
click at [646, 334] on button "Next" at bounding box center [650, 328] width 46 height 23
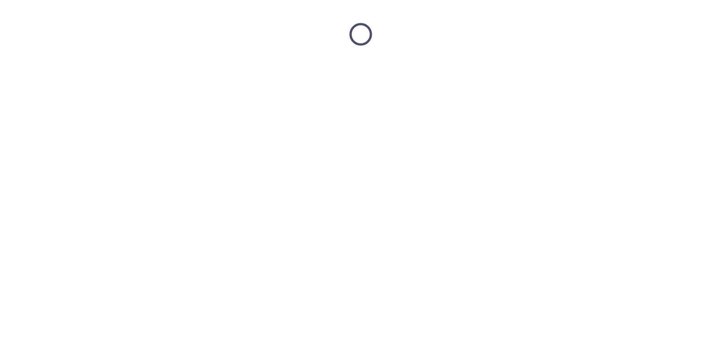
scroll to position [0, 0]
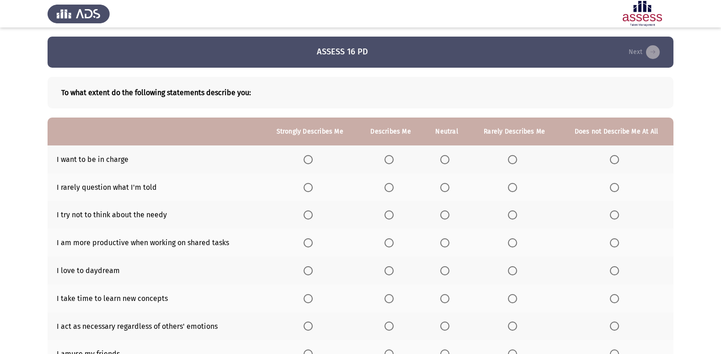
click at [387, 161] on span "Select an option" at bounding box center [388, 159] width 9 height 9
click at [387, 161] on input "Select an option" at bounding box center [388, 159] width 9 height 9
click at [308, 187] on span "Select an option" at bounding box center [307, 187] width 9 height 9
click at [308, 187] on input "Select an option" at bounding box center [307, 187] width 9 height 9
click at [389, 244] on span "Select an option" at bounding box center [388, 242] width 9 height 9
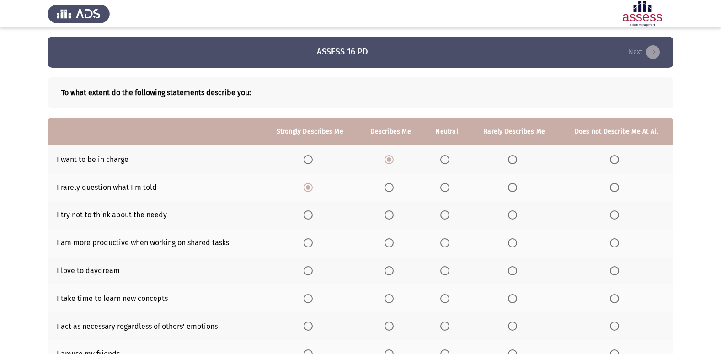
click at [389, 244] on input "Select an option" at bounding box center [388, 242] width 9 height 9
click at [307, 269] on span "Select an option" at bounding box center [307, 270] width 9 height 9
click at [307, 269] on input "Select an option" at bounding box center [307, 270] width 9 height 9
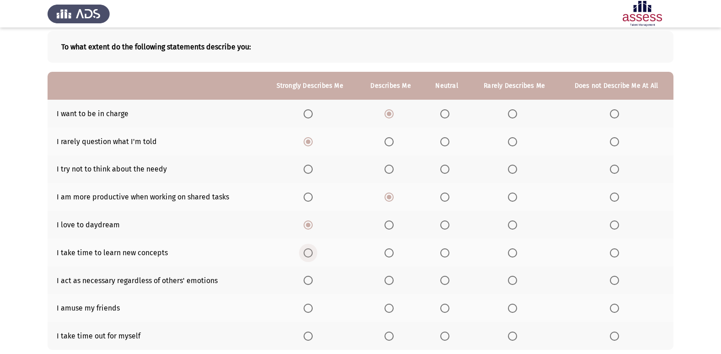
click at [307, 255] on span "Select an option" at bounding box center [307, 252] width 9 height 9
click at [307, 255] on input "Select an option" at bounding box center [307, 252] width 9 height 9
click at [387, 282] on span "Select an option" at bounding box center [388, 280] width 9 height 9
click at [387, 282] on input "Select an option" at bounding box center [388, 280] width 9 height 9
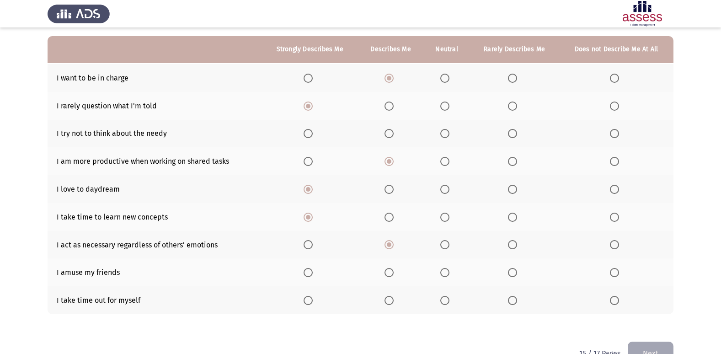
scroll to position [91, 0]
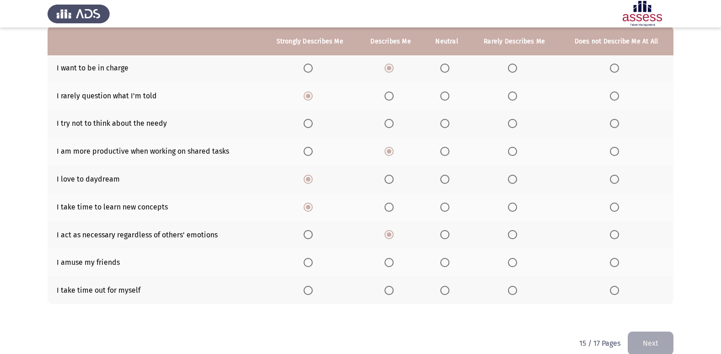
click at [511, 288] on span "Select an option" at bounding box center [512, 290] width 9 height 9
click at [511, 288] on input "Select an option" at bounding box center [512, 290] width 9 height 9
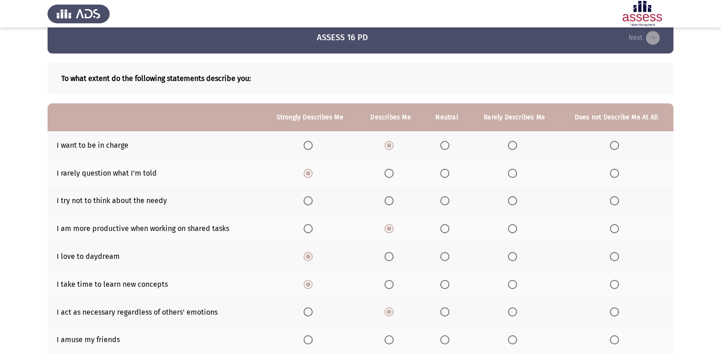
scroll to position [0, 0]
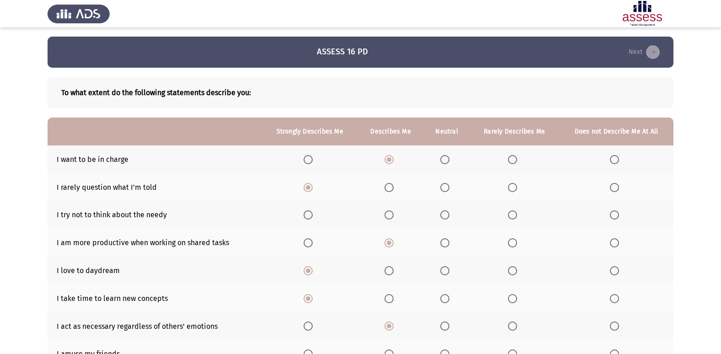
click at [515, 216] on span "Select an option" at bounding box center [512, 214] width 9 height 9
click at [515, 216] on input "Select an option" at bounding box center [512, 214] width 9 height 9
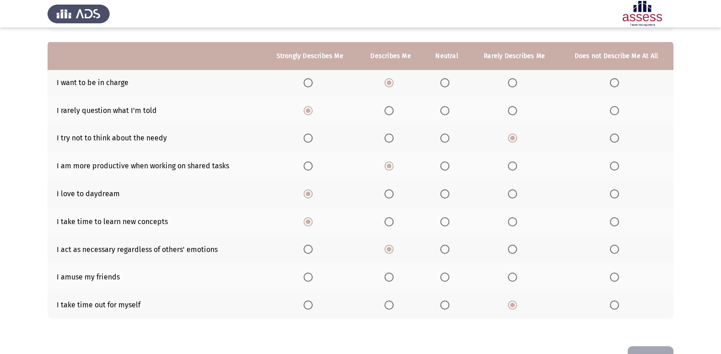
scroll to position [91, 0]
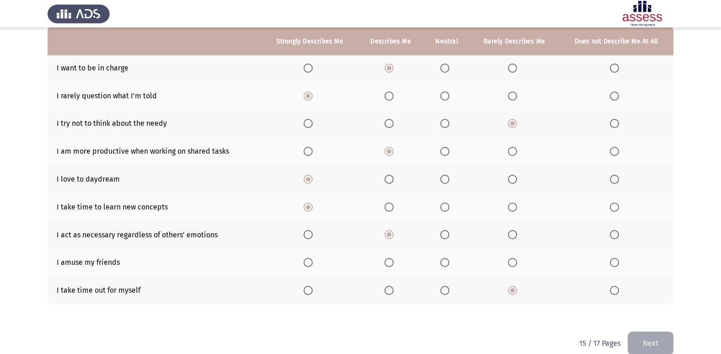
click at [387, 266] on span "Select an option" at bounding box center [388, 262] width 9 height 9
click at [387, 266] on input "Select an option" at bounding box center [388, 262] width 9 height 9
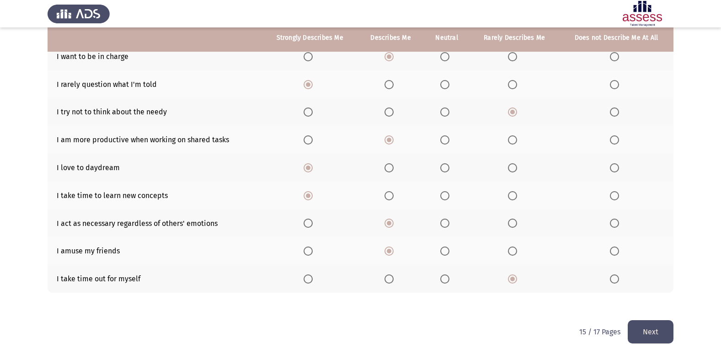
scroll to position [106, 0]
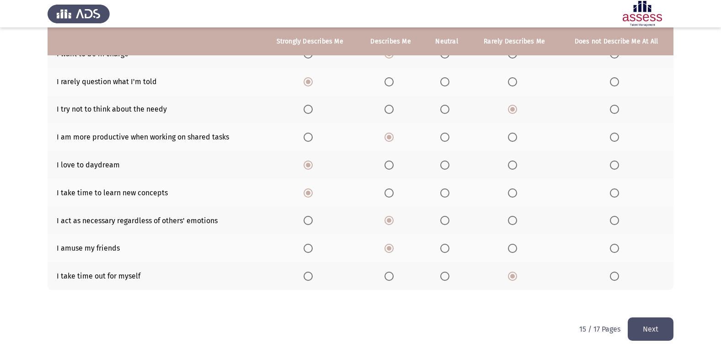
click at [648, 333] on button "Next" at bounding box center [650, 328] width 46 height 23
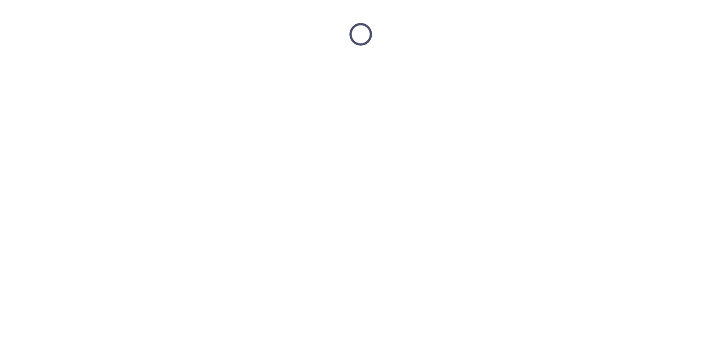
scroll to position [0, 0]
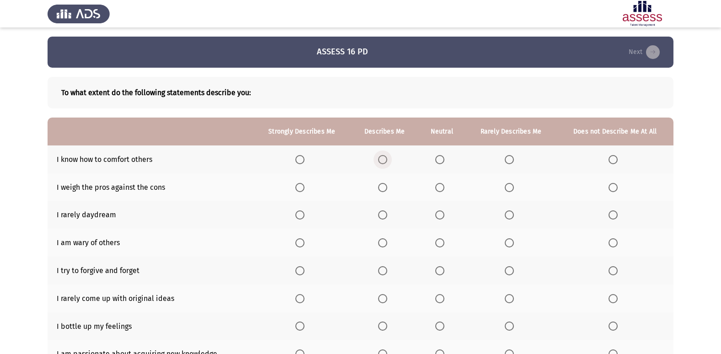
click at [381, 160] on span "Select an option" at bounding box center [382, 159] width 9 height 9
click at [381, 160] on input "Select an option" at bounding box center [382, 159] width 9 height 9
click at [300, 188] on span "Select an option" at bounding box center [299, 187] width 9 height 9
click at [300, 188] on input "Select an option" at bounding box center [299, 187] width 9 height 9
click at [385, 238] on mat-radio-button "Select an option" at bounding box center [384, 243] width 13 height 10
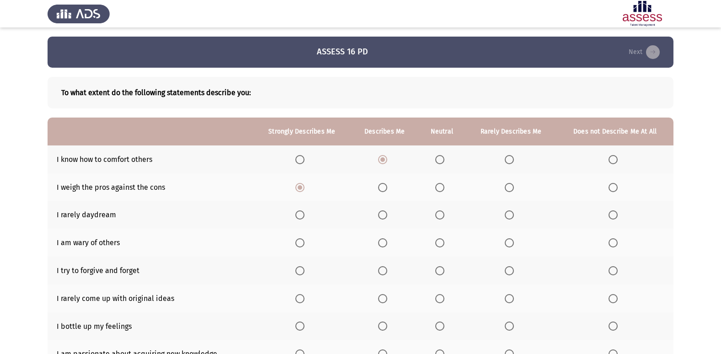
click at [438, 244] on span "Select an option" at bounding box center [439, 242] width 9 height 9
click at [438, 244] on input "Select an option" at bounding box center [439, 242] width 9 height 9
click at [377, 270] on th at bounding box center [384, 270] width 68 height 28
click at [380, 268] on span "Select an option" at bounding box center [382, 270] width 9 height 9
click at [380, 268] on input "Select an option" at bounding box center [382, 270] width 9 height 9
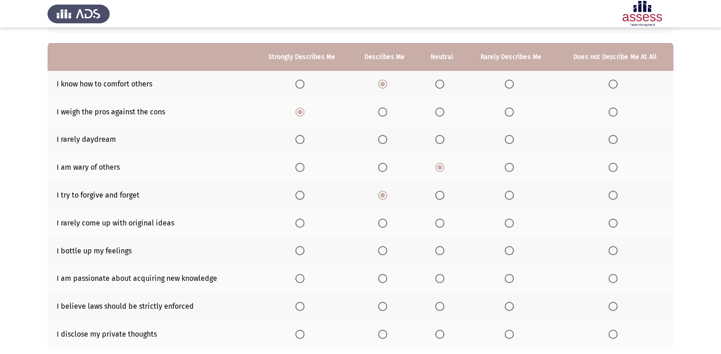
scroll to position [91, 0]
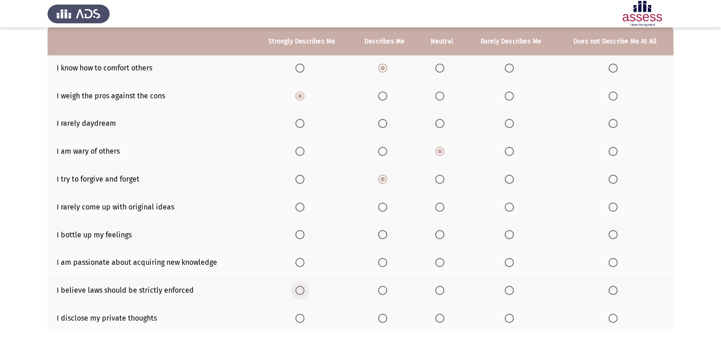
click at [301, 293] on span "Select an option" at bounding box center [299, 290] width 9 height 9
click at [301, 293] on input "Select an option" at bounding box center [299, 290] width 9 height 9
click at [616, 319] on span "Select an option" at bounding box center [612, 317] width 9 height 9
click at [616, 319] on input "Select an option" at bounding box center [612, 317] width 9 height 9
click at [302, 259] on span "Select an option" at bounding box center [299, 262] width 9 height 9
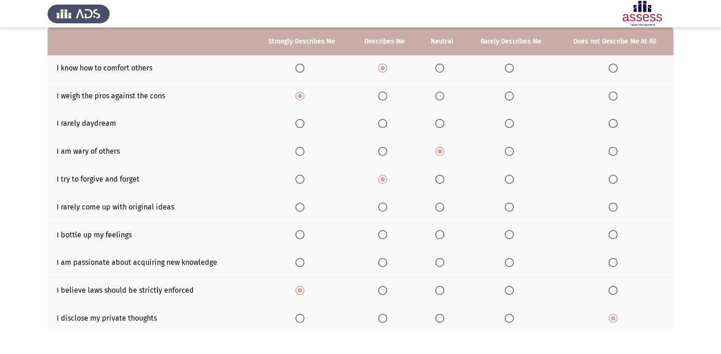
click at [302, 259] on input "Select an option" at bounding box center [299, 262] width 9 height 9
click at [509, 233] on span "Select an option" at bounding box center [508, 234] width 9 height 9
click at [509, 233] on input "Select an option" at bounding box center [508, 234] width 9 height 9
click at [610, 207] on span "Select an option" at bounding box center [612, 206] width 9 height 9
click at [610, 207] on input "Select an option" at bounding box center [612, 206] width 9 height 9
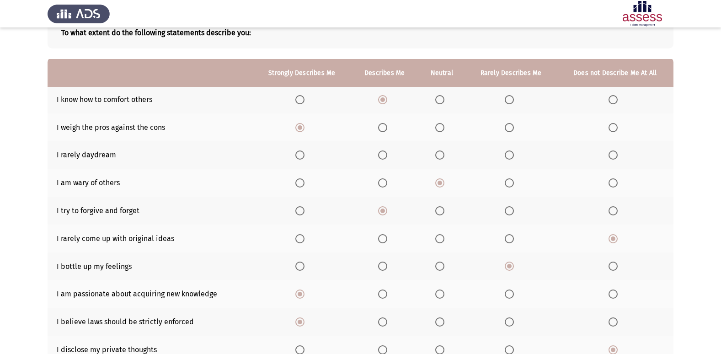
scroll to position [46, 0]
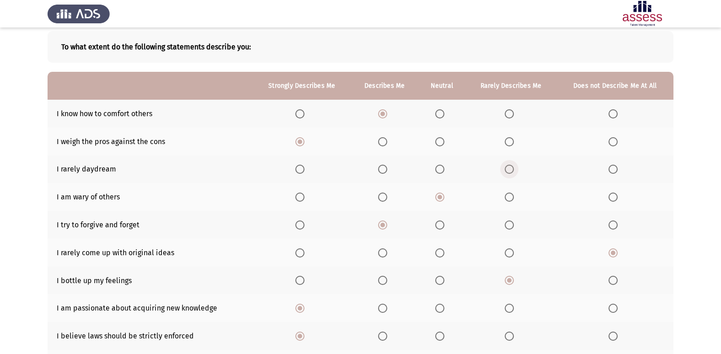
click at [514, 165] on span "Select an option" at bounding box center [508, 168] width 9 height 9
click at [514, 165] on input "Select an option" at bounding box center [508, 168] width 9 height 9
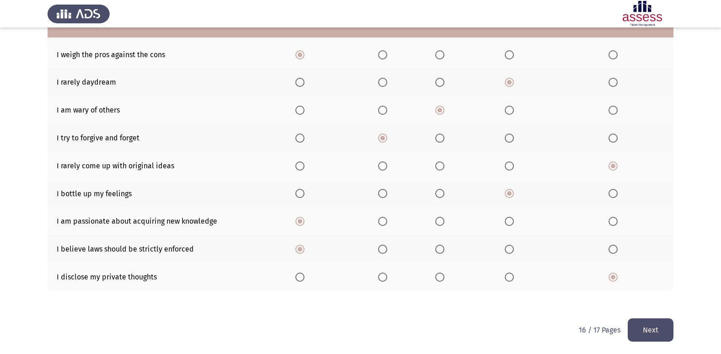
scroll to position [133, 0]
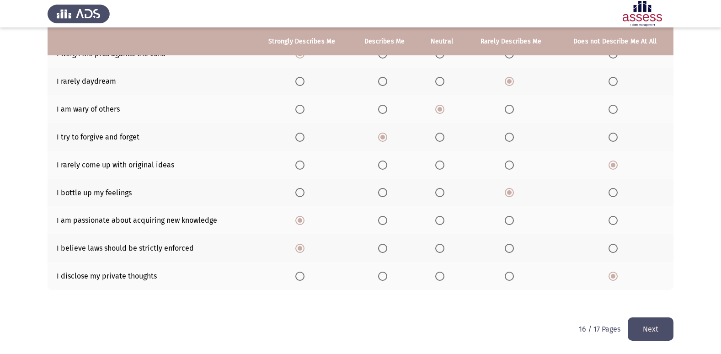
click at [662, 329] on button "Next" at bounding box center [650, 328] width 46 height 23
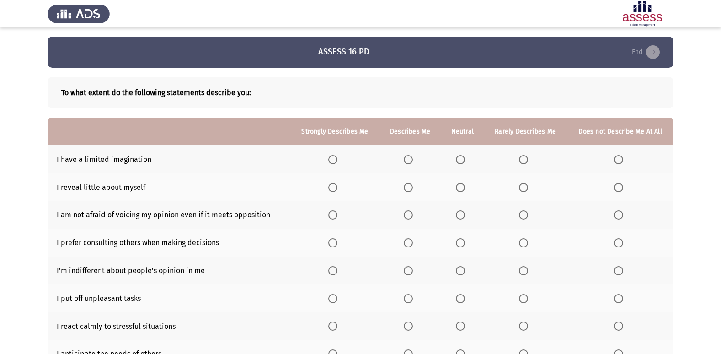
click at [413, 160] on span "Select an option" at bounding box center [407, 159] width 9 height 9
click at [413, 160] on input "Select an option" at bounding box center [407, 159] width 9 height 9
click at [460, 210] on span "Select an option" at bounding box center [460, 214] width 9 height 9
click at [460, 210] on input "Select an option" at bounding box center [460, 214] width 9 height 9
click at [413, 271] on span "Select an option" at bounding box center [407, 270] width 9 height 9
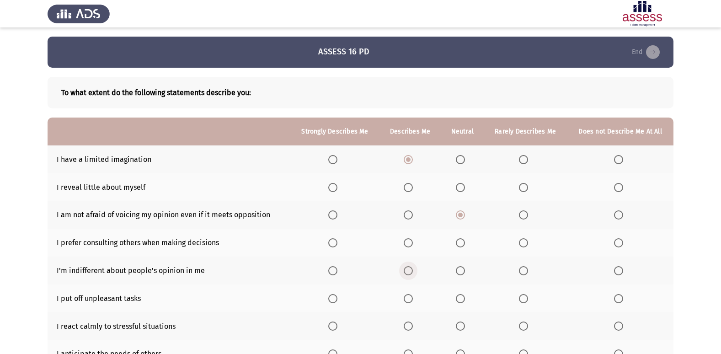
click at [413, 271] on input "Select an option" at bounding box center [407, 270] width 9 height 9
click at [615, 296] on span "Select an option" at bounding box center [618, 298] width 9 height 9
click at [615, 296] on input "Select an option" at bounding box center [618, 298] width 9 height 9
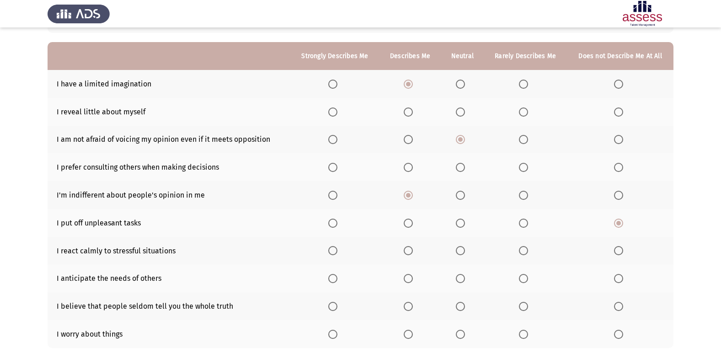
scroll to position [91, 0]
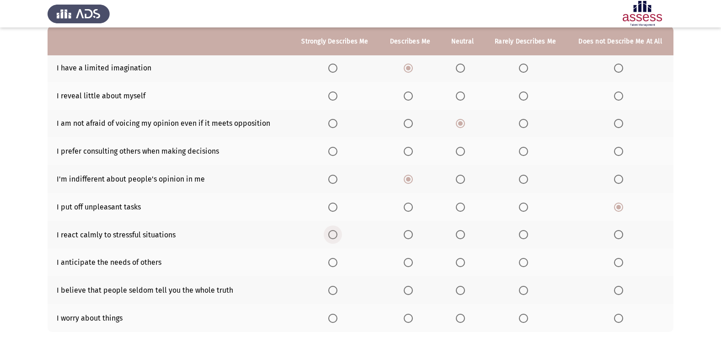
click at [337, 231] on span "Select an option" at bounding box center [332, 234] width 9 height 9
click at [337, 231] on input "Select an option" at bounding box center [332, 234] width 9 height 9
click at [410, 289] on span "Select an option" at bounding box center [407, 290] width 9 height 9
click at [410, 289] on input "Select an option" at bounding box center [407, 290] width 9 height 9
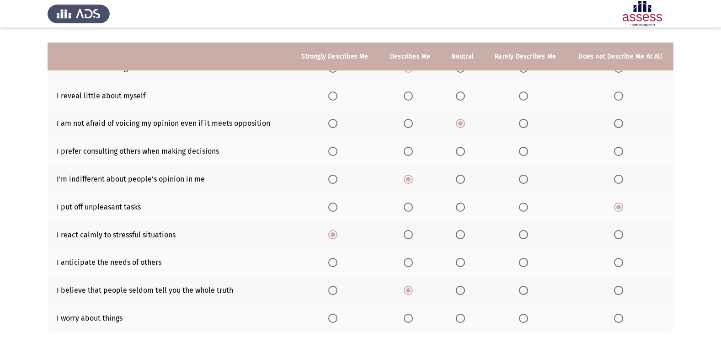
scroll to position [133, 0]
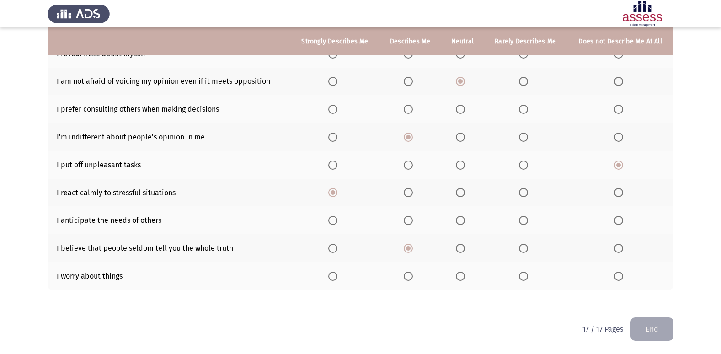
click at [465, 281] on th at bounding box center [461, 276] width 43 height 28
click at [462, 276] on span "Select an option" at bounding box center [460, 275] width 9 height 9
click at [462, 276] on input "Select an option" at bounding box center [460, 275] width 9 height 9
click at [624, 218] on label "Select an option" at bounding box center [620, 220] width 13 height 9
click at [623, 218] on input "Select an option" at bounding box center [618, 220] width 9 height 9
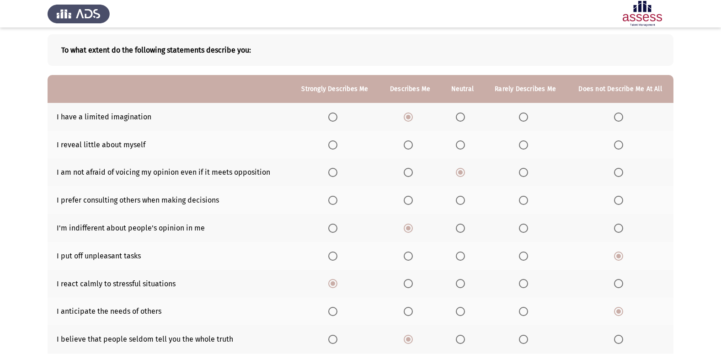
scroll to position [42, 0]
click at [409, 199] on span "Select an option" at bounding box center [407, 200] width 9 height 9
click at [409, 199] on input "Select an option" at bounding box center [407, 200] width 9 height 9
click at [528, 149] on span "Select an option" at bounding box center [523, 145] width 9 height 9
click at [528, 149] on input "Select an option" at bounding box center [523, 145] width 9 height 9
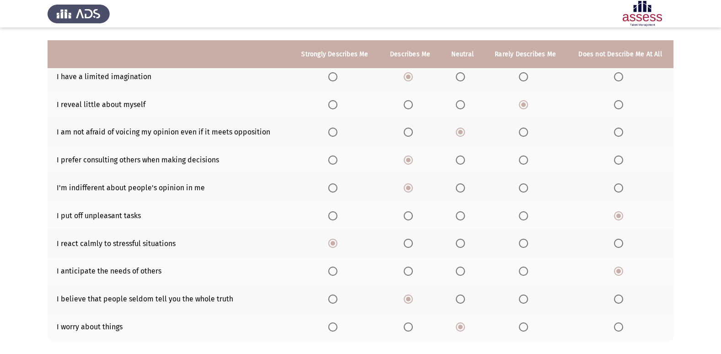
scroll to position [133, 0]
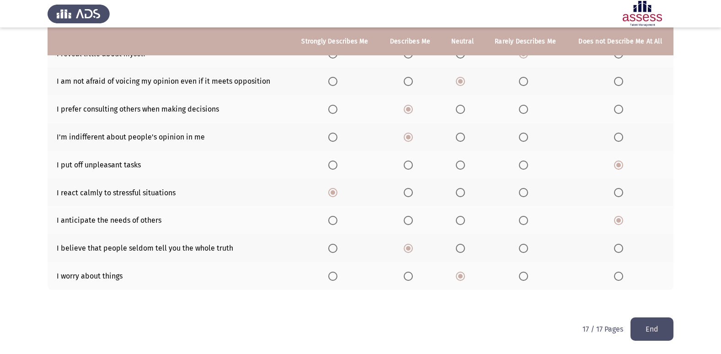
click at [655, 335] on button "End" at bounding box center [651, 328] width 43 height 23
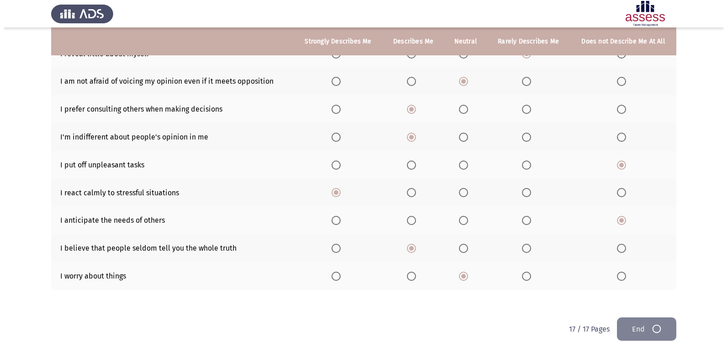
scroll to position [0, 0]
